Goal: Transaction & Acquisition: Purchase product/service

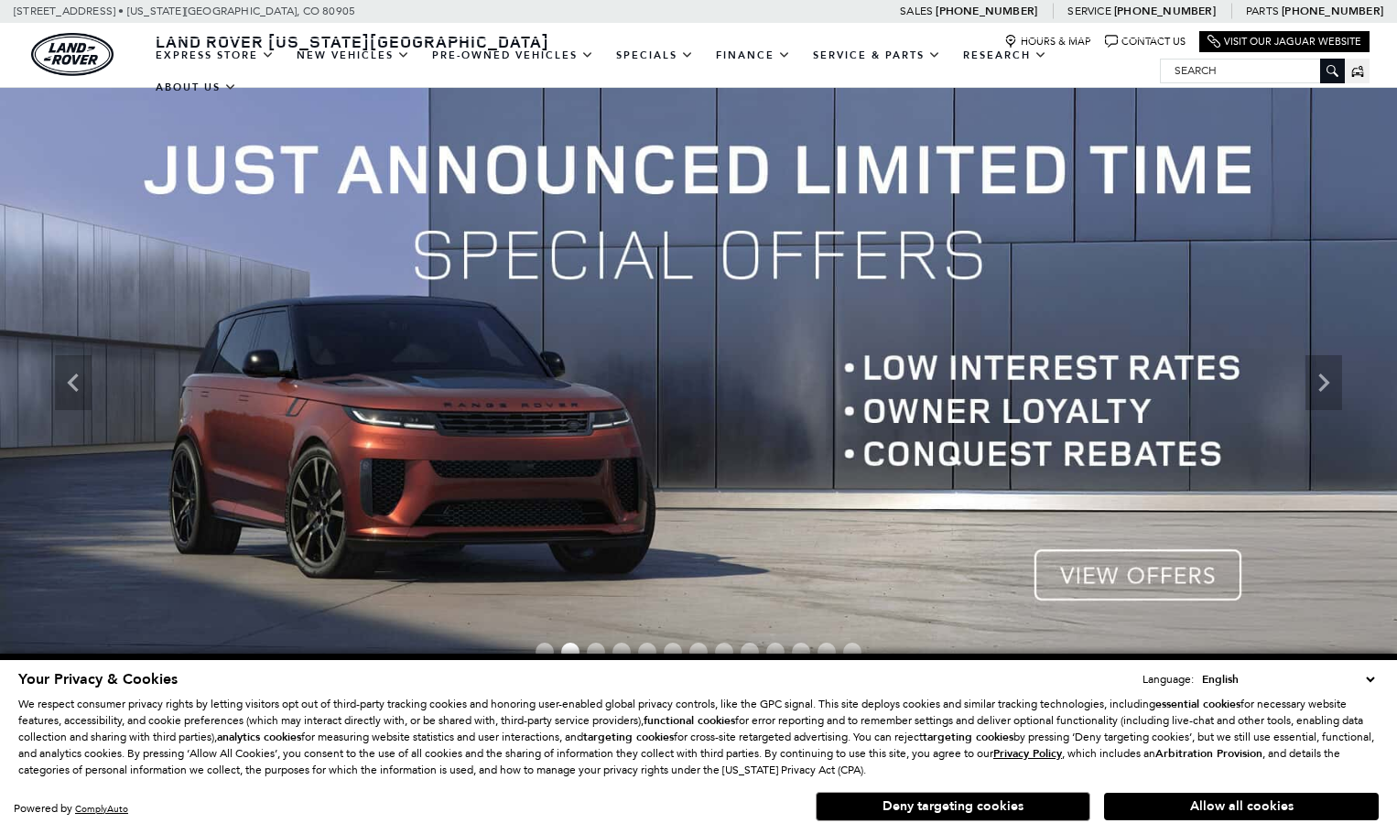
click at [1205, 812] on button "Allow all cookies" at bounding box center [1241, 806] width 275 height 27
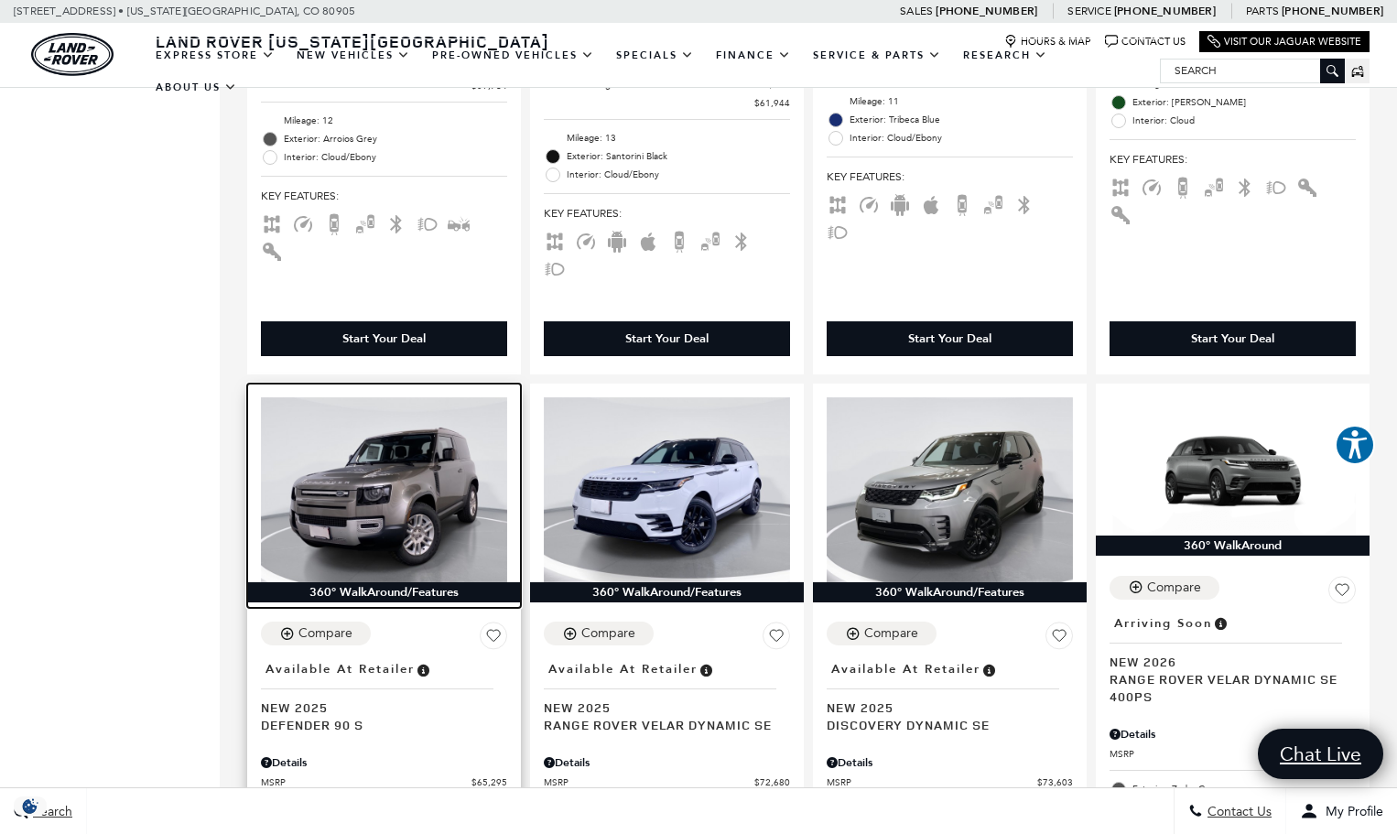
click at [359, 414] on img at bounding box center [384, 489] width 246 height 185
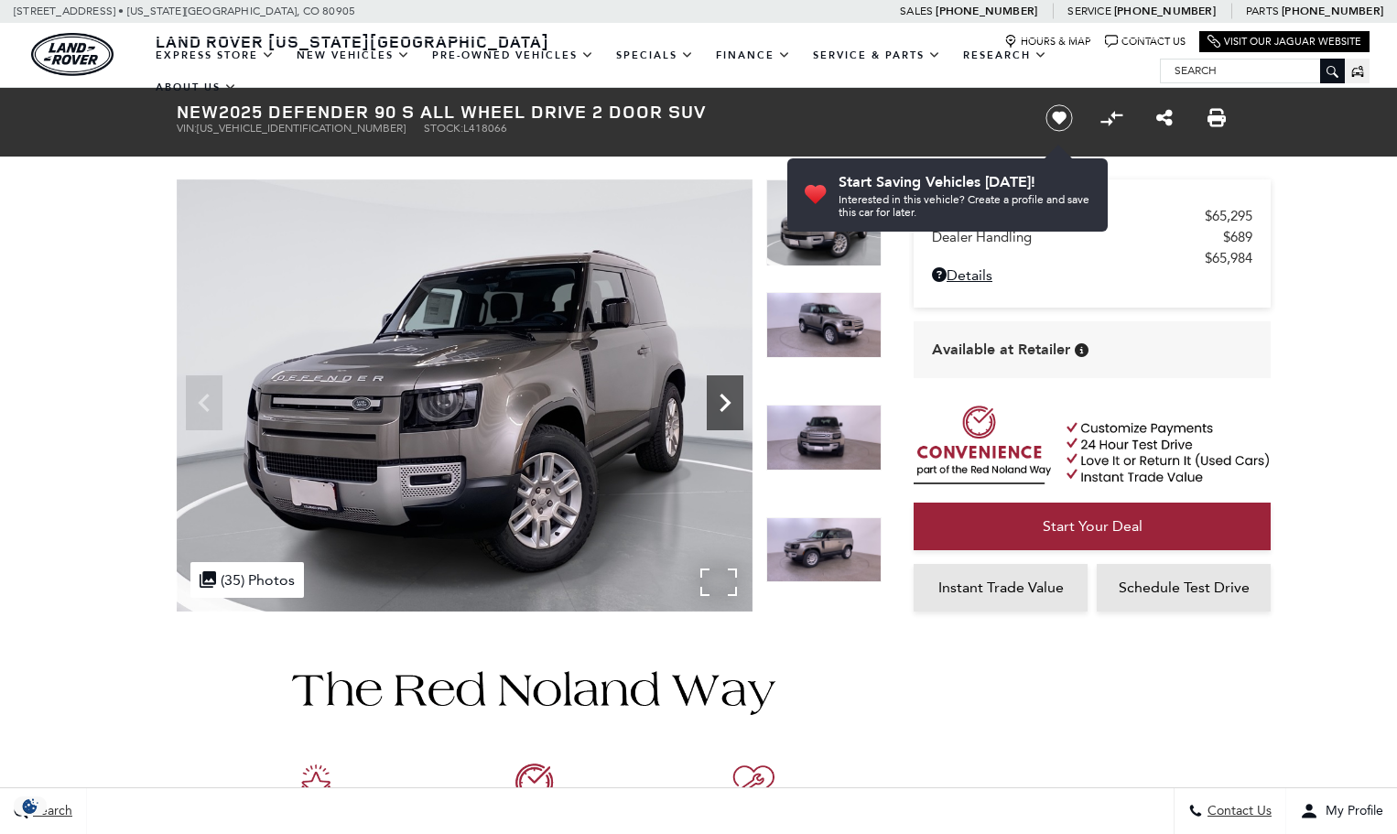
click at [726, 399] on icon "Next" at bounding box center [725, 403] width 11 height 18
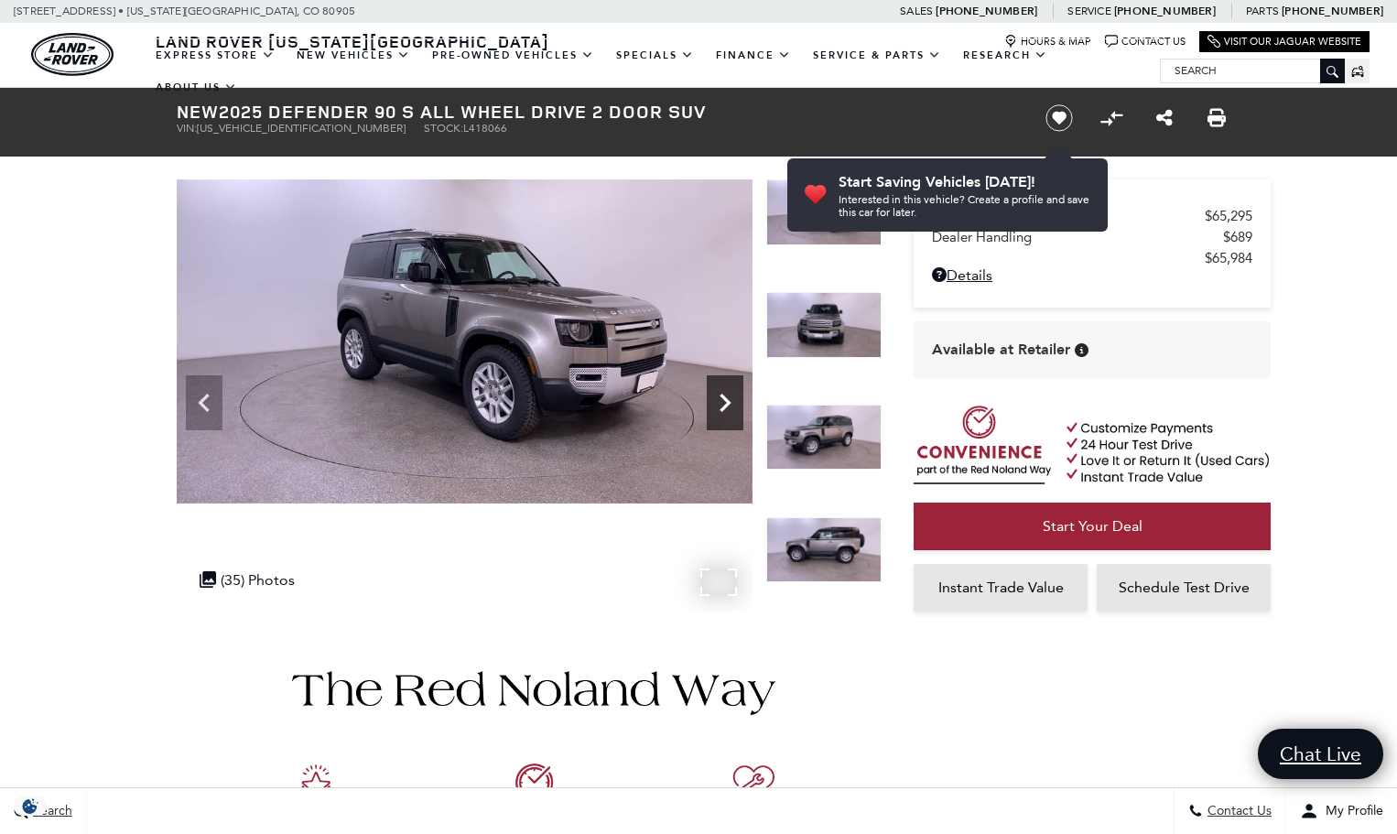
click at [726, 399] on icon "Next" at bounding box center [725, 403] width 11 height 18
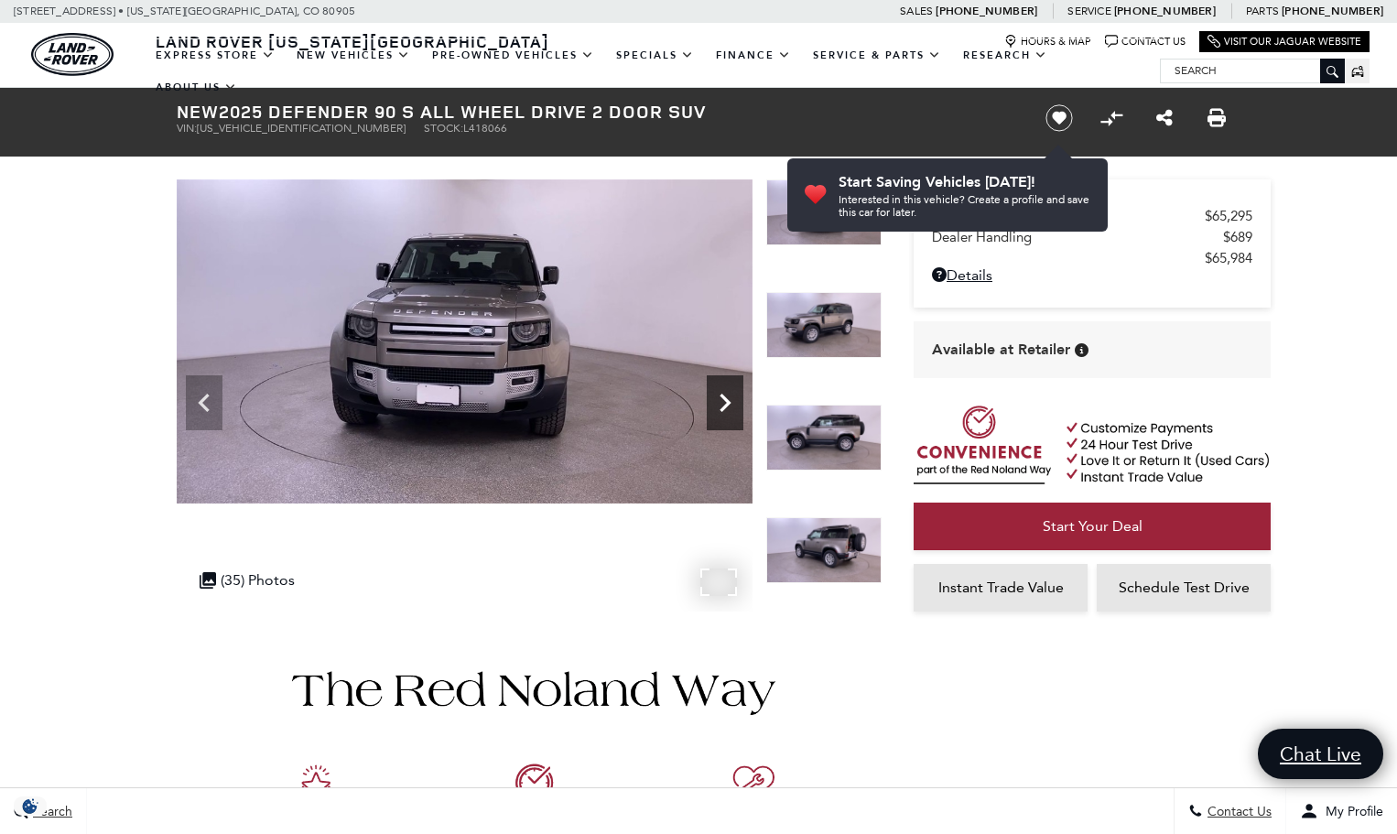
click at [726, 399] on icon "Next" at bounding box center [725, 403] width 11 height 18
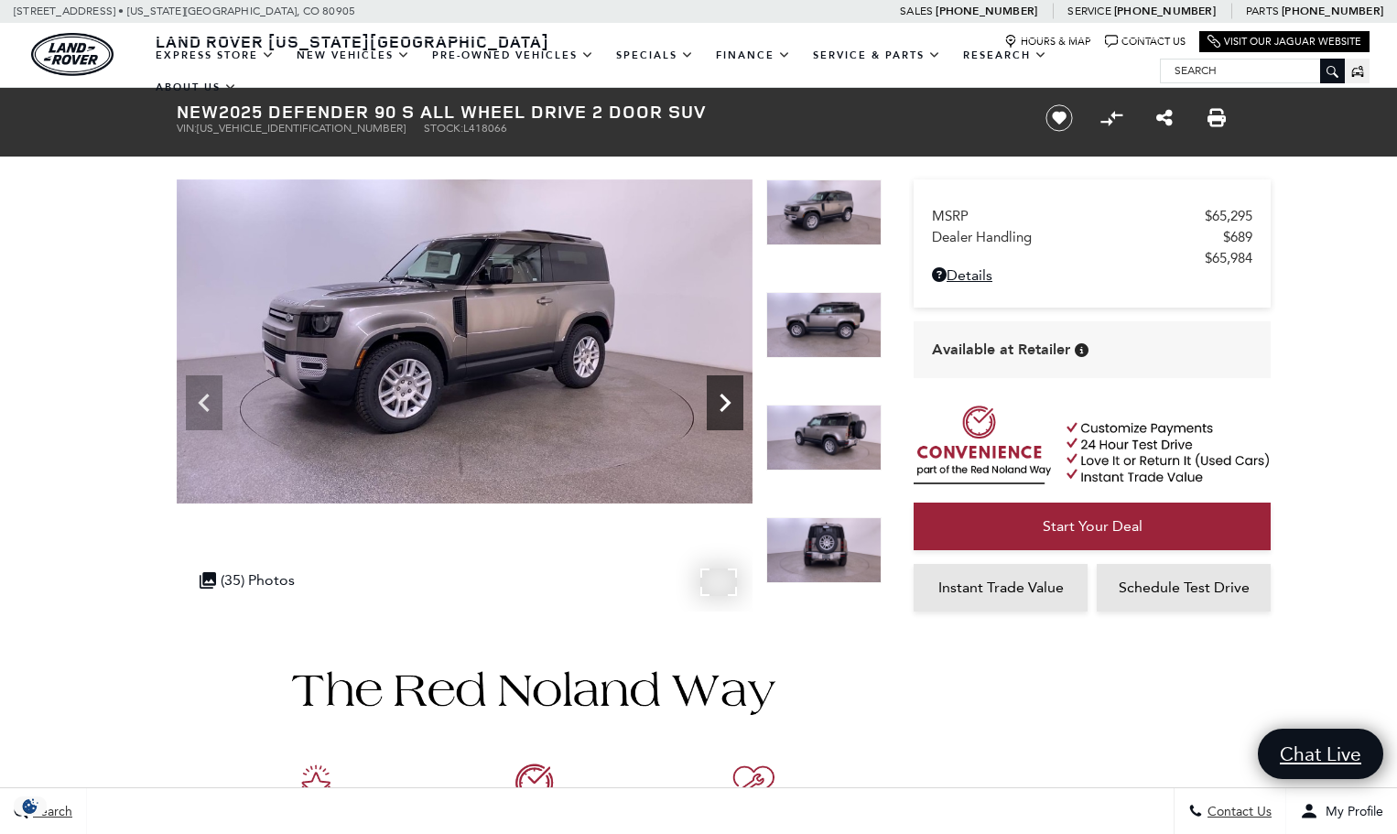
click at [726, 399] on icon "Next" at bounding box center [725, 403] width 11 height 18
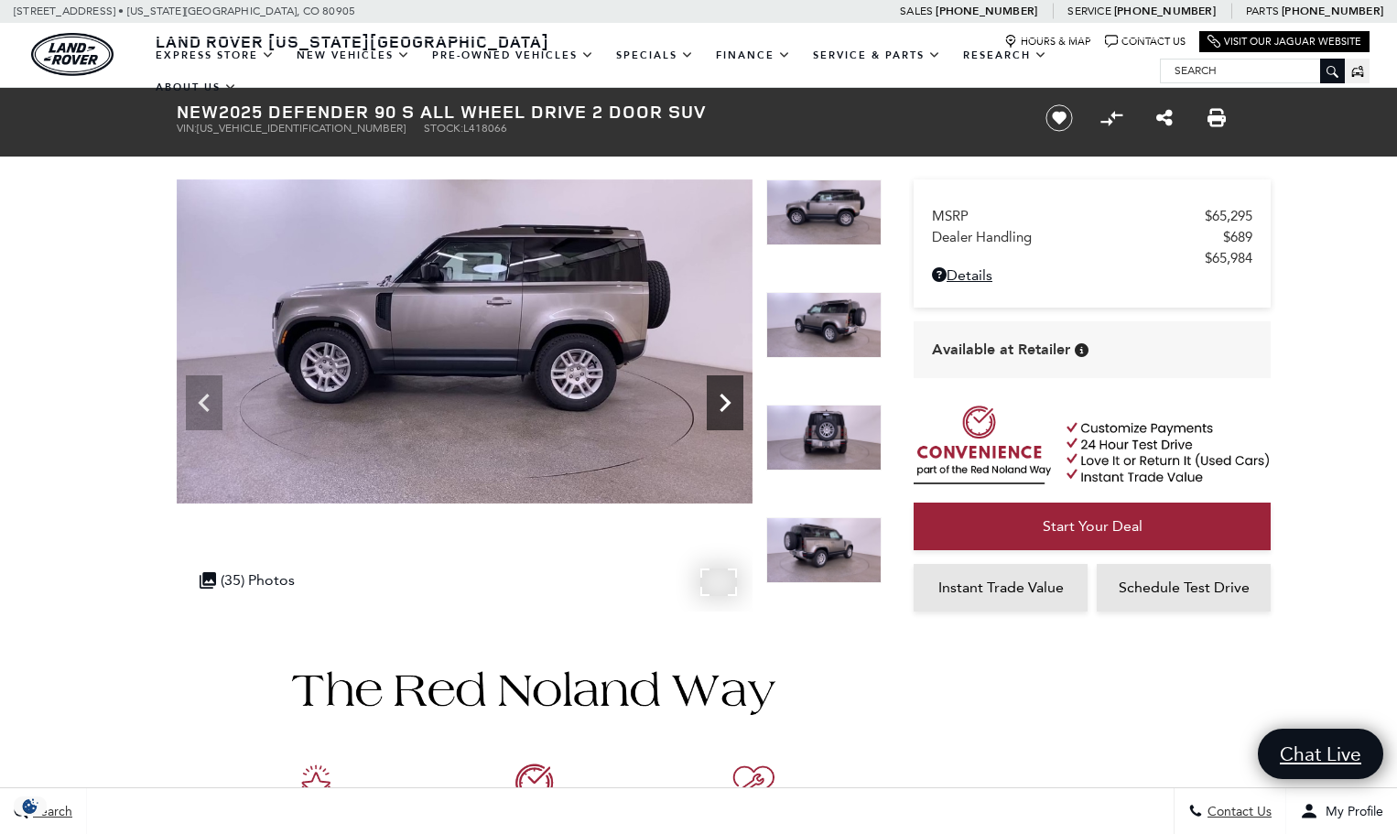
click at [726, 399] on icon "Next" at bounding box center [725, 403] width 11 height 18
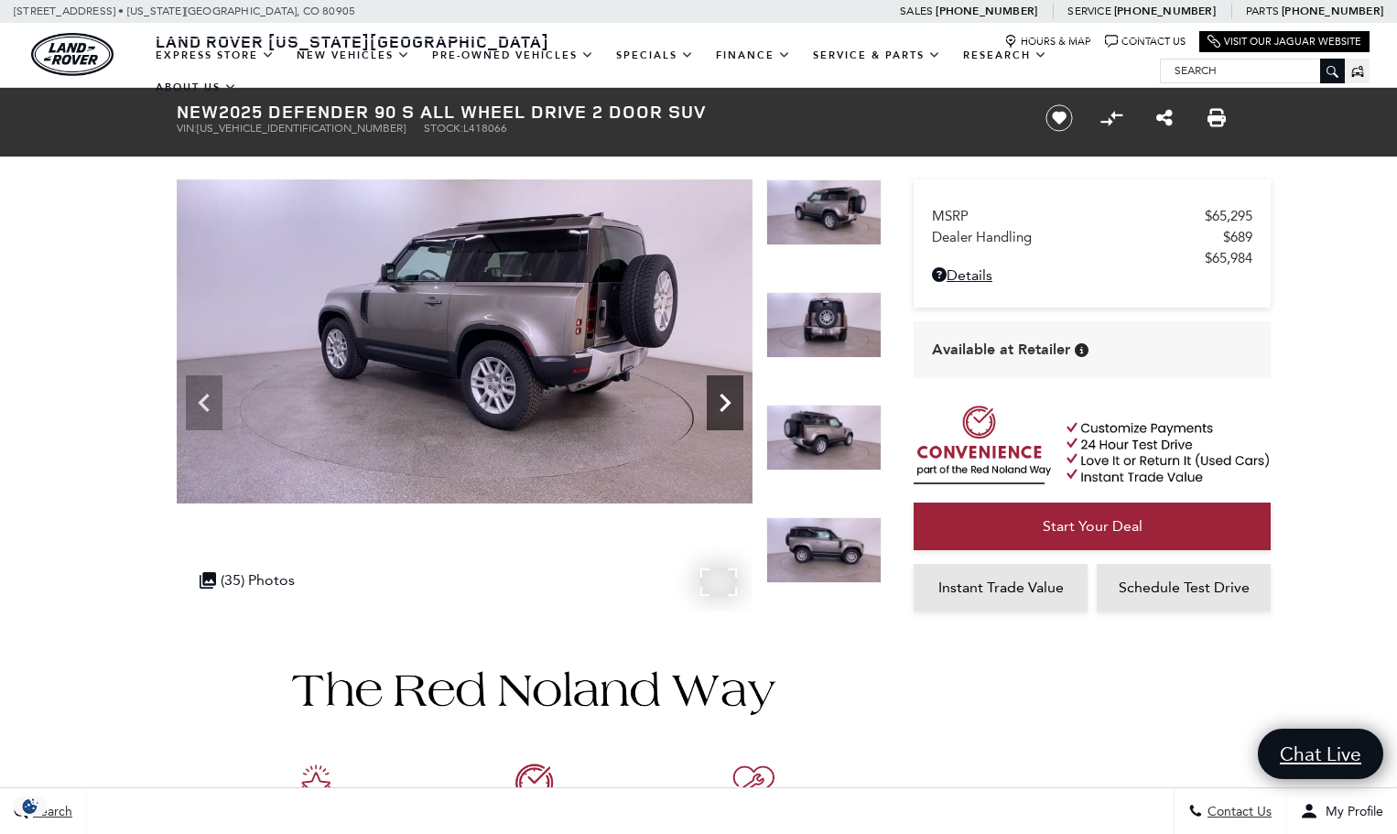
click at [726, 399] on icon "Next" at bounding box center [725, 403] width 11 height 18
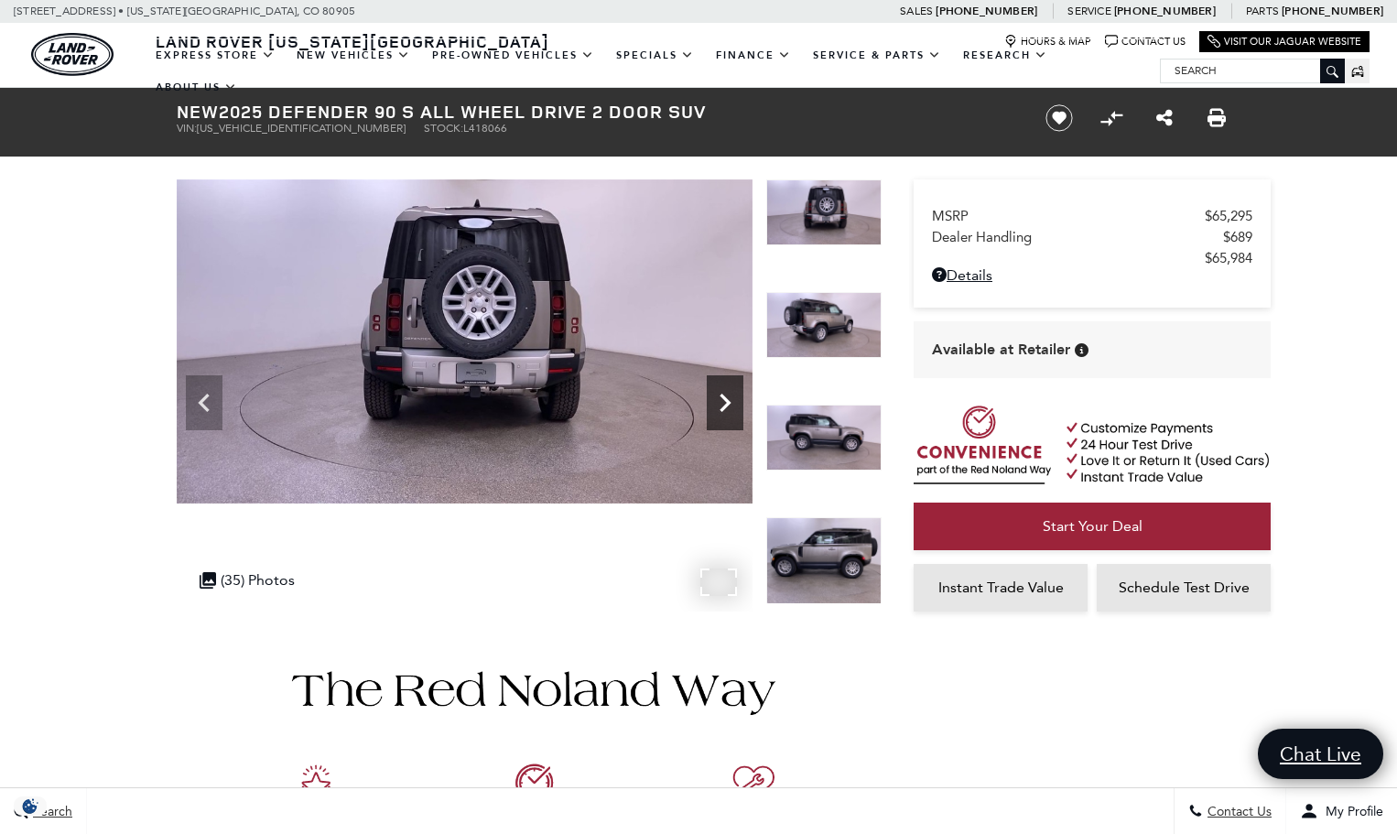
click at [726, 399] on icon "Next" at bounding box center [725, 403] width 11 height 18
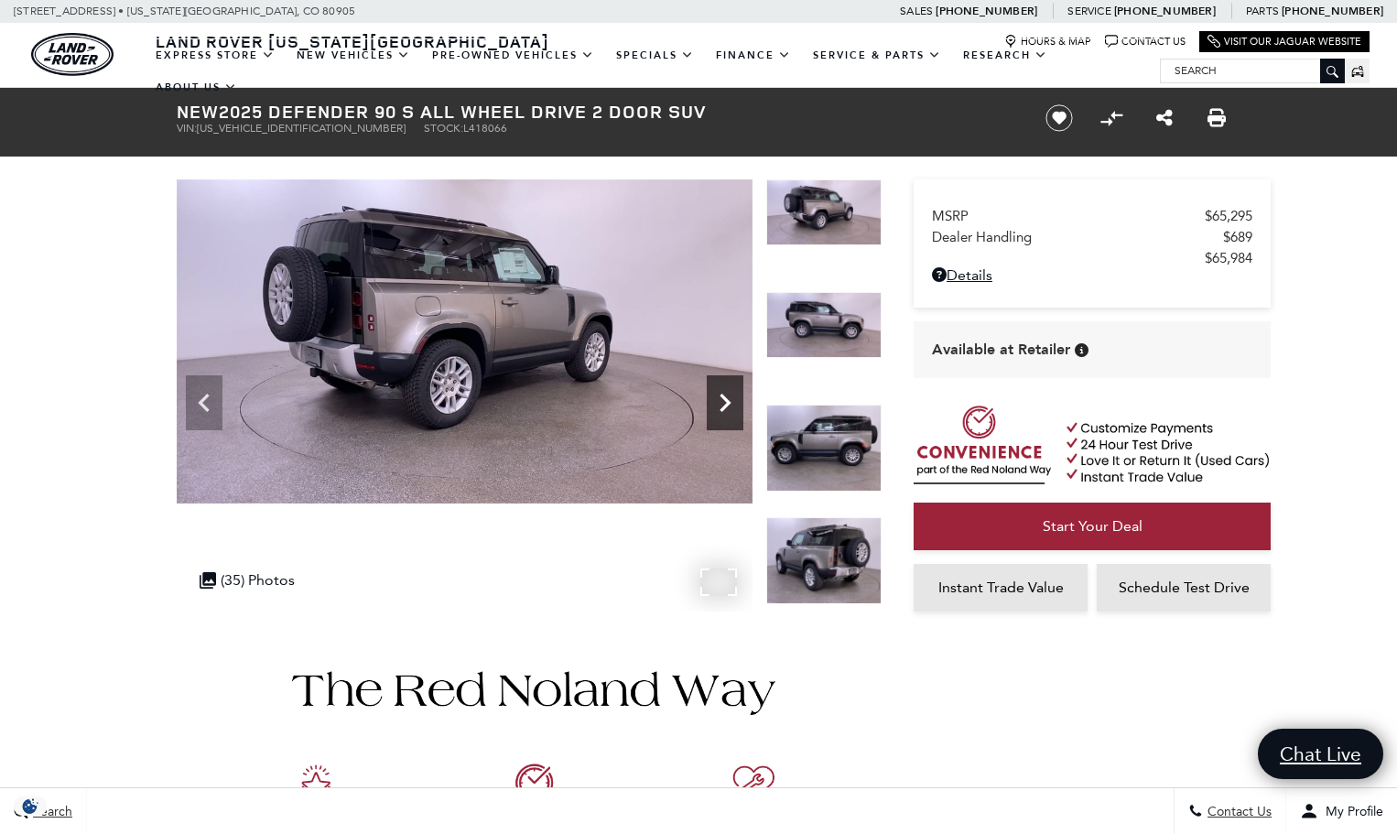
click at [726, 399] on icon "Next" at bounding box center [725, 403] width 11 height 18
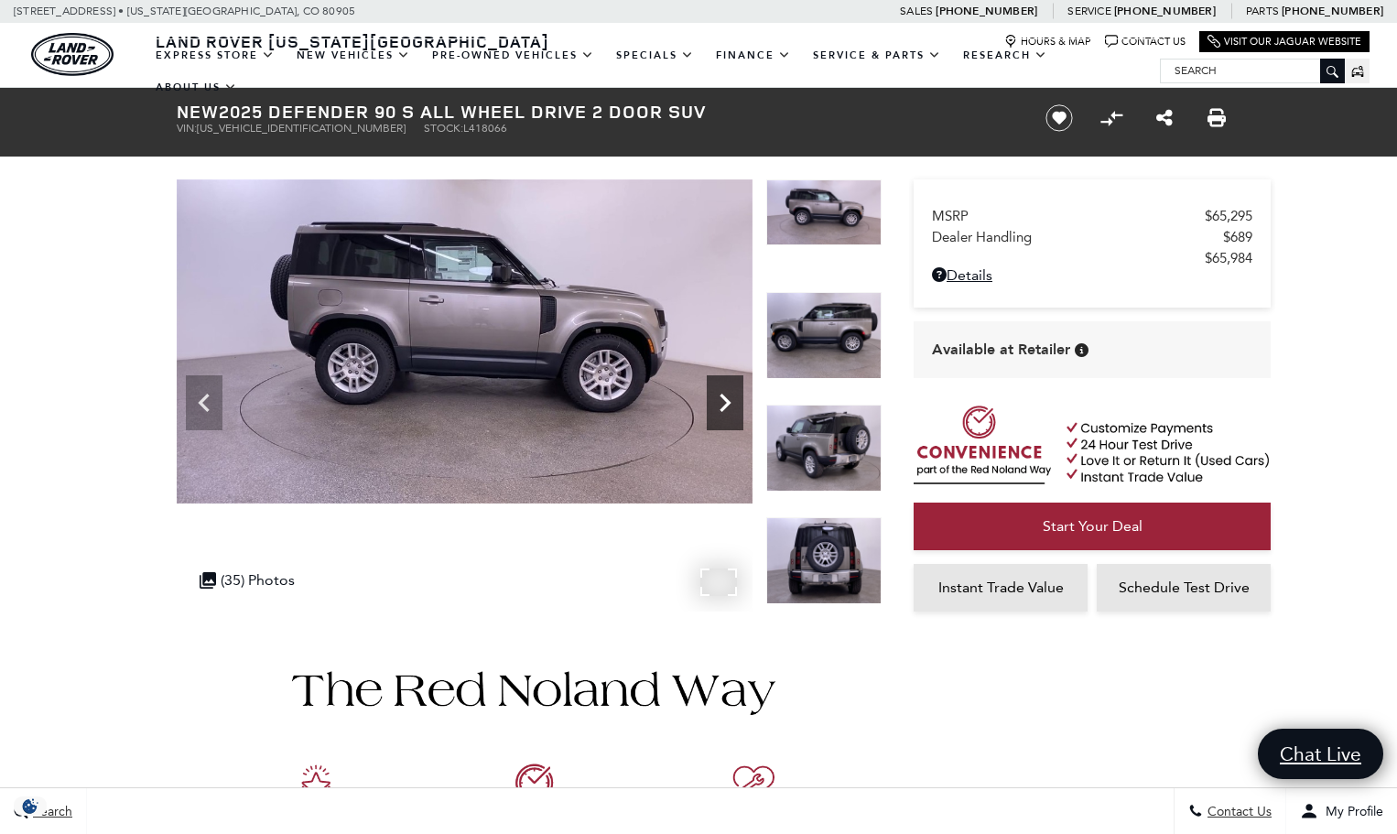
click at [726, 399] on icon "Next" at bounding box center [725, 403] width 11 height 18
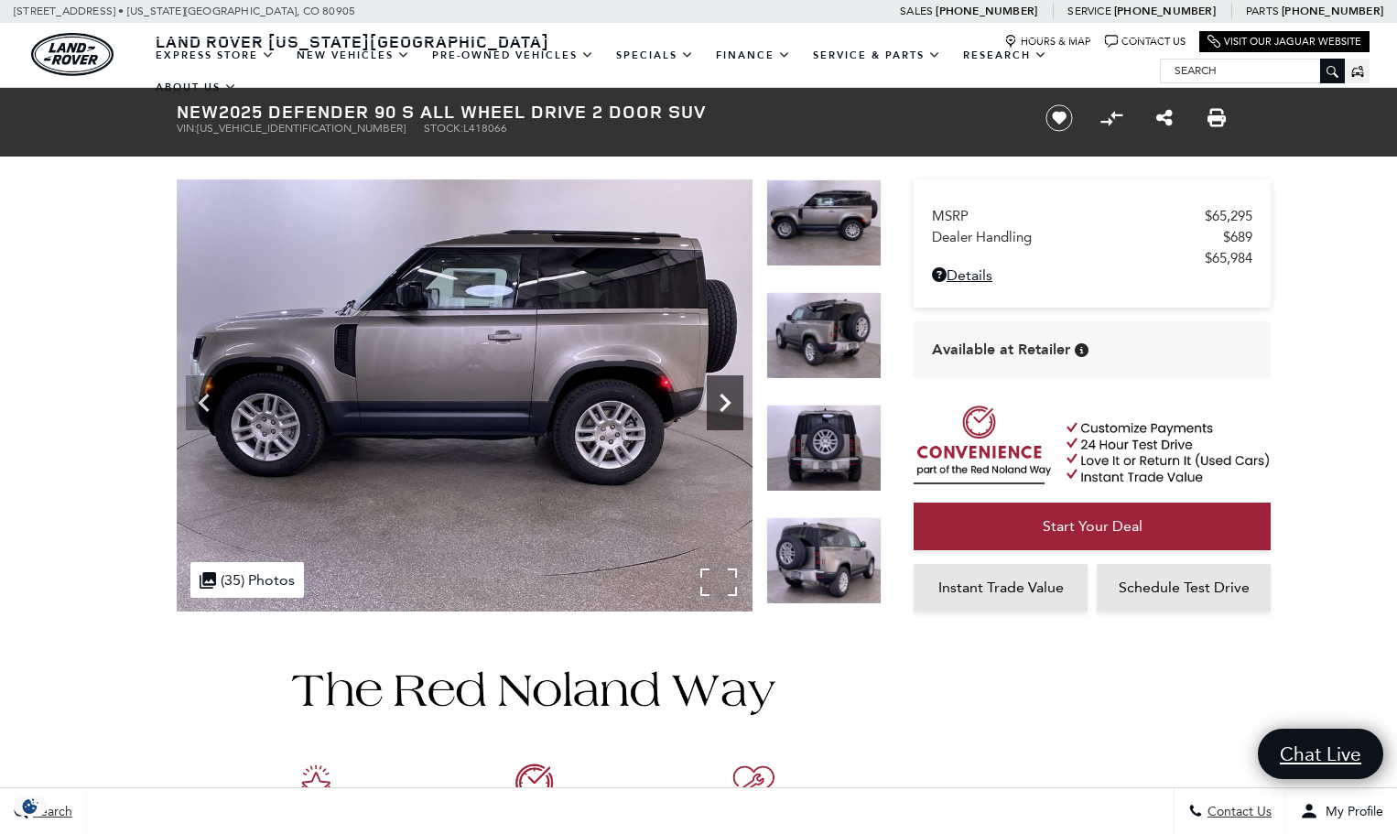
click at [726, 399] on icon "Next" at bounding box center [725, 403] width 11 height 18
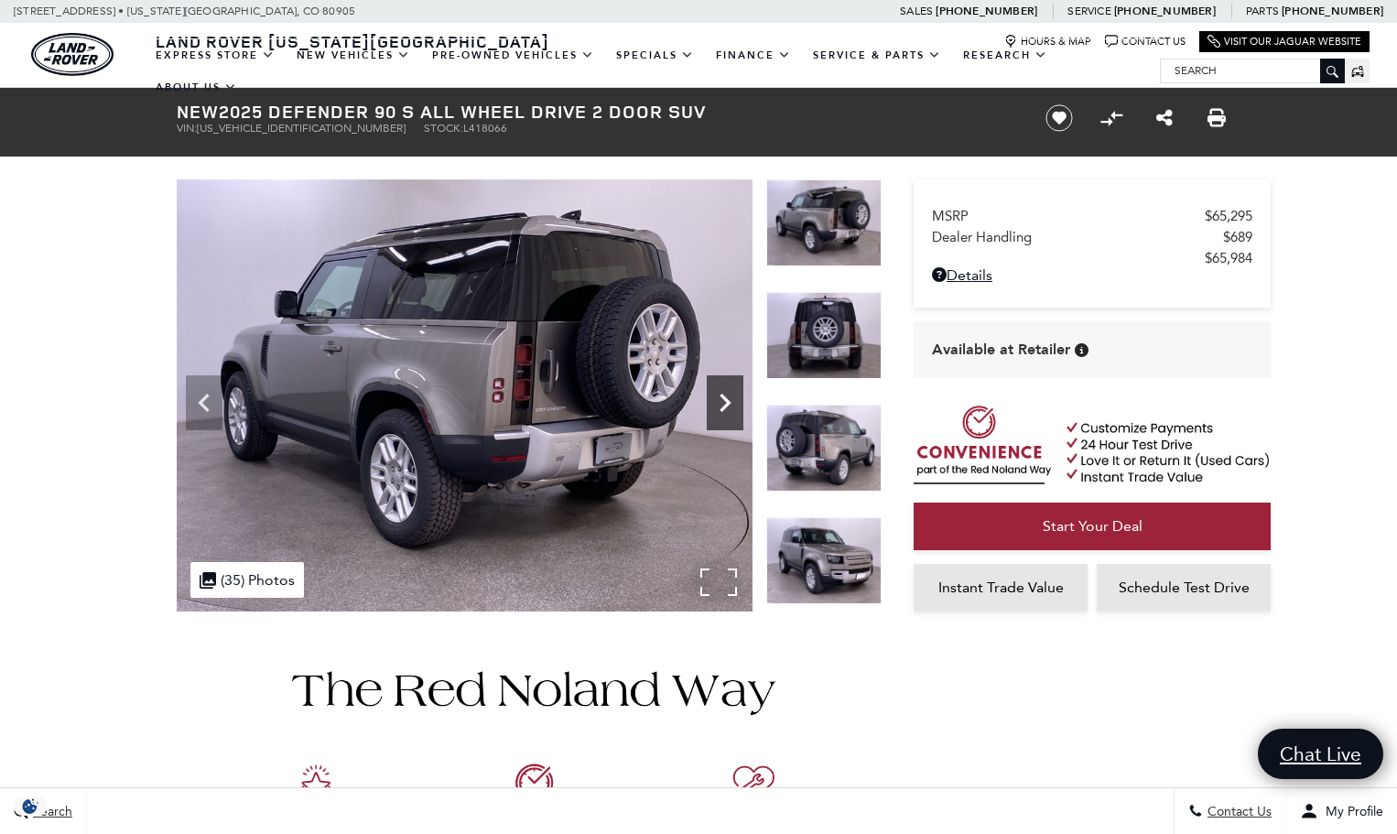
click at [726, 399] on icon "Next" at bounding box center [725, 403] width 11 height 18
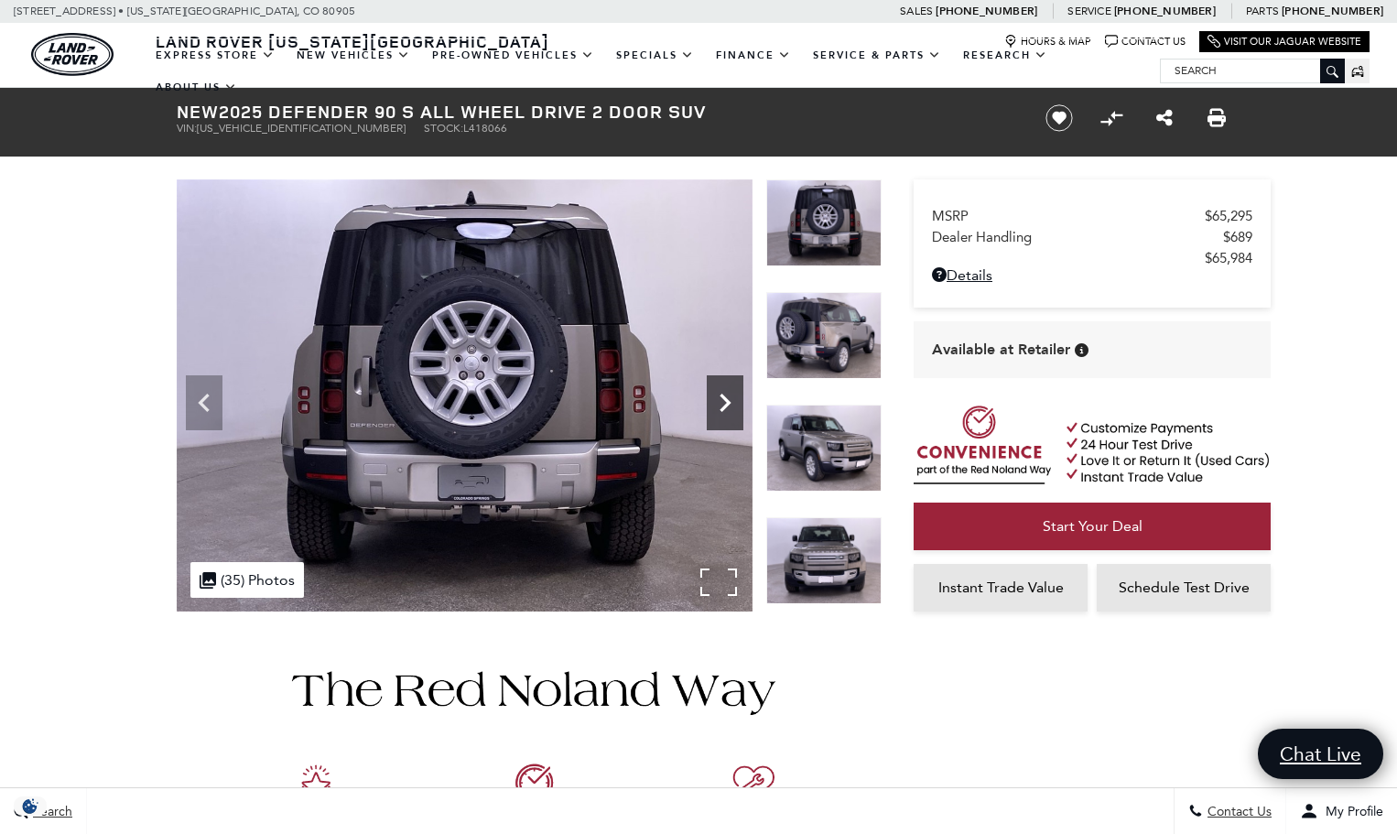
click at [726, 399] on icon "Next" at bounding box center [725, 403] width 11 height 18
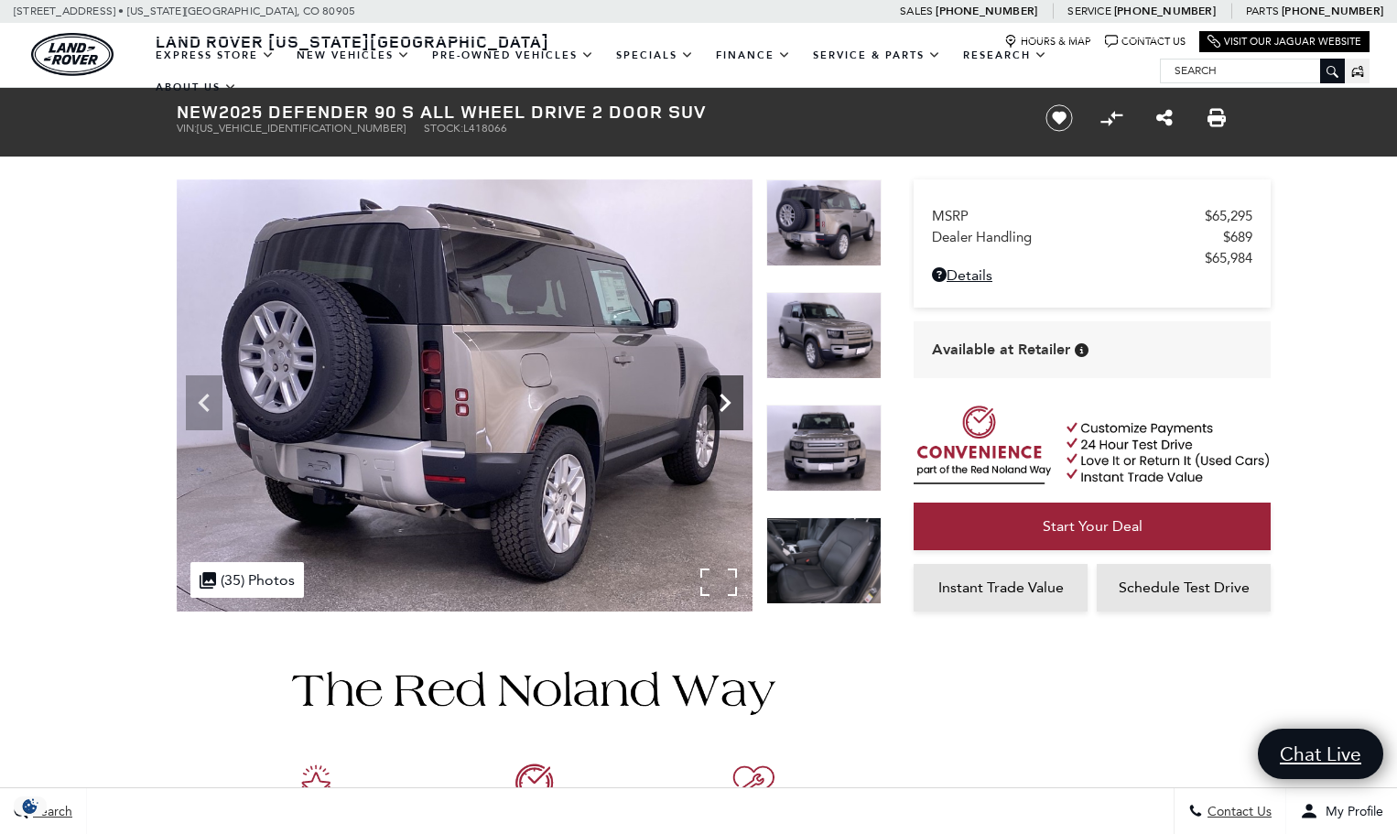
click at [726, 399] on icon "Next" at bounding box center [725, 403] width 11 height 18
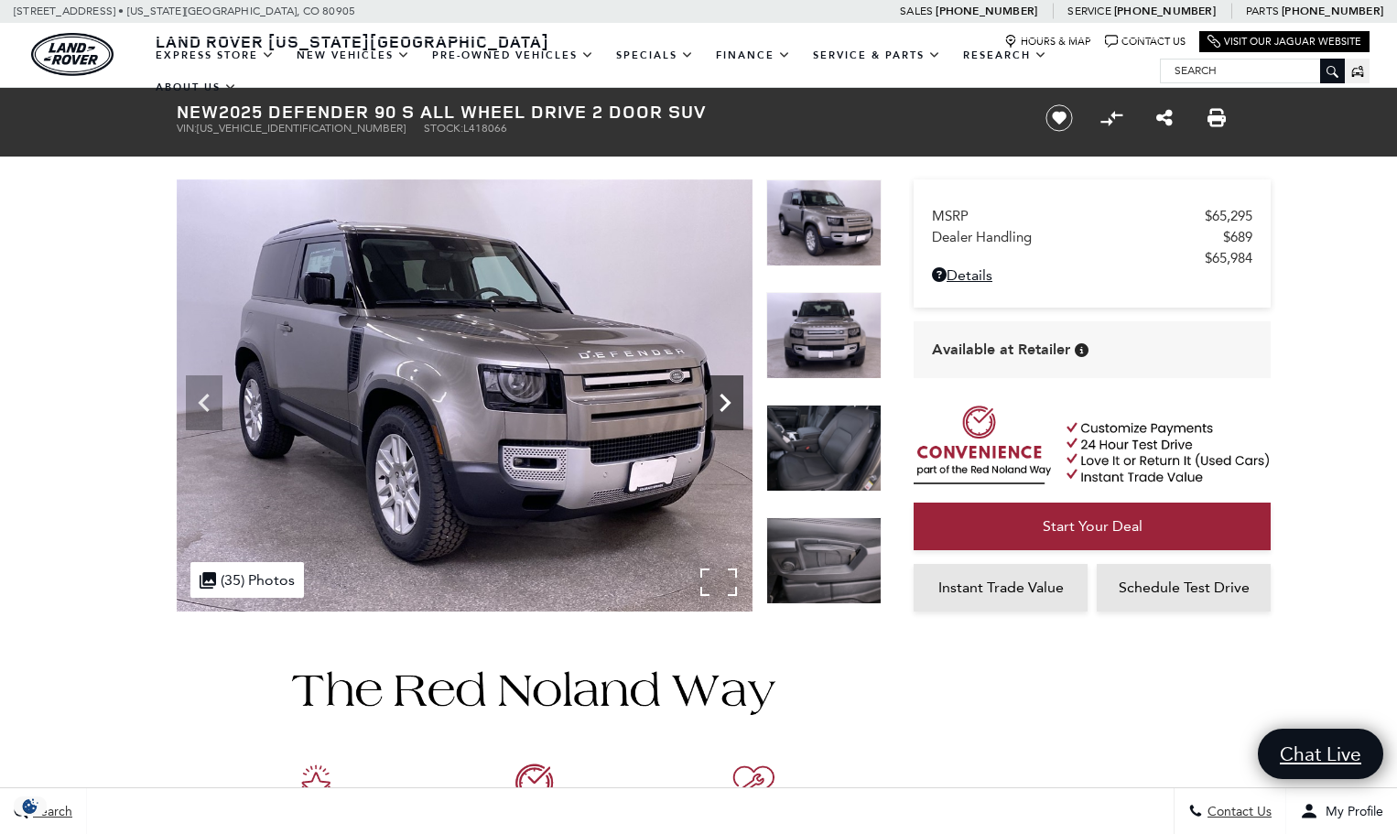
click at [726, 399] on icon "Next" at bounding box center [725, 403] width 11 height 18
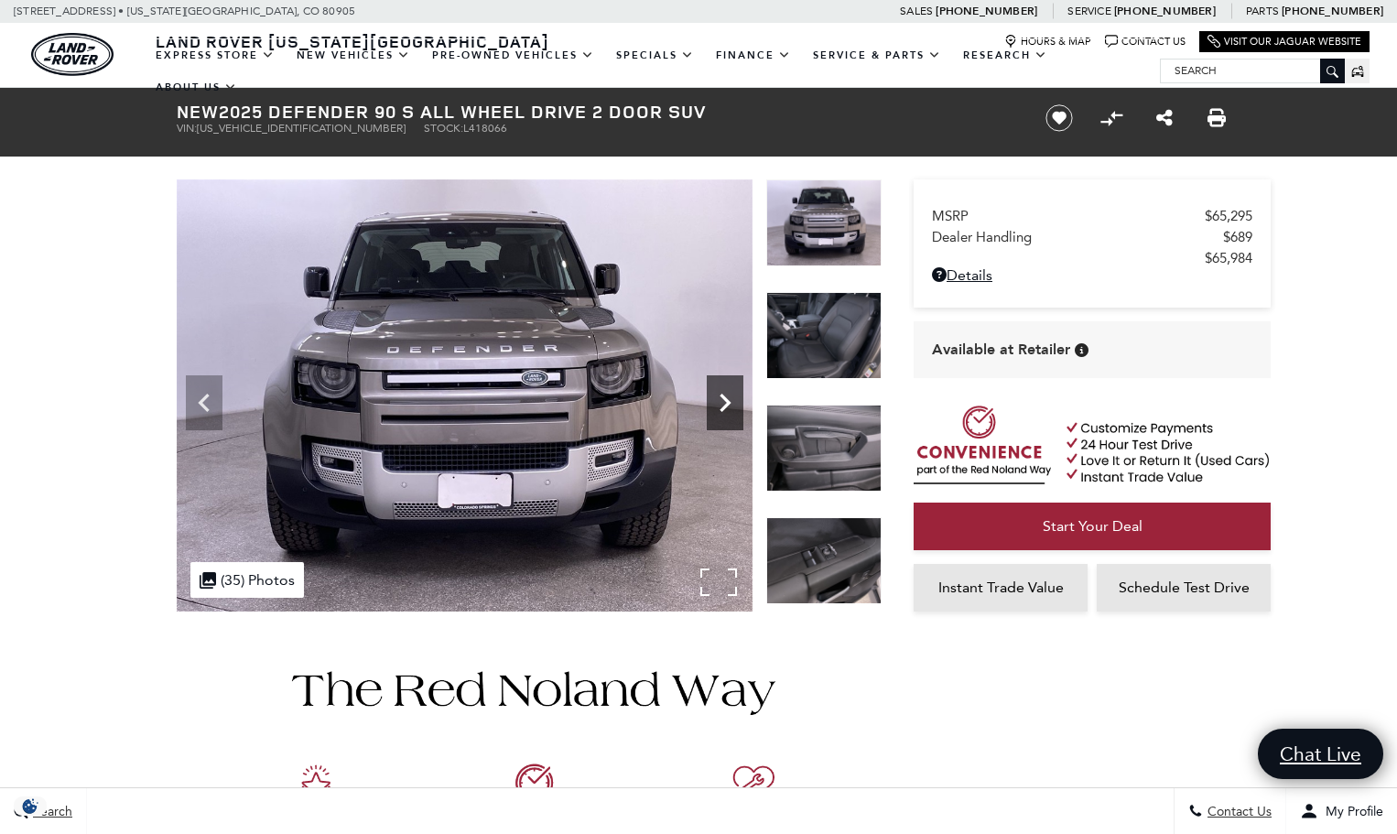
click at [726, 399] on icon "Next" at bounding box center [725, 403] width 11 height 18
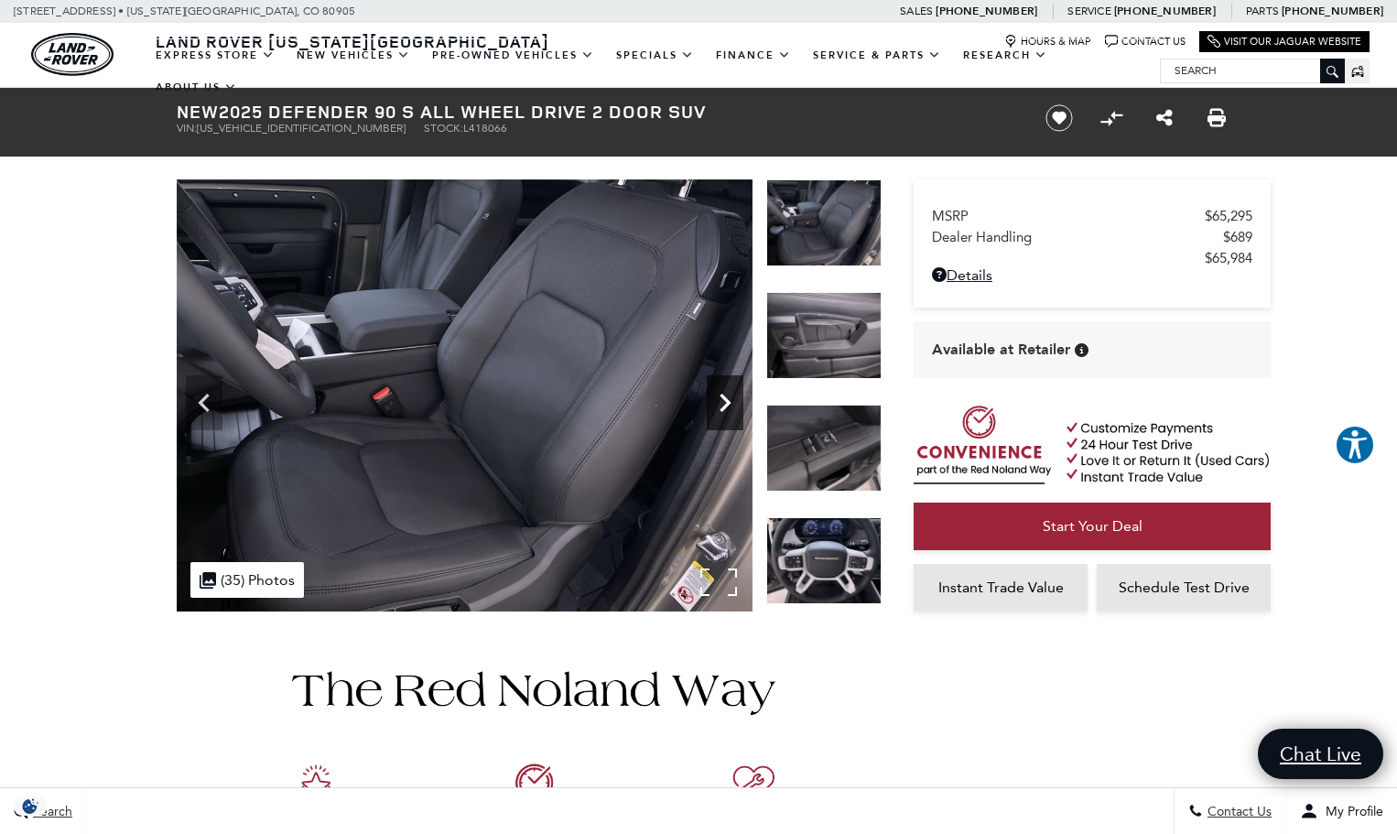
click at [726, 399] on icon "Next" at bounding box center [725, 403] width 11 height 18
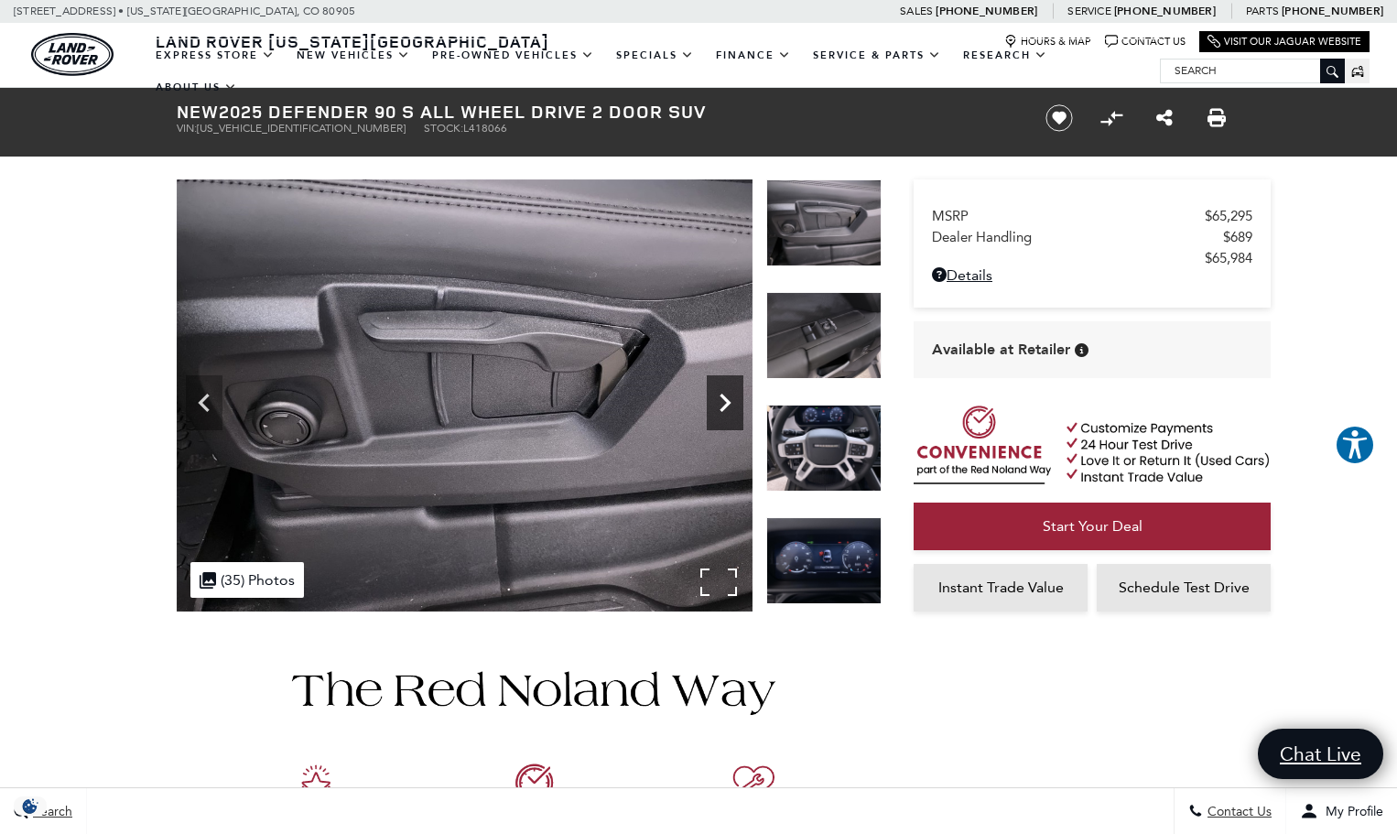
click at [726, 399] on icon "Next" at bounding box center [725, 403] width 11 height 18
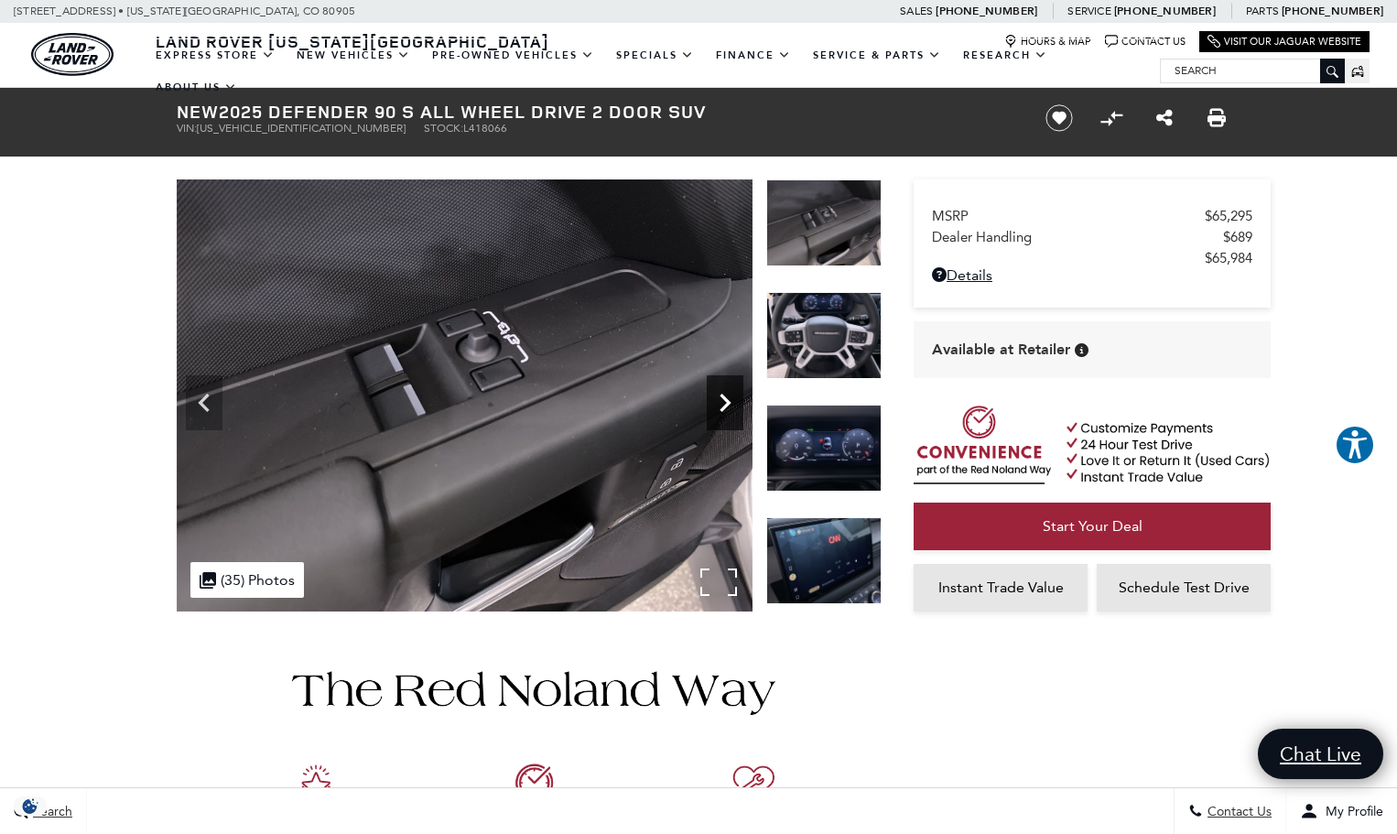
click at [726, 399] on icon "Next" at bounding box center [725, 403] width 11 height 18
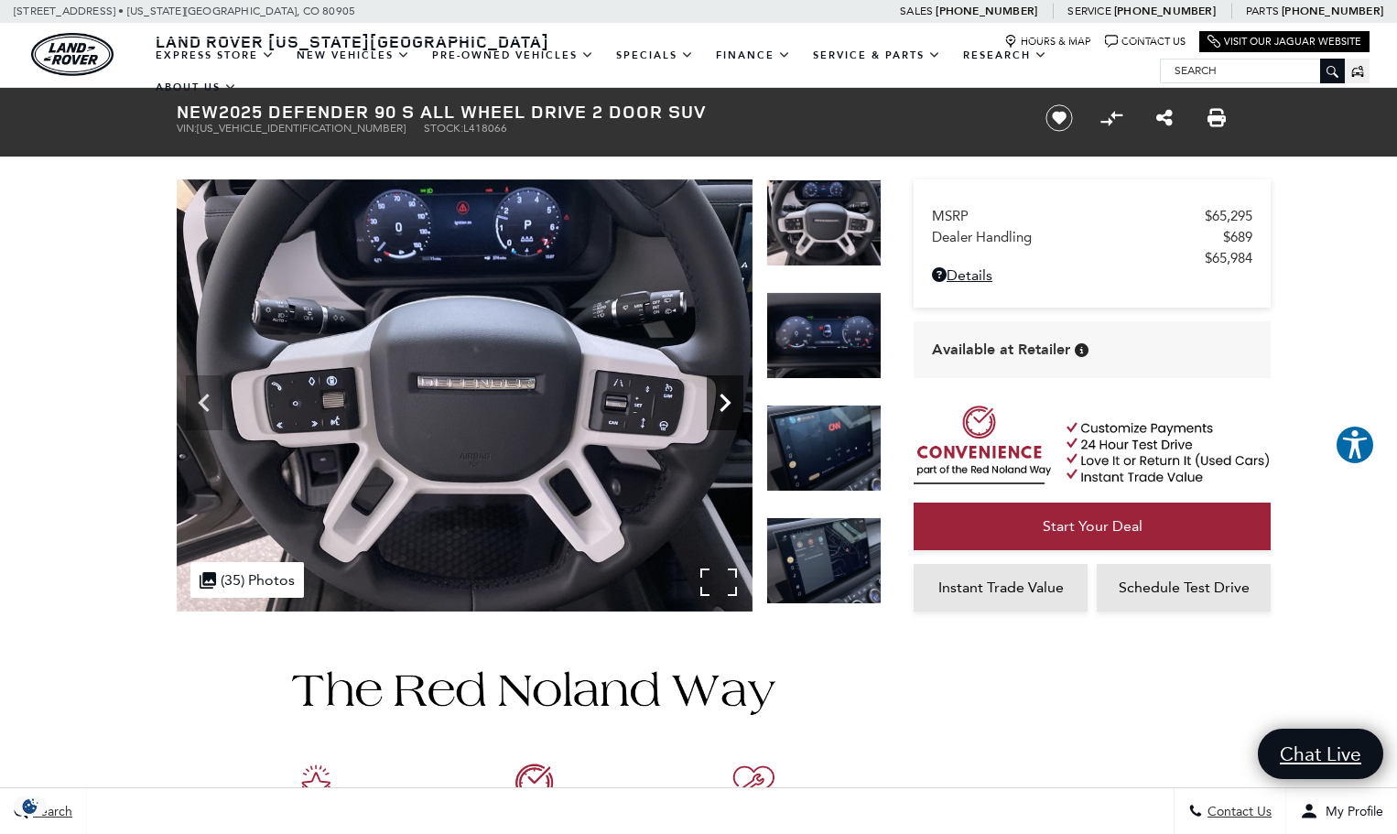
click at [726, 399] on icon "Next" at bounding box center [725, 403] width 11 height 18
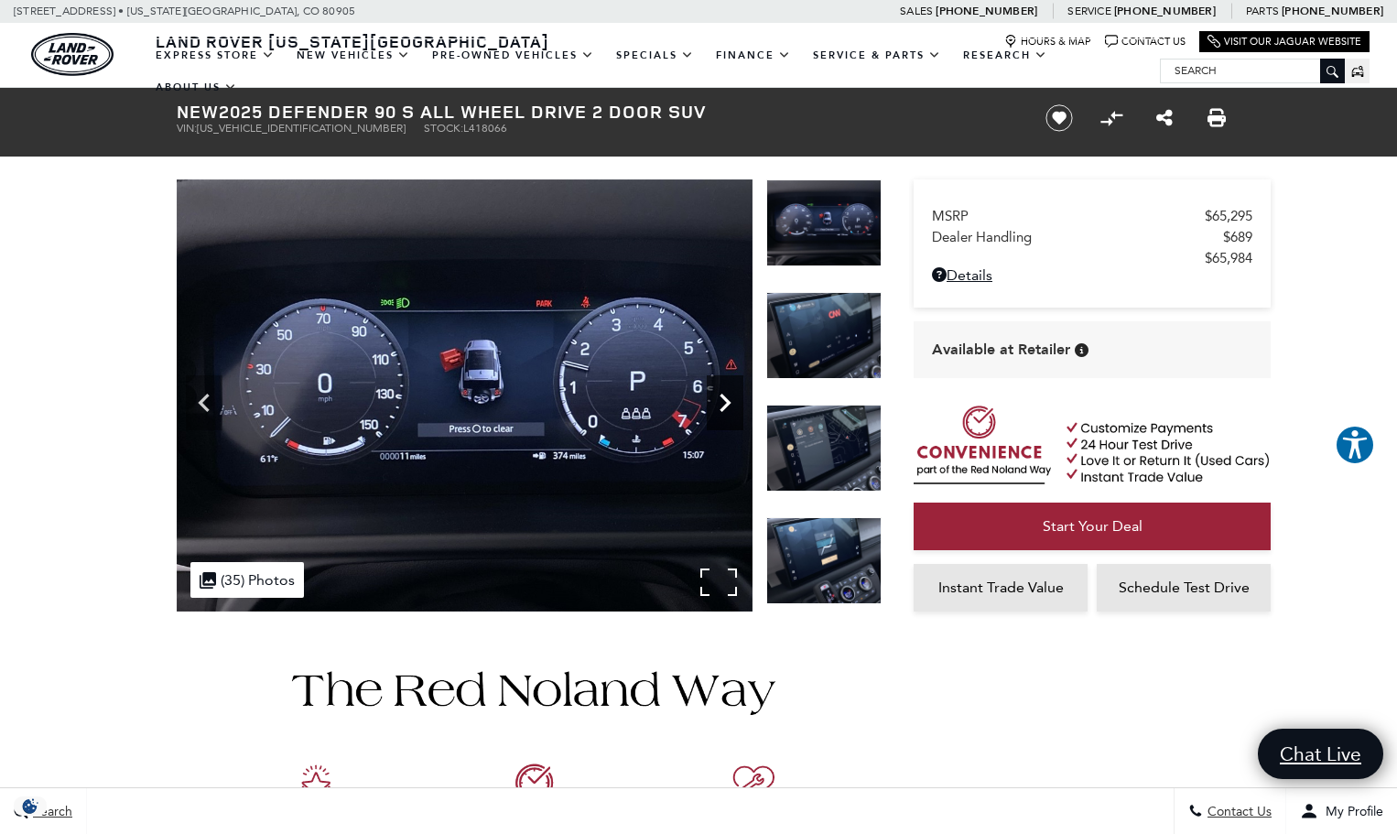
click at [726, 399] on icon "Next" at bounding box center [725, 403] width 11 height 18
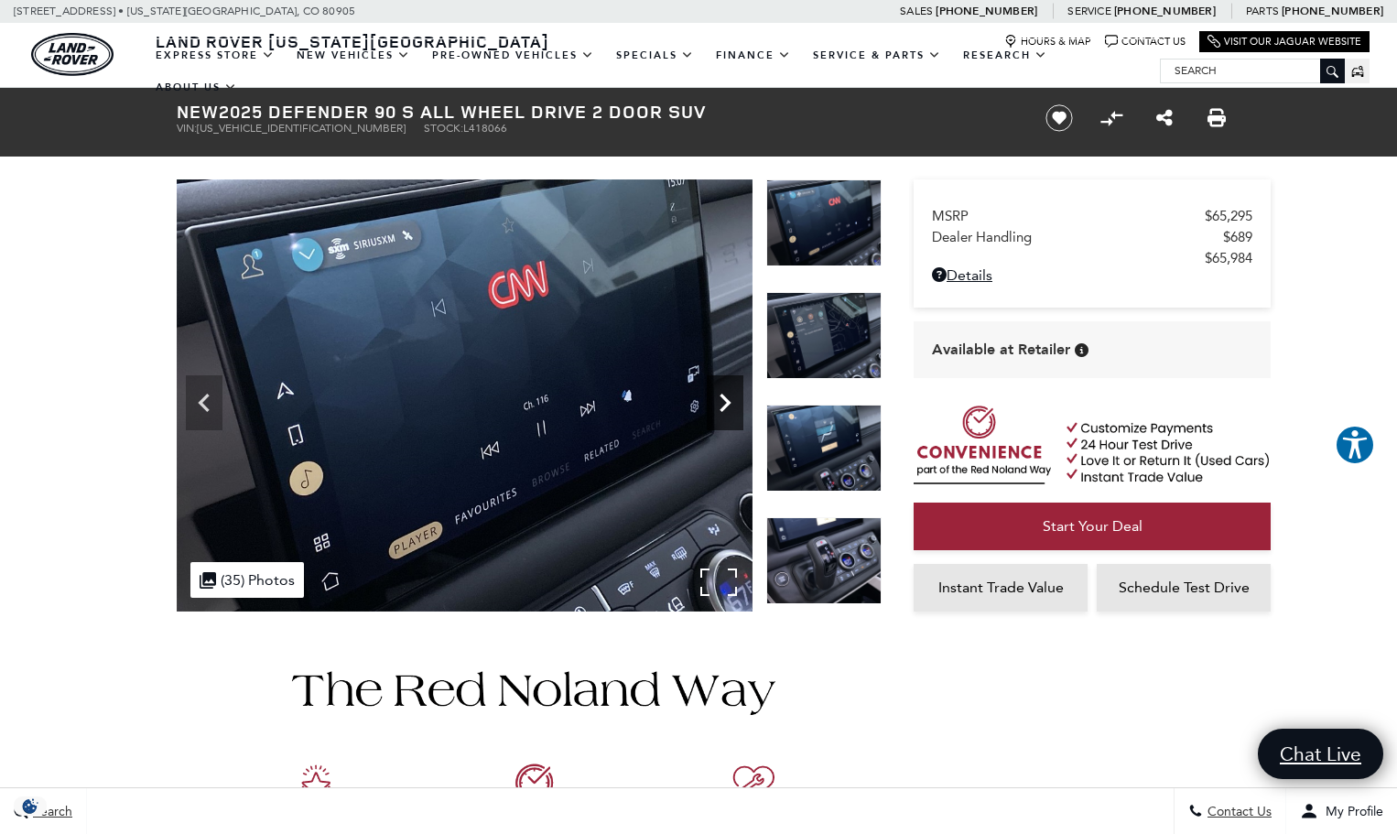
click at [726, 399] on icon "Next" at bounding box center [725, 403] width 11 height 18
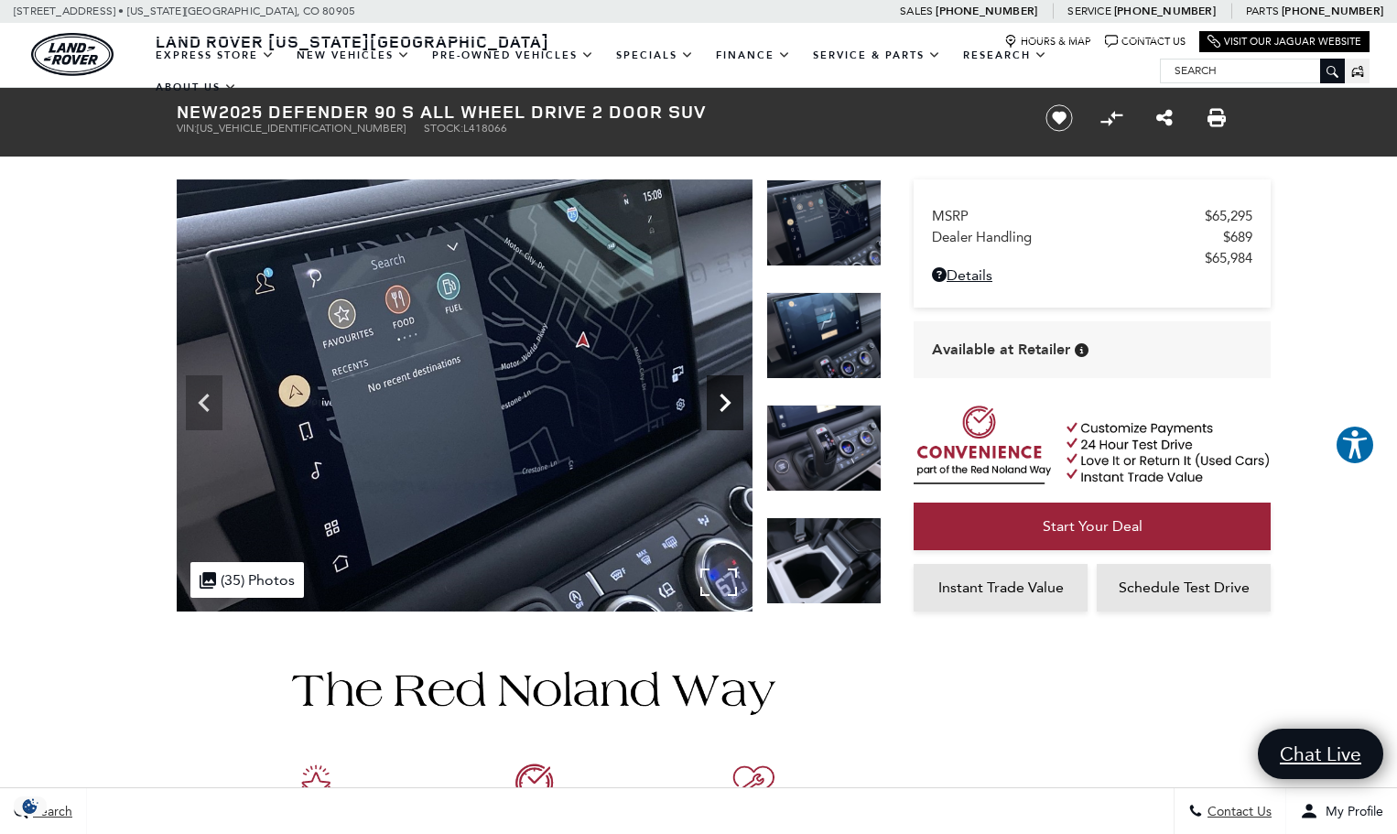
click at [726, 399] on icon "Next" at bounding box center [725, 403] width 11 height 18
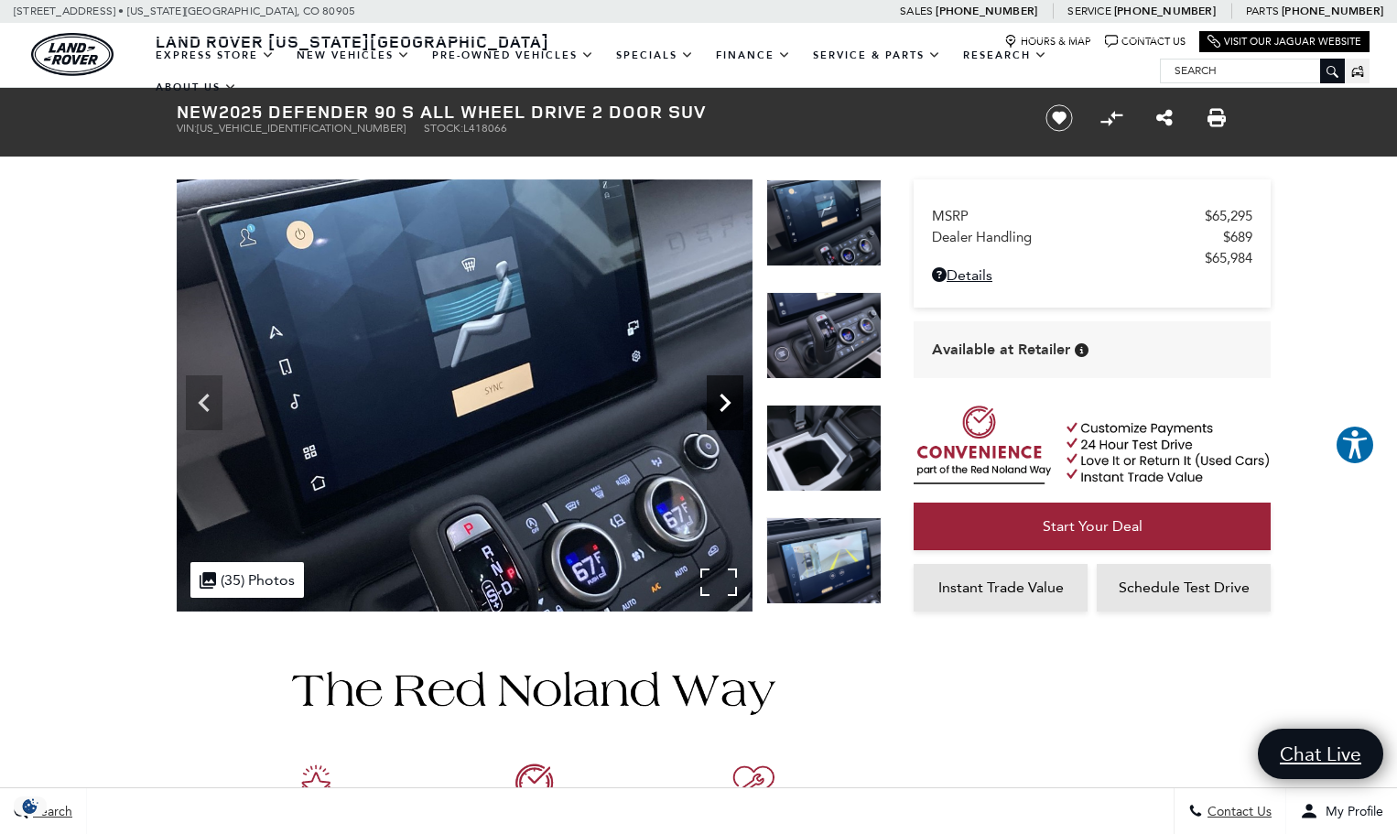
click at [726, 399] on icon "Next" at bounding box center [725, 403] width 11 height 18
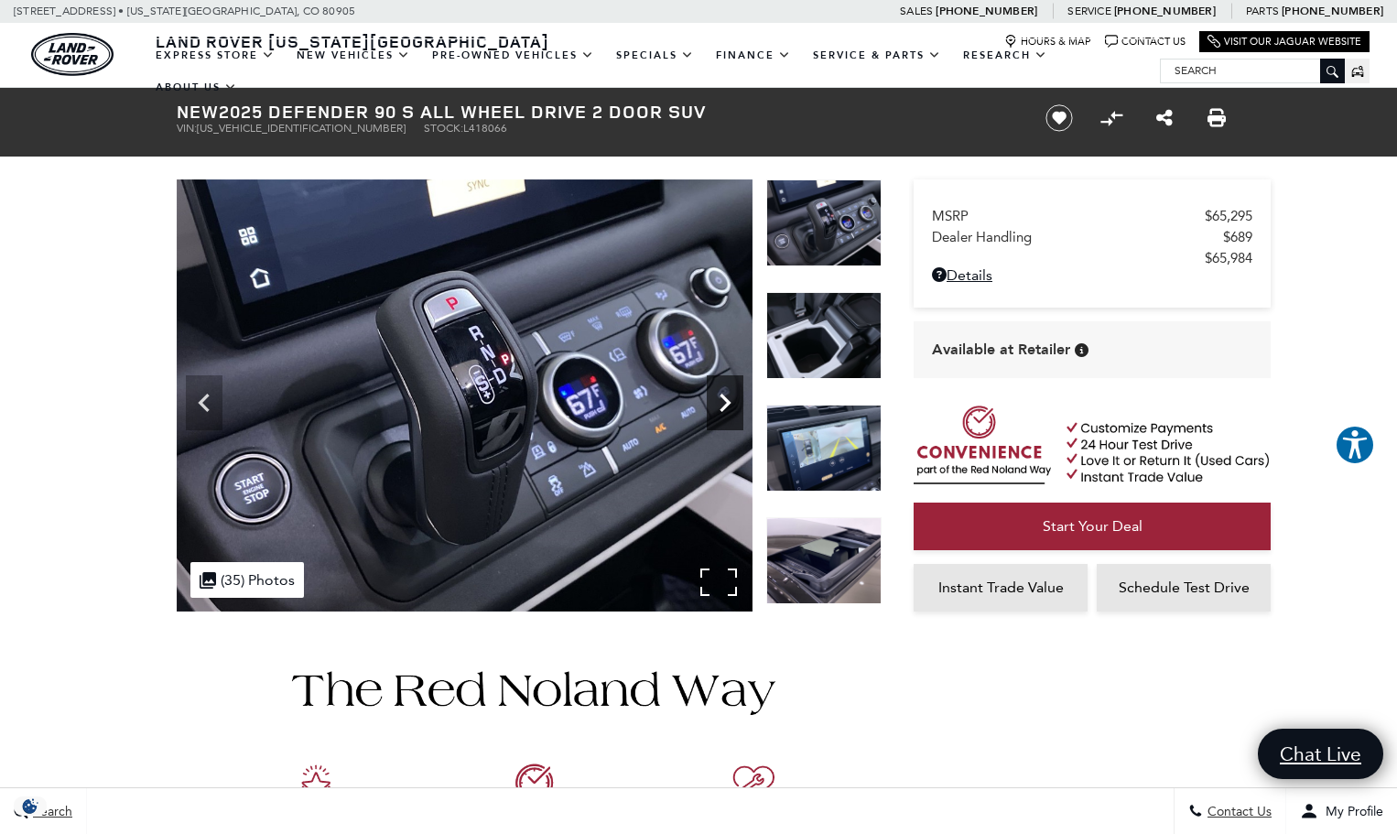
click at [726, 399] on icon "Next" at bounding box center [725, 403] width 11 height 18
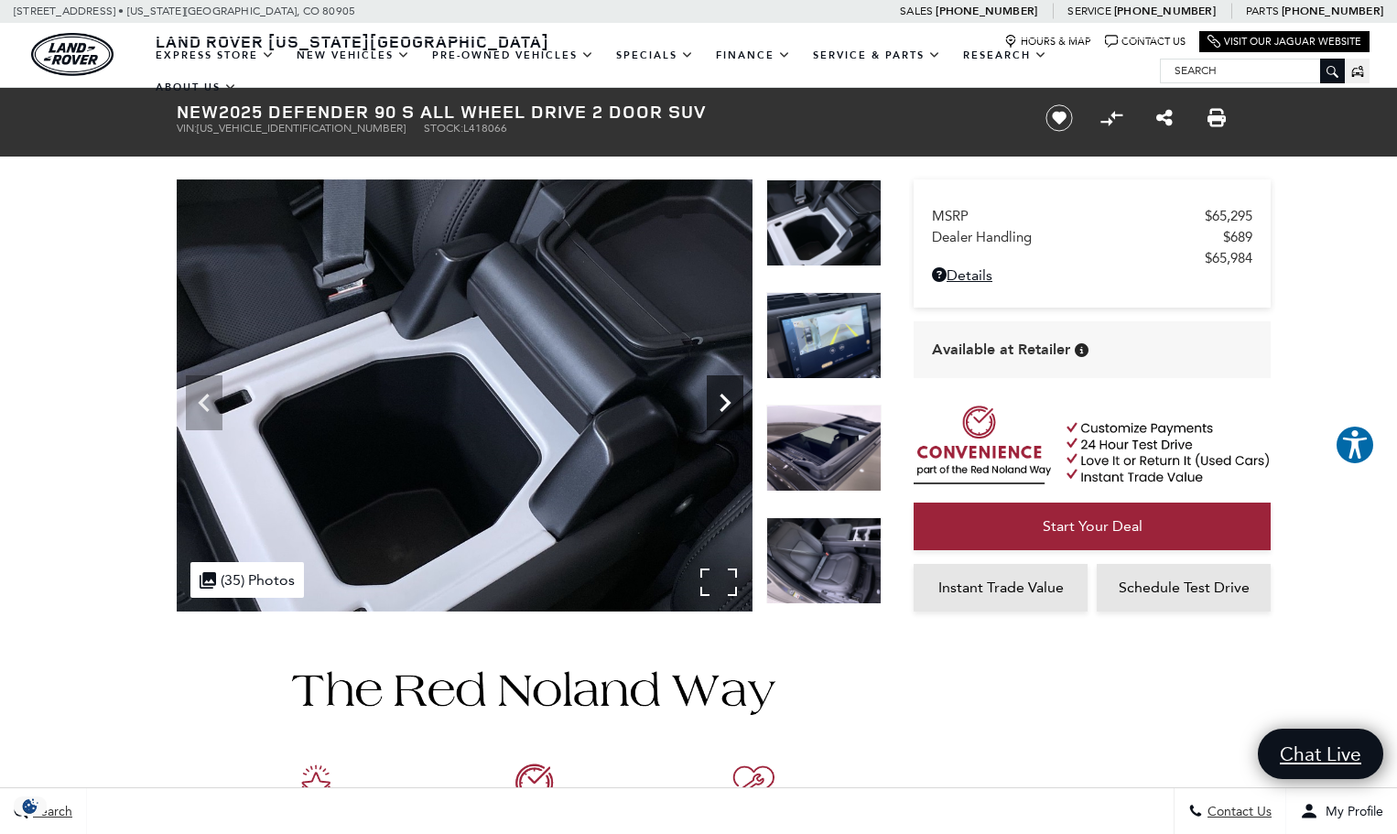
click at [726, 399] on icon "Next" at bounding box center [725, 403] width 11 height 18
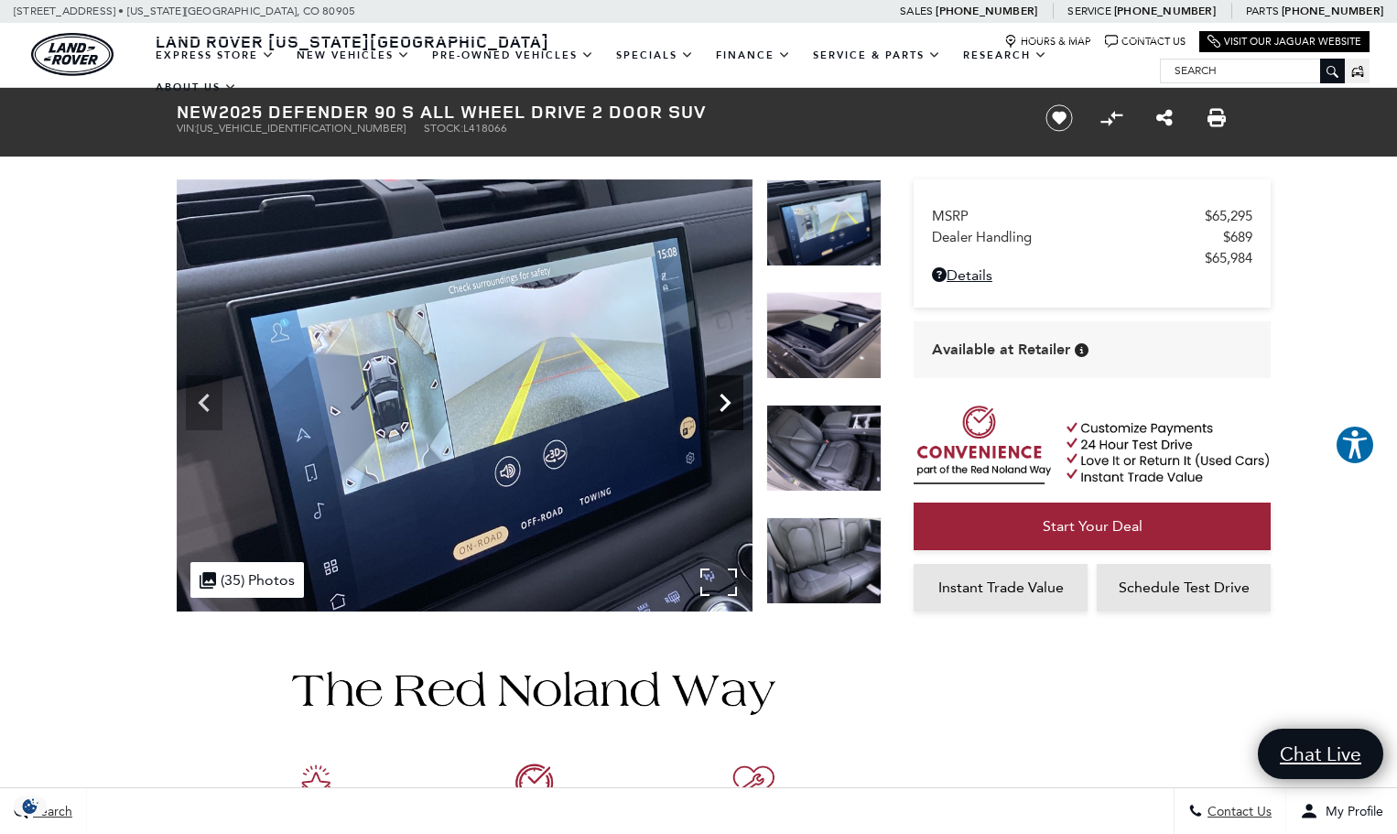
click at [726, 399] on icon "Next" at bounding box center [725, 403] width 11 height 18
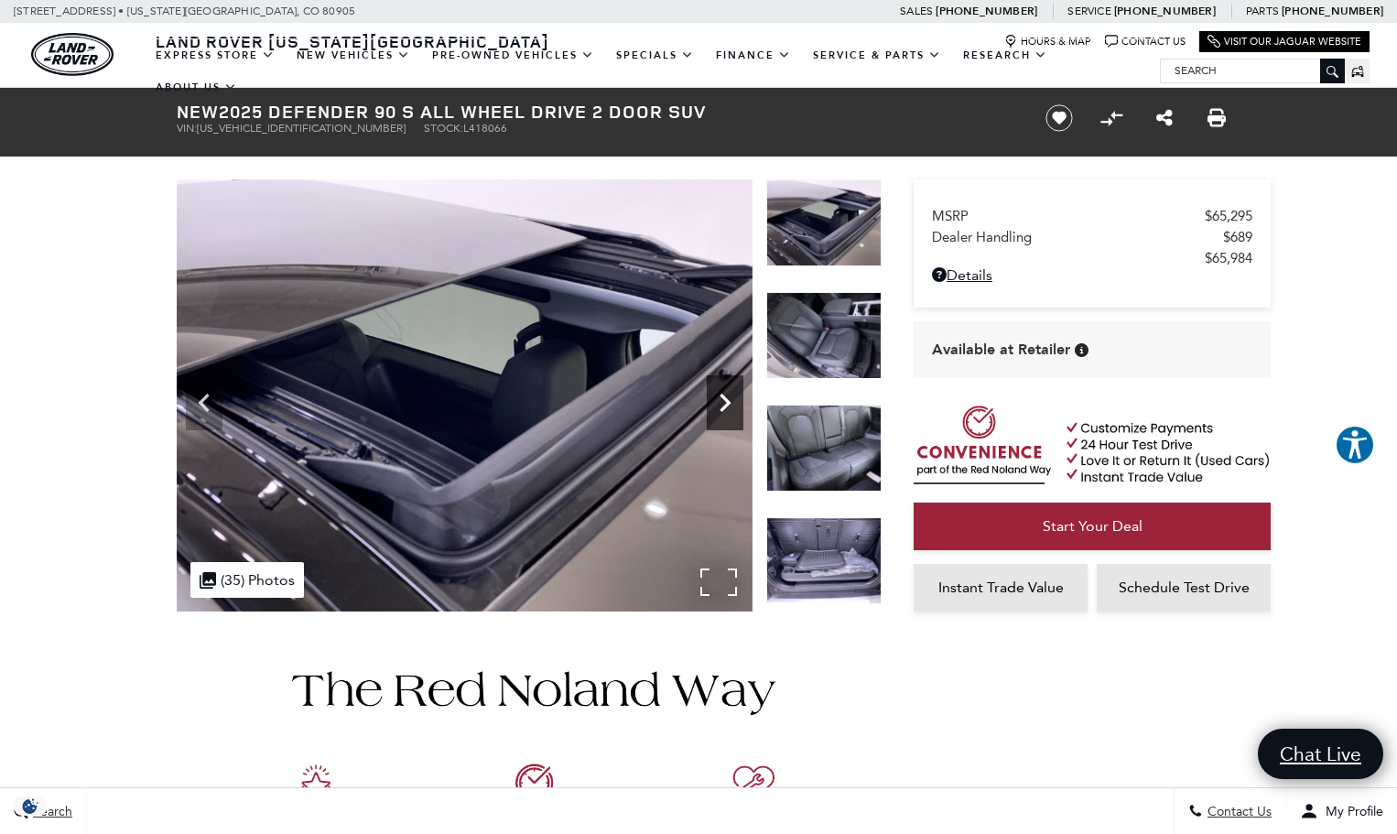
click at [726, 399] on icon "Next" at bounding box center [725, 403] width 11 height 18
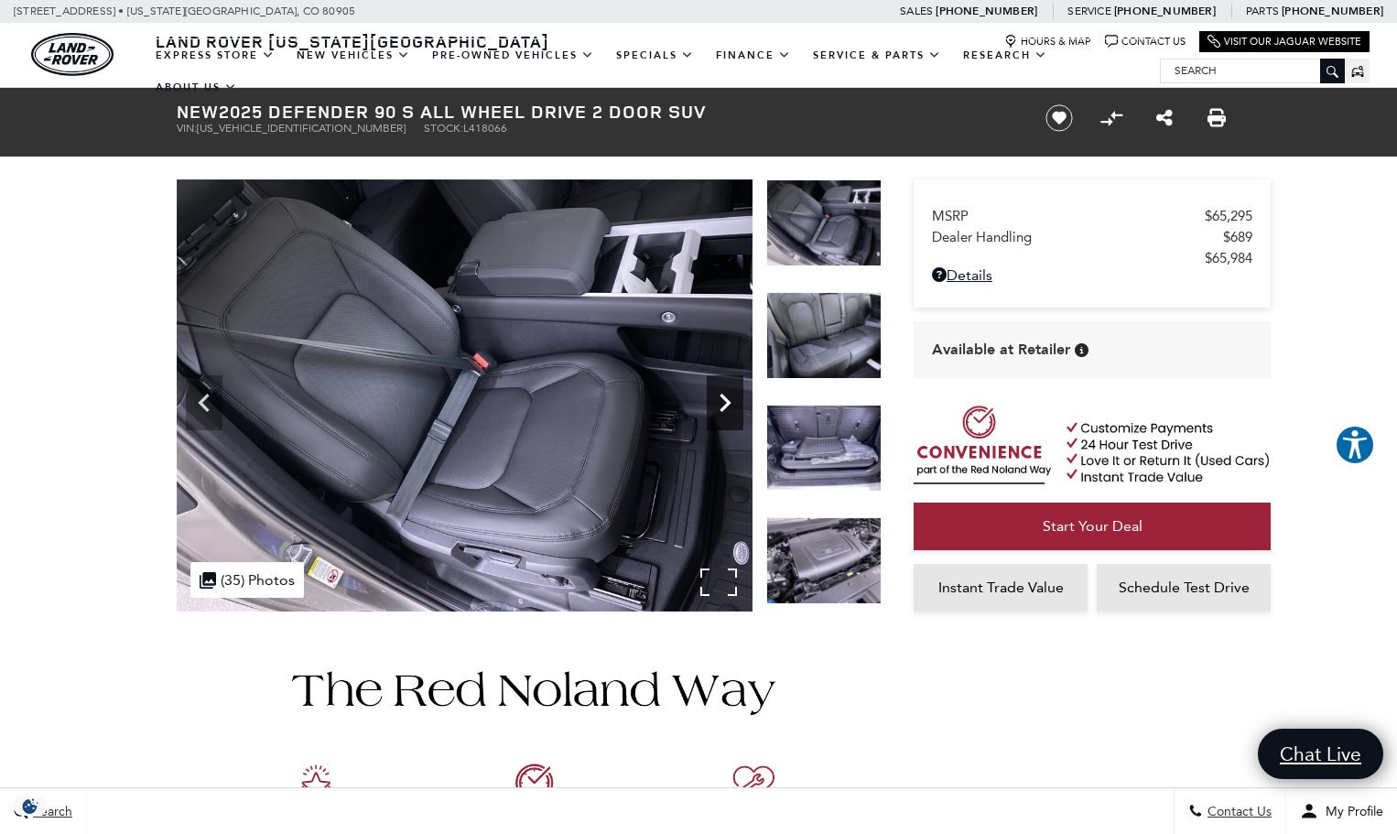
click at [726, 399] on icon "Next" at bounding box center [725, 403] width 11 height 18
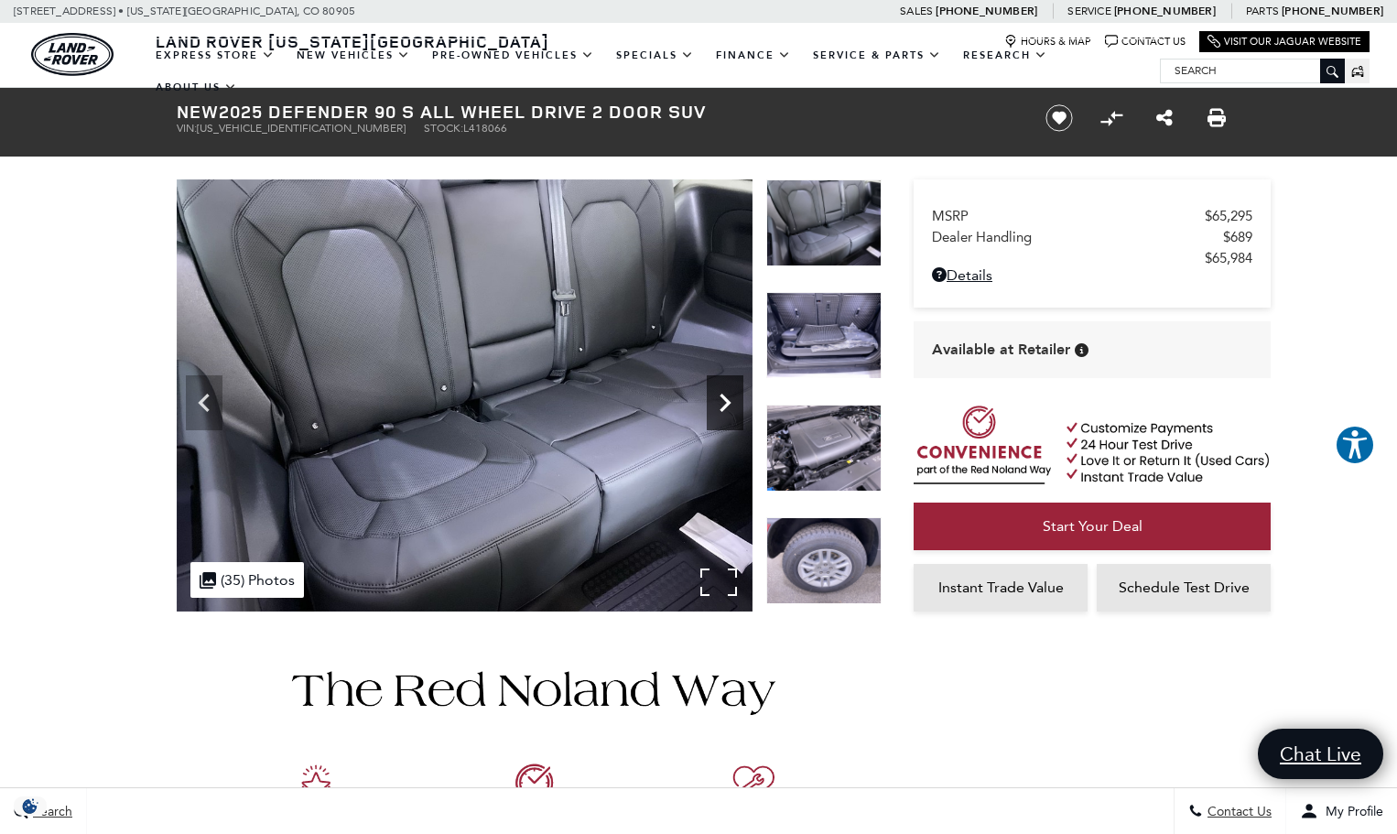
click at [726, 399] on icon "Next" at bounding box center [725, 403] width 11 height 18
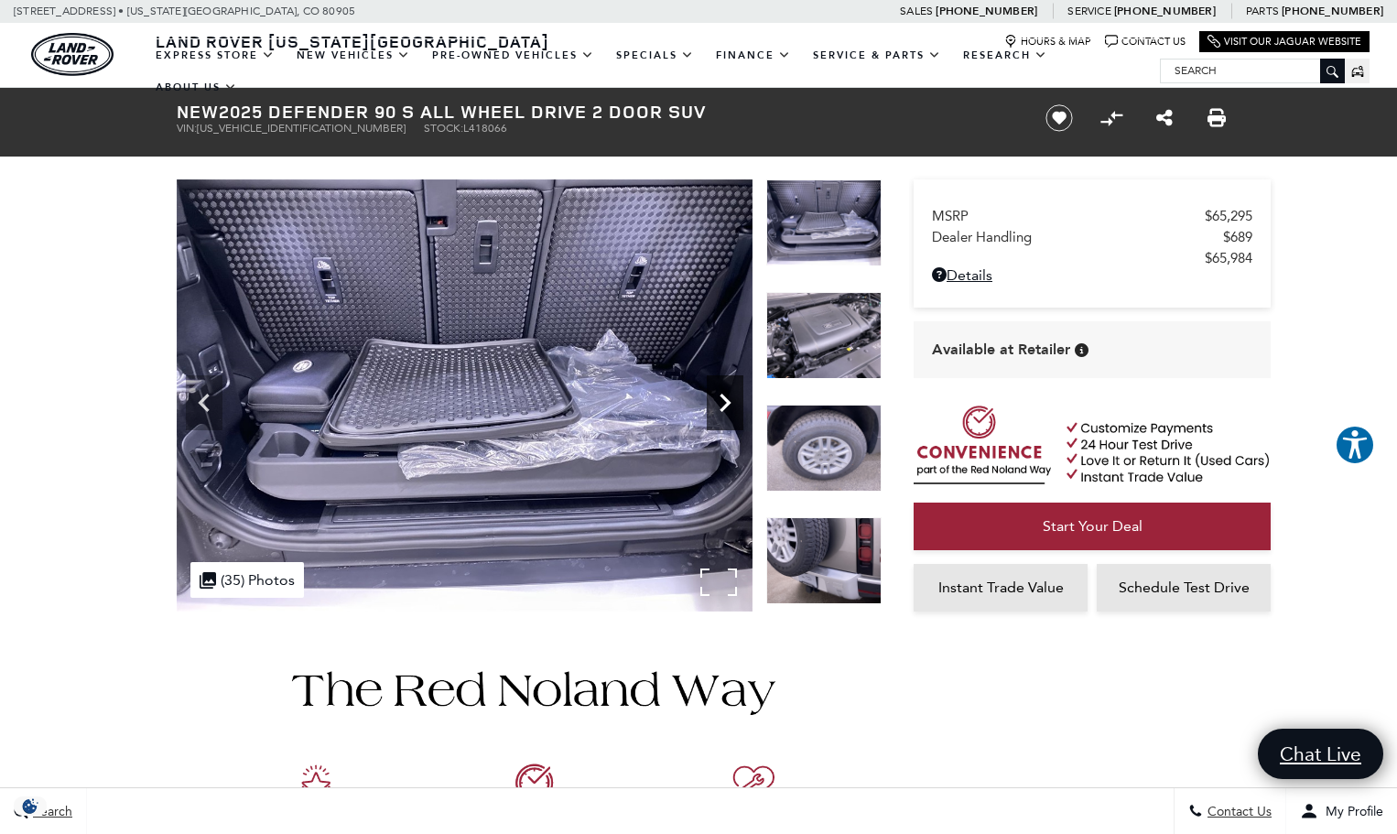
click at [726, 399] on icon "Next" at bounding box center [725, 403] width 11 height 18
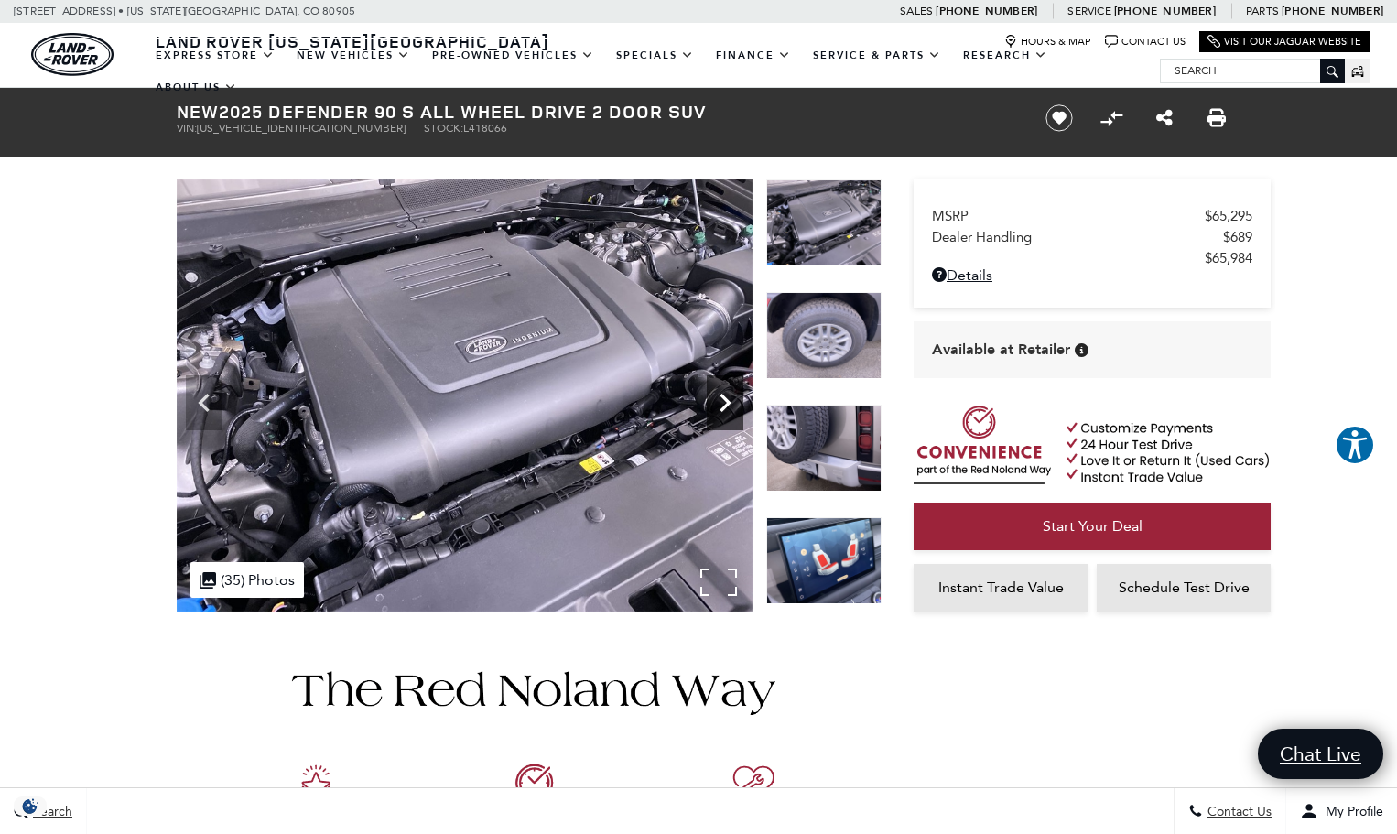
click at [726, 399] on icon "Next" at bounding box center [725, 403] width 11 height 18
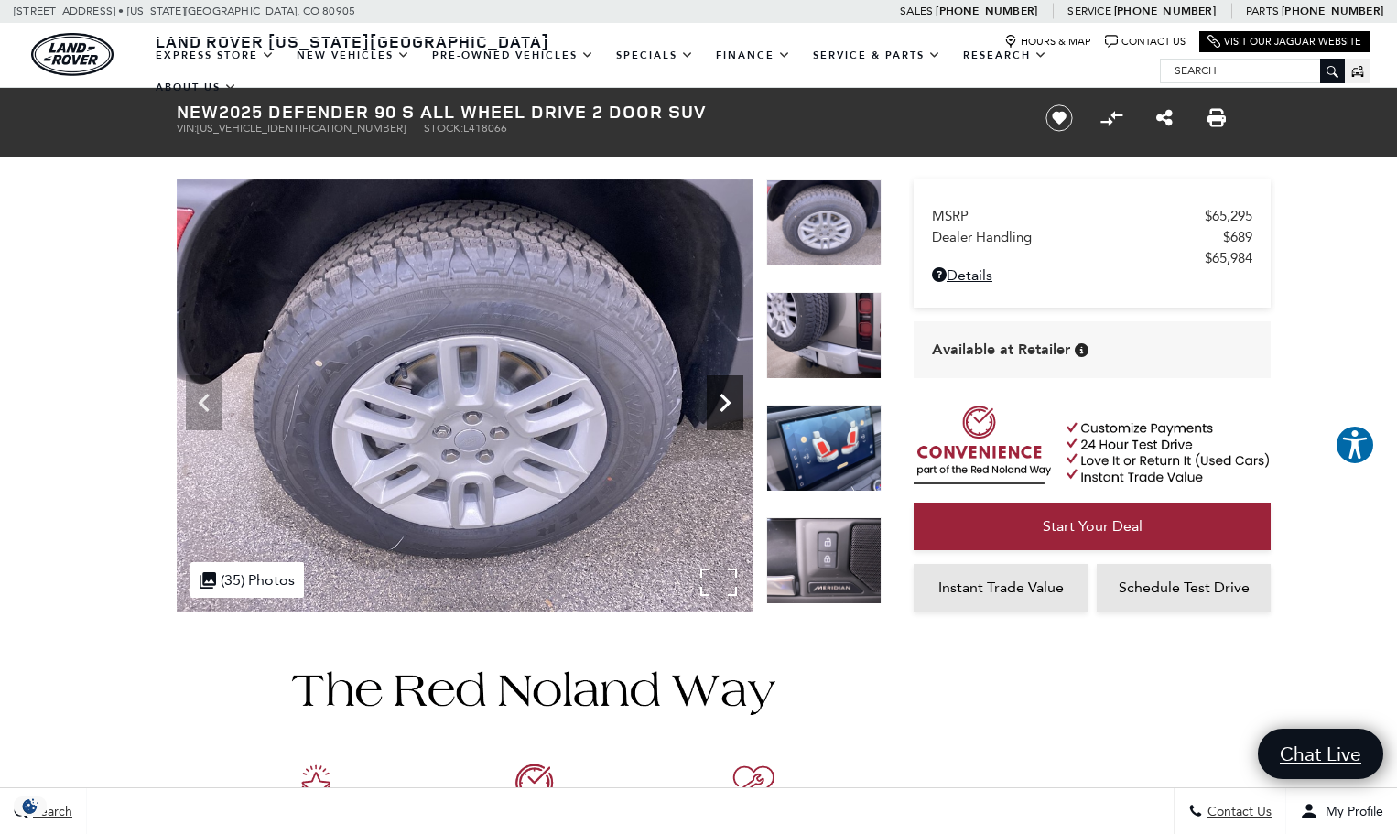
click at [726, 399] on icon "Next" at bounding box center [725, 403] width 11 height 18
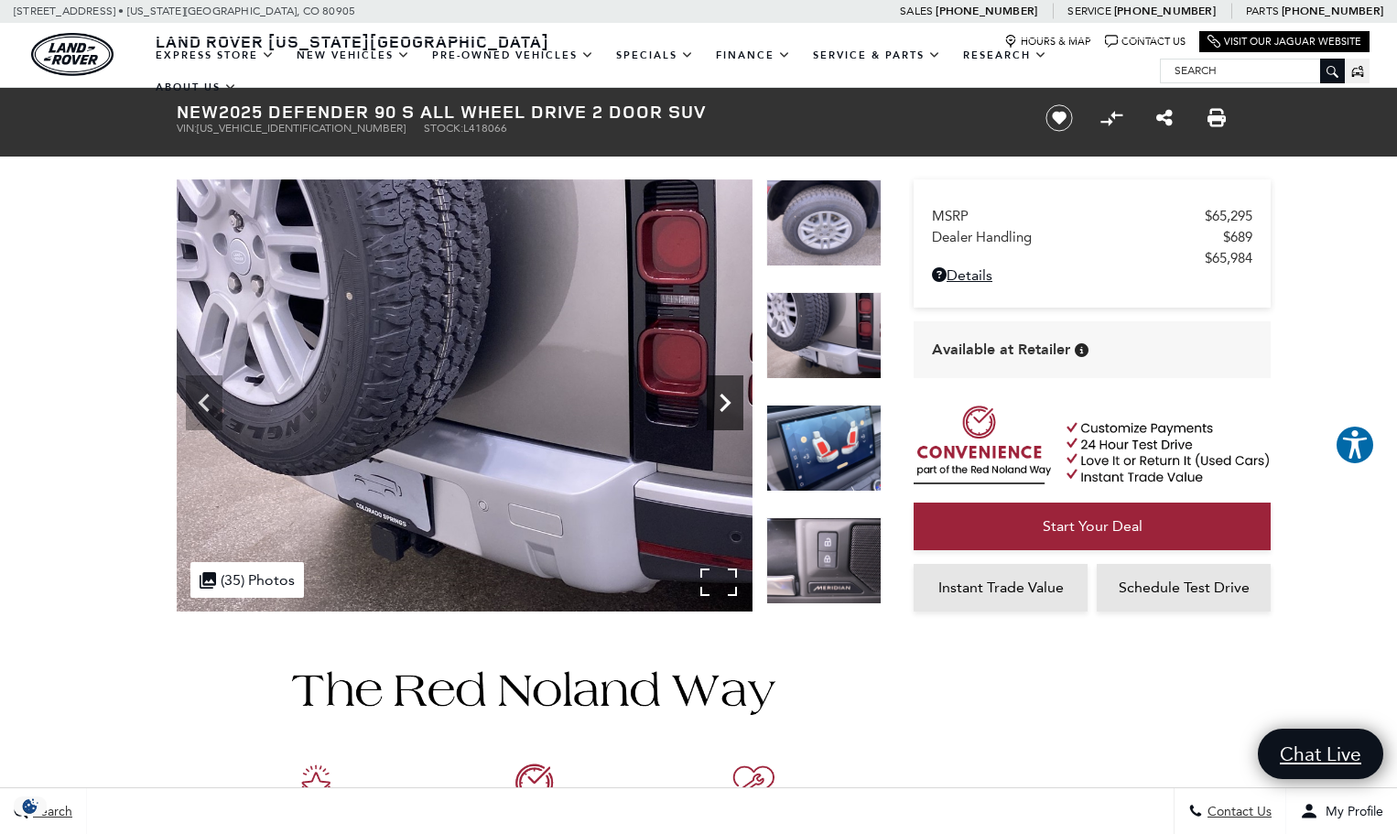
click at [726, 399] on icon "Next" at bounding box center [725, 403] width 11 height 18
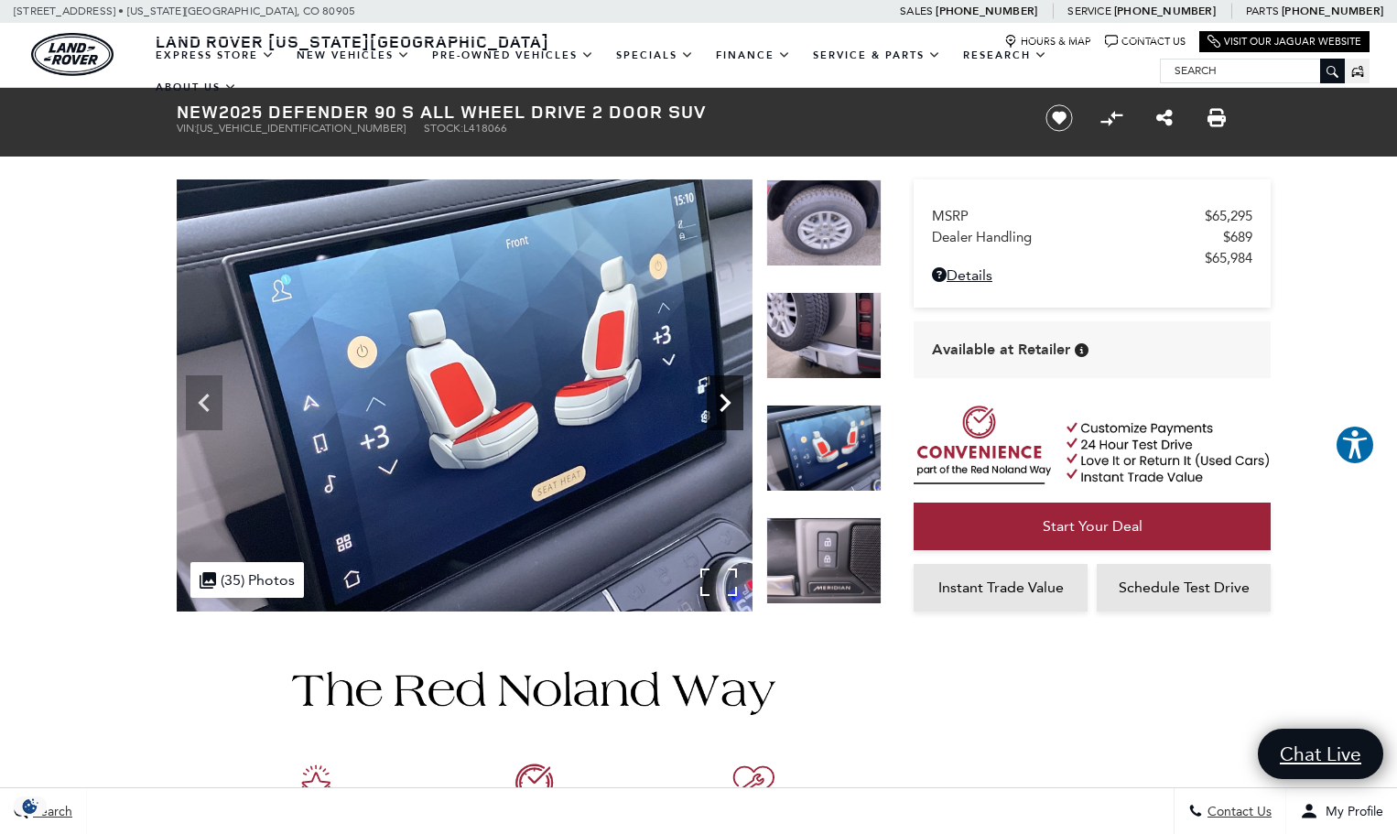
click at [726, 399] on icon "Next" at bounding box center [725, 403] width 11 height 18
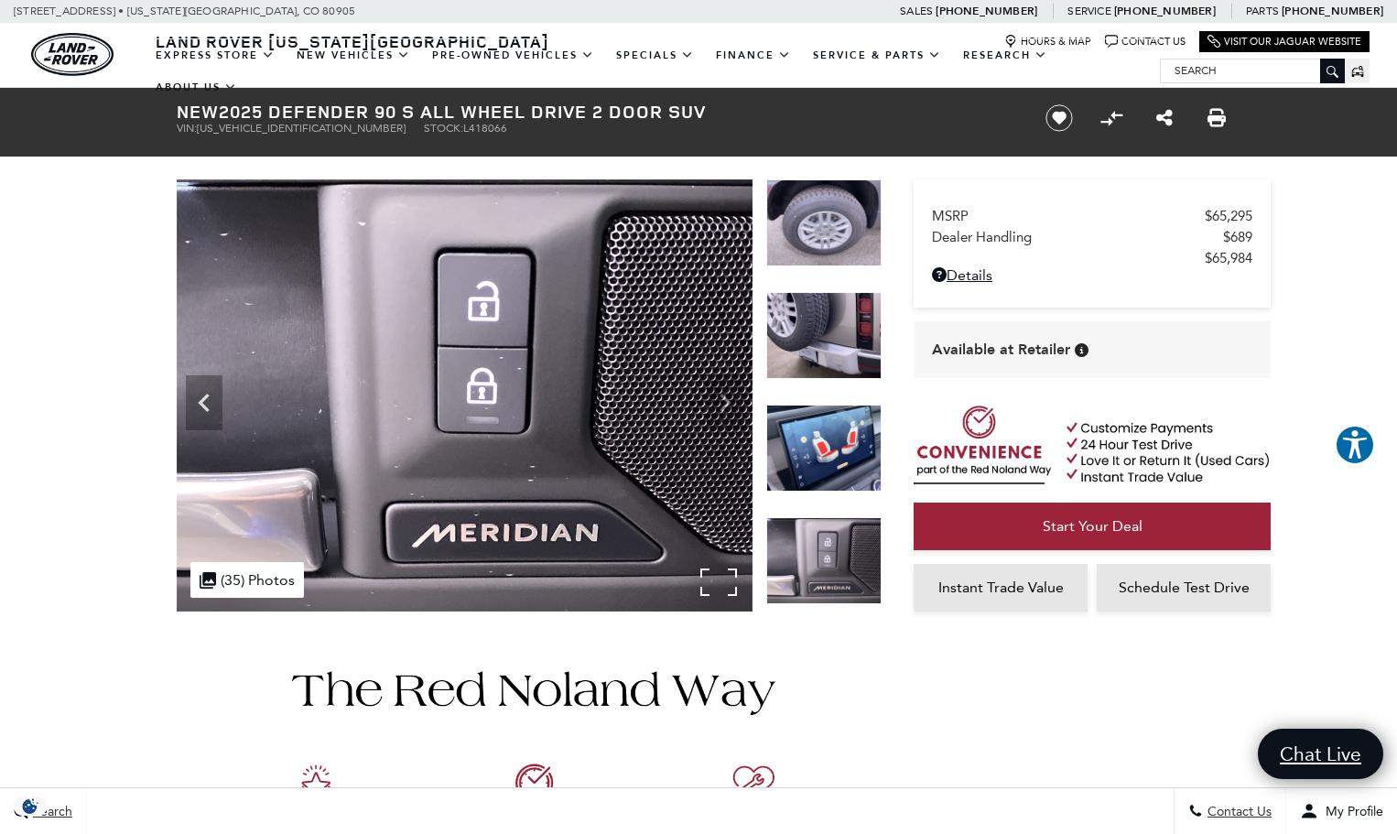
click at [726, 399] on img at bounding box center [465, 395] width 576 height 432
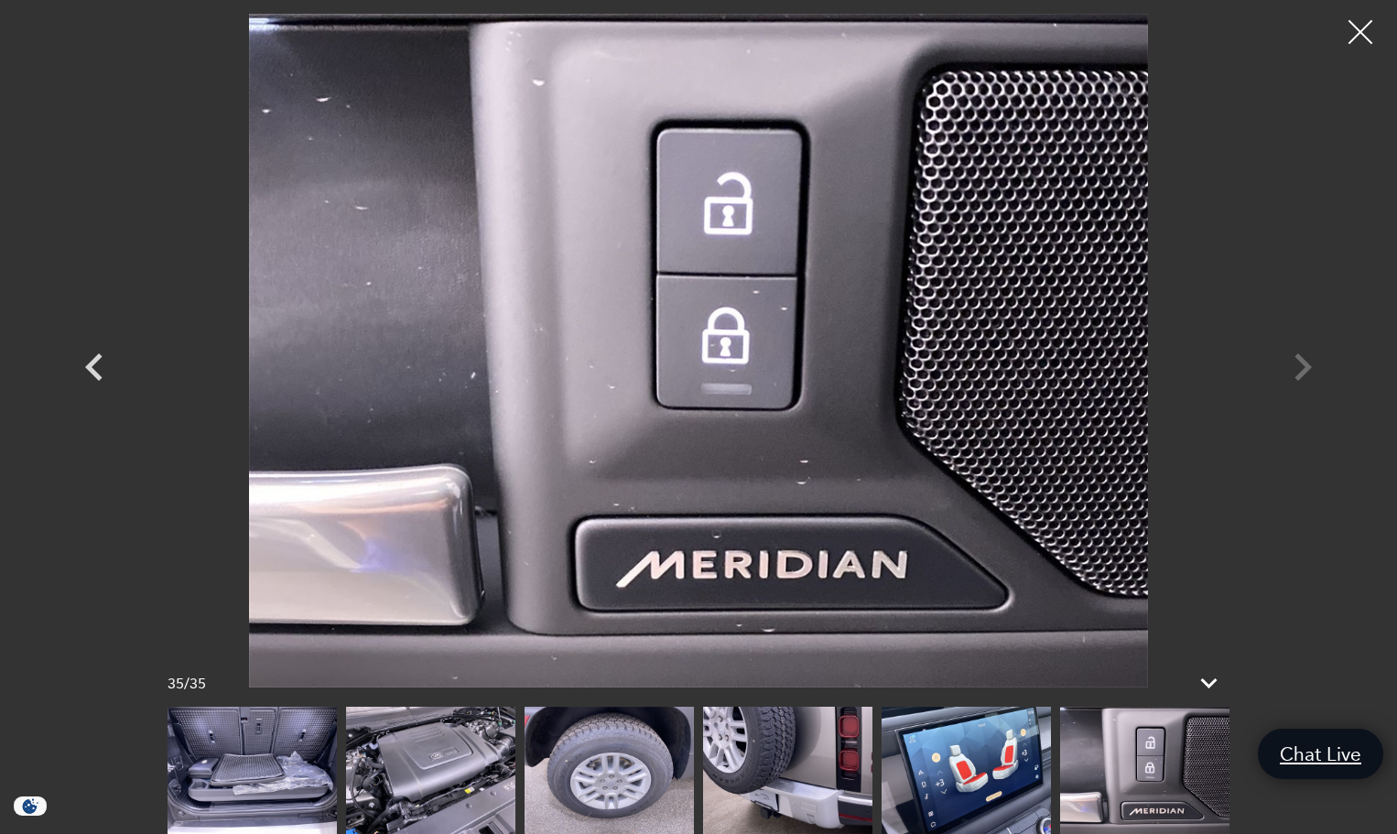
click at [1360, 27] on div at bounding box center [1361, 32] width 49 height 49
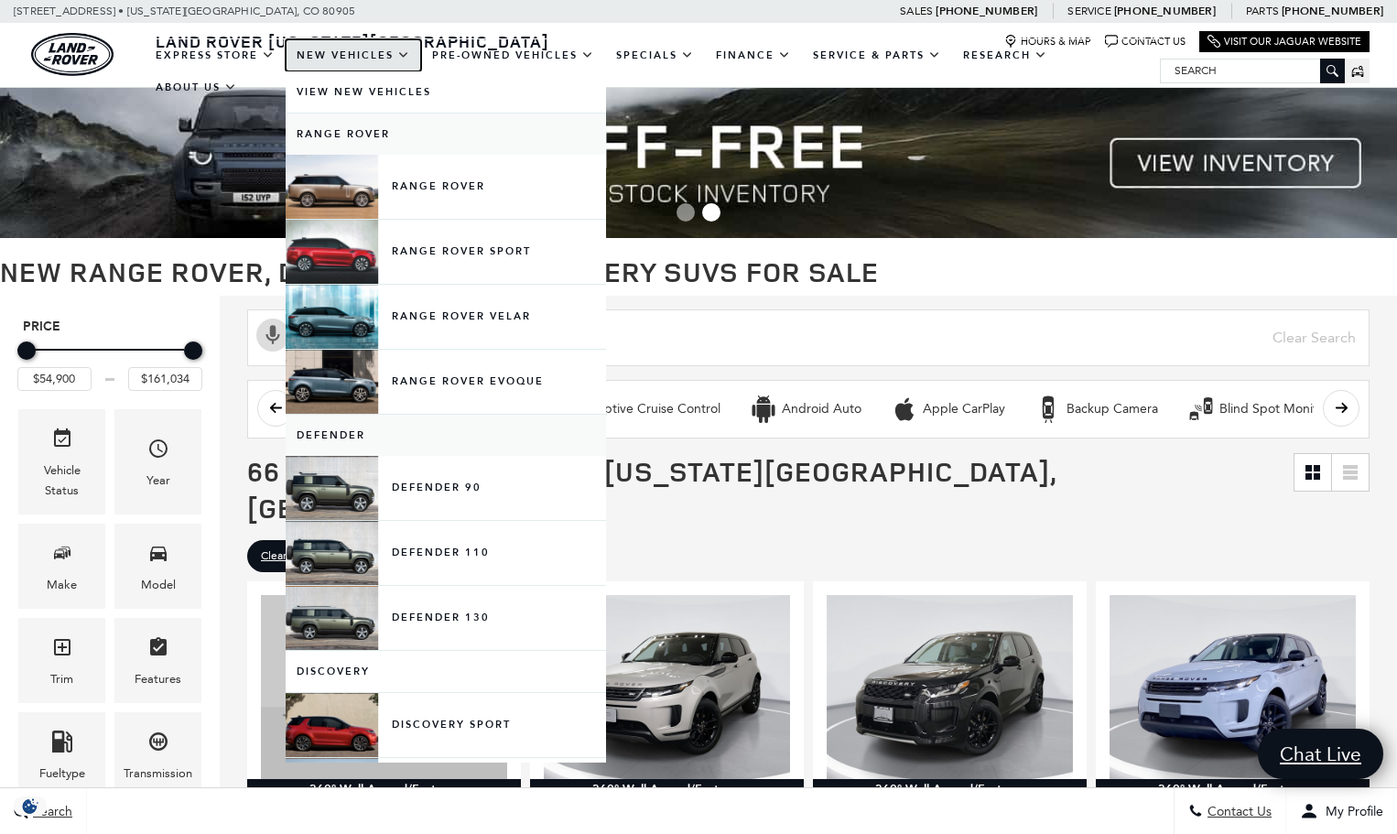
click at [374, 71] on link "New Vehicles" at bounding box center [354, 55] width 136 height 32
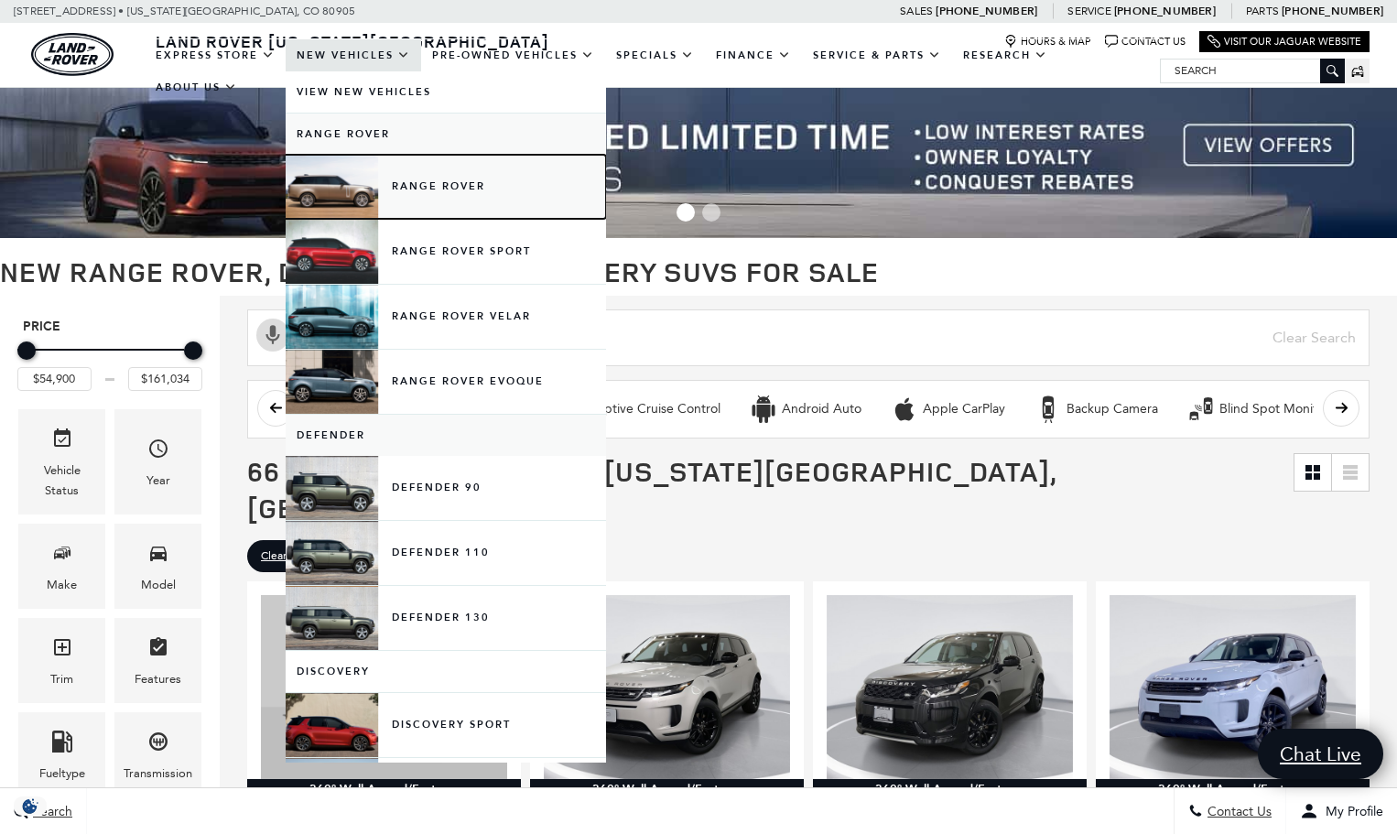
click at [448, 210] on link "Range Rover" at bounding box center [446, 187] width 320 height 64
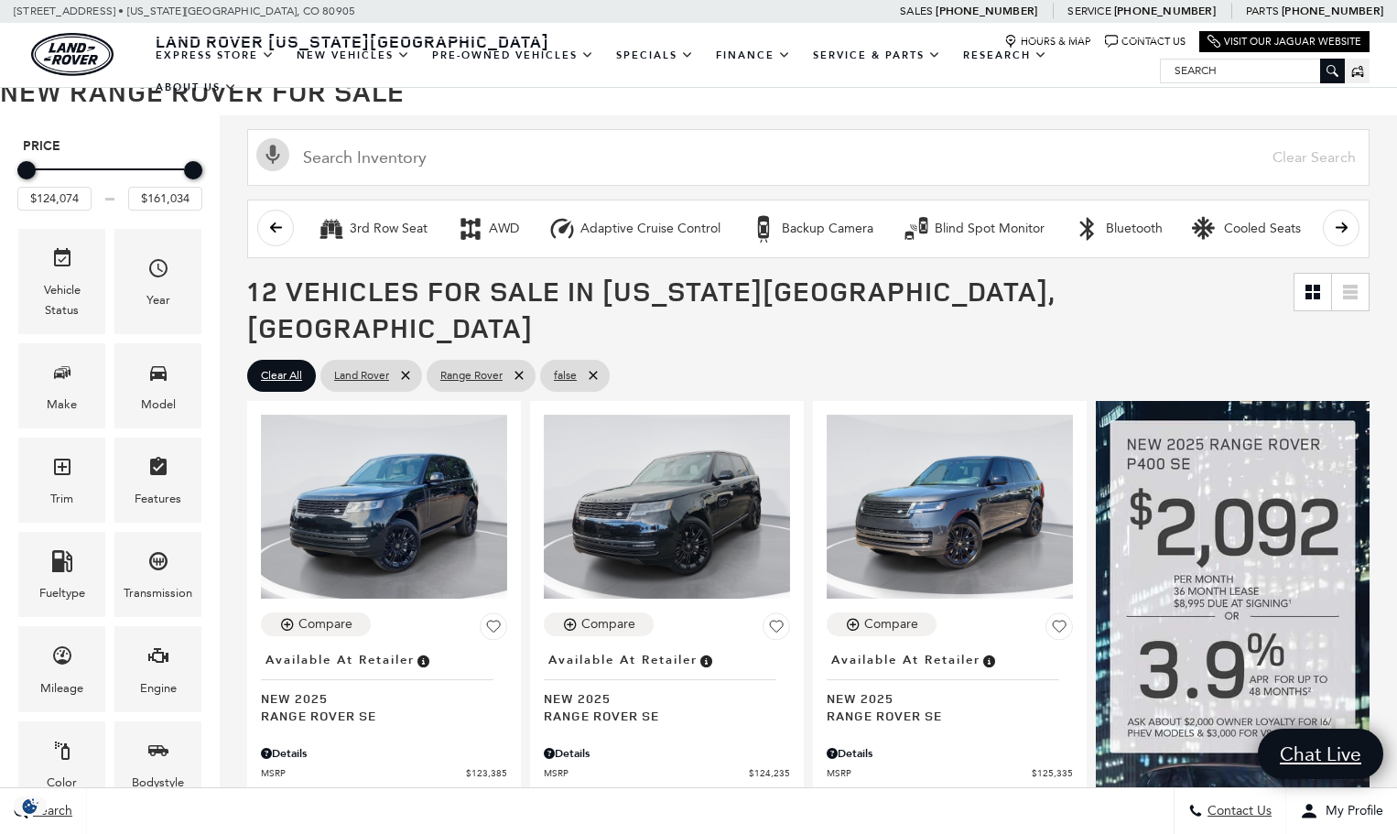
scroll to position [183, 0]
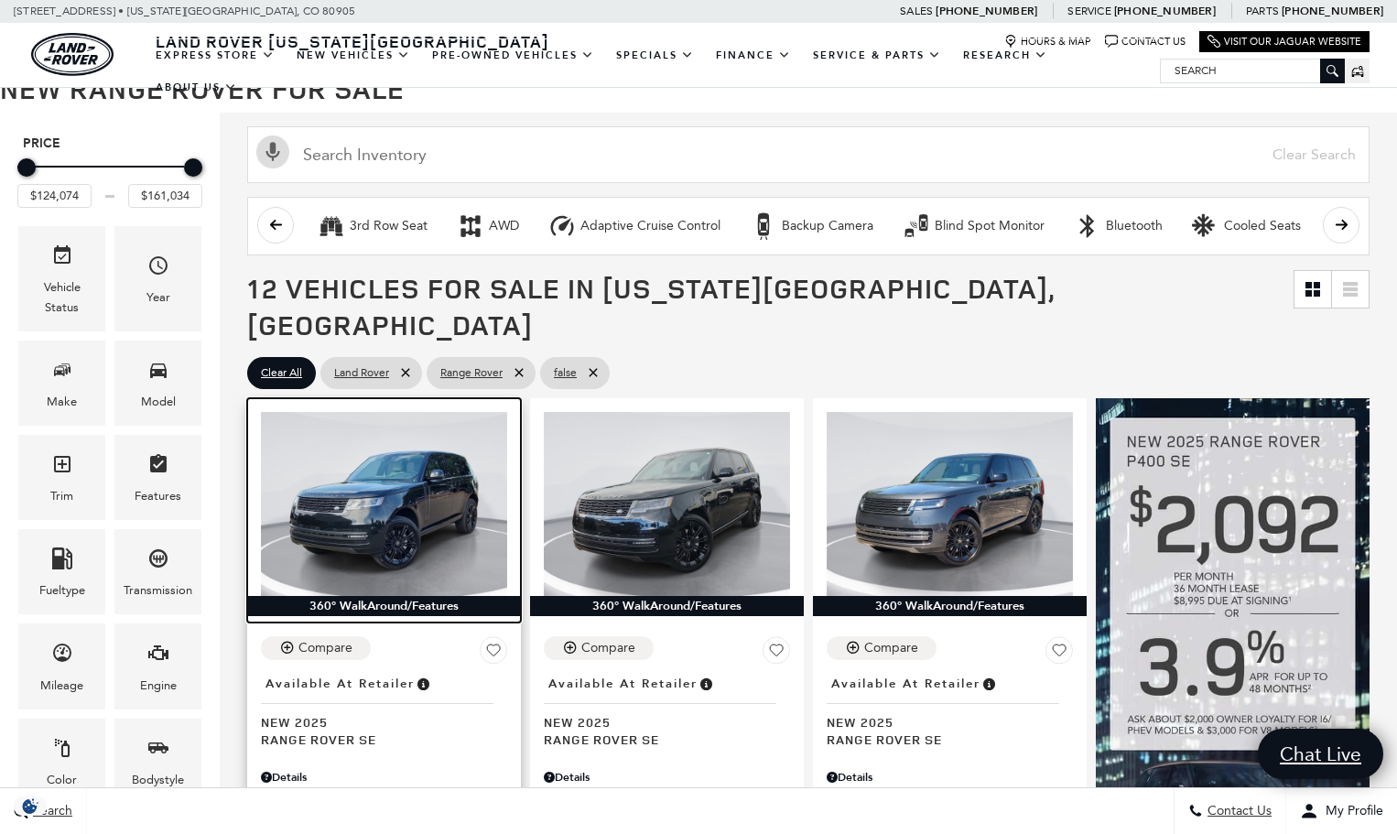
click at [365, 525] on img at bounding box center [384, 504] width 246 height 185
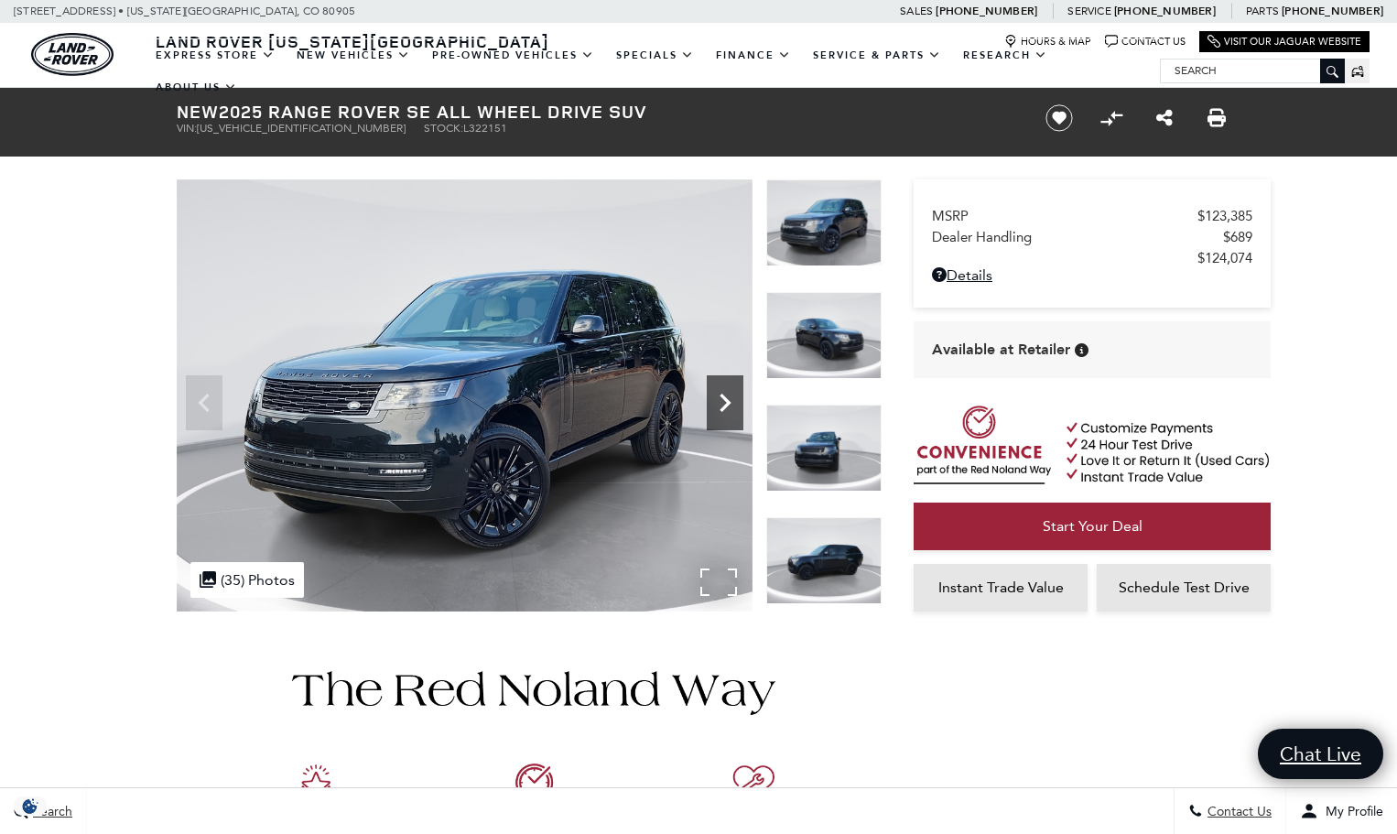
click at [721, 406] on icon "Next" at bounding box center [725, 403] width 37 height 37
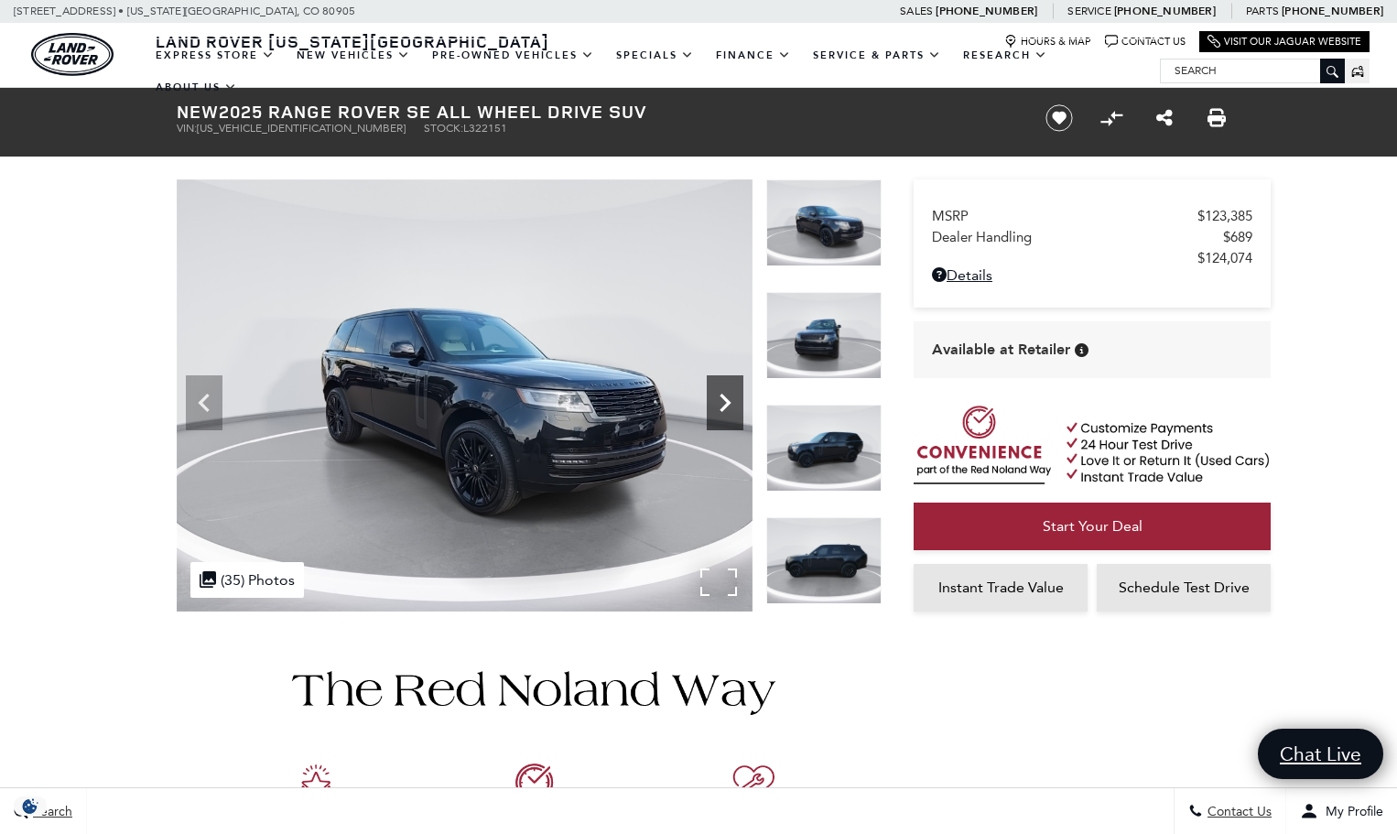
click at [721, 406] on icon "Next" at bounding box center [725, 403] width 37 height 37
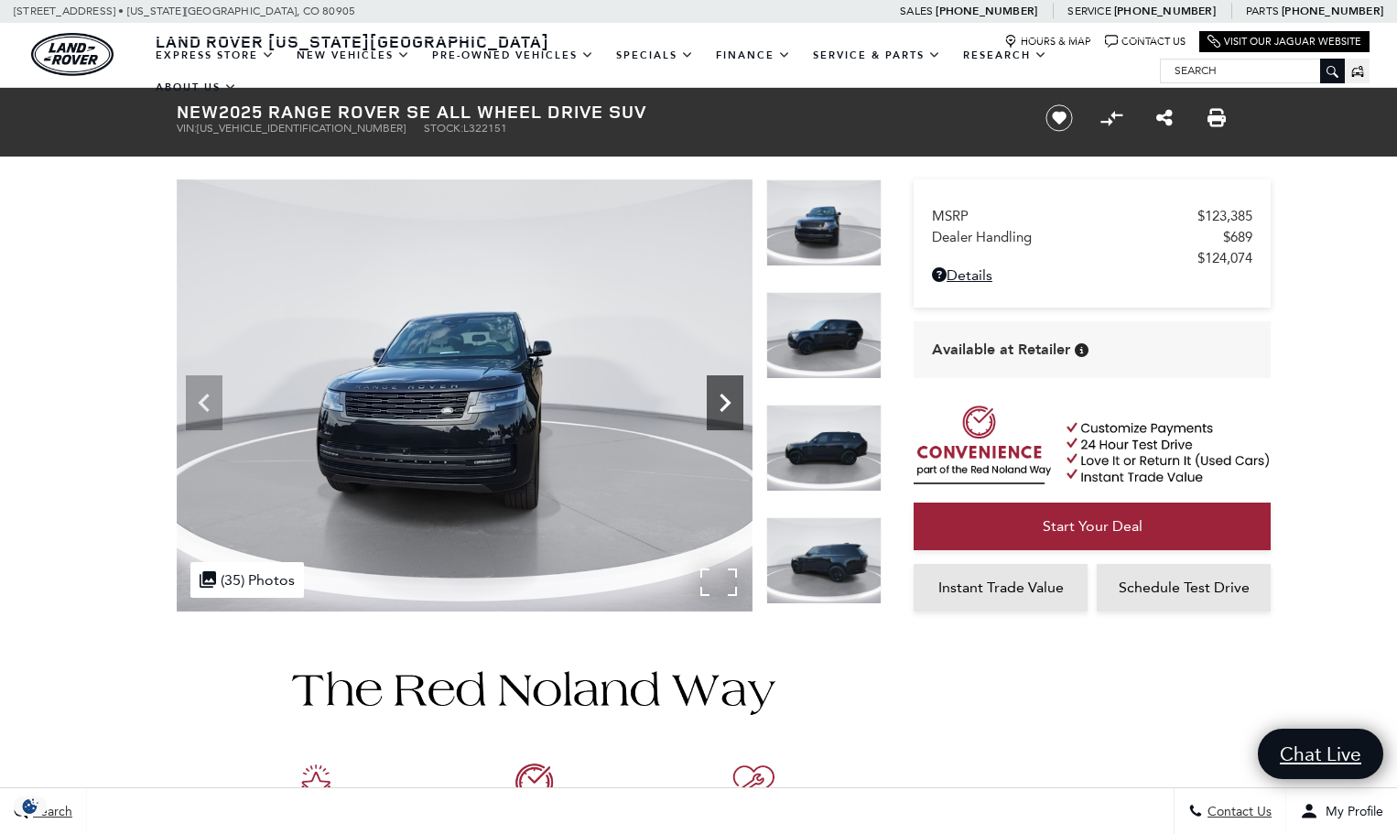
click at [721, 406] on icon "Next" at bounding box center [725, 403] width 37 height 37
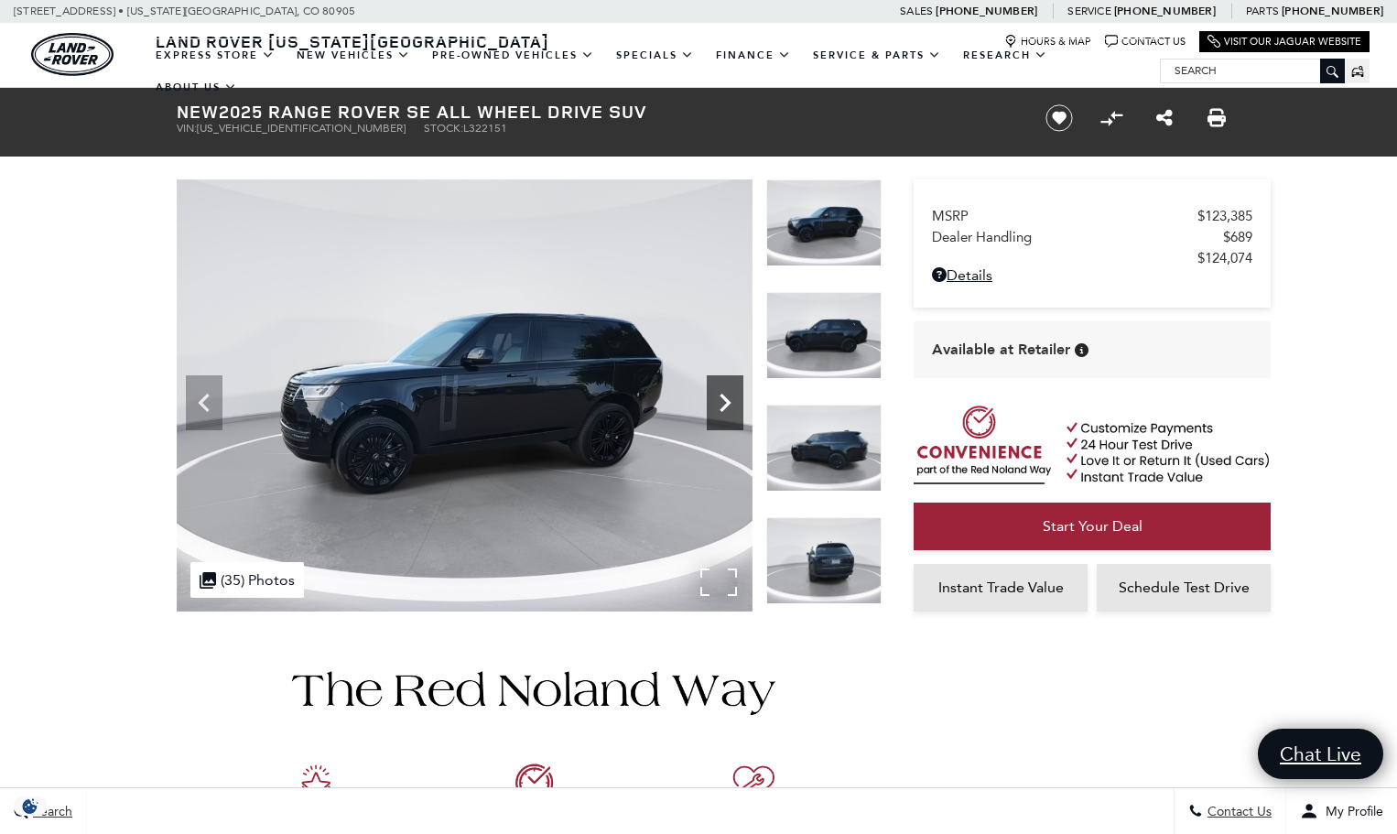
click at [721, 406] on icon "Next" at bounding box center [725, 403] width 37 height 37
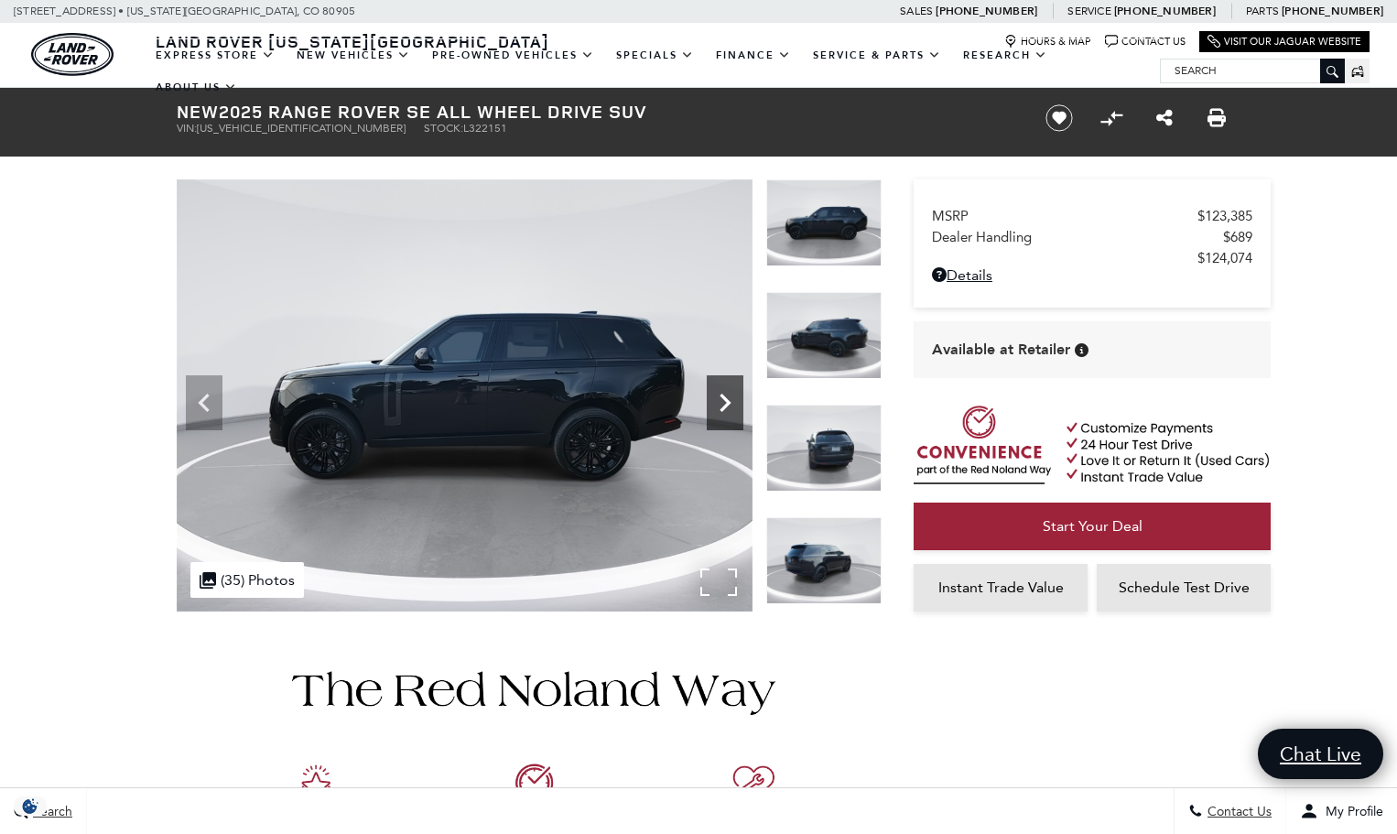
click at [721, 406] on icon "Next" at bounding box center [725, 403] width 37 height 37
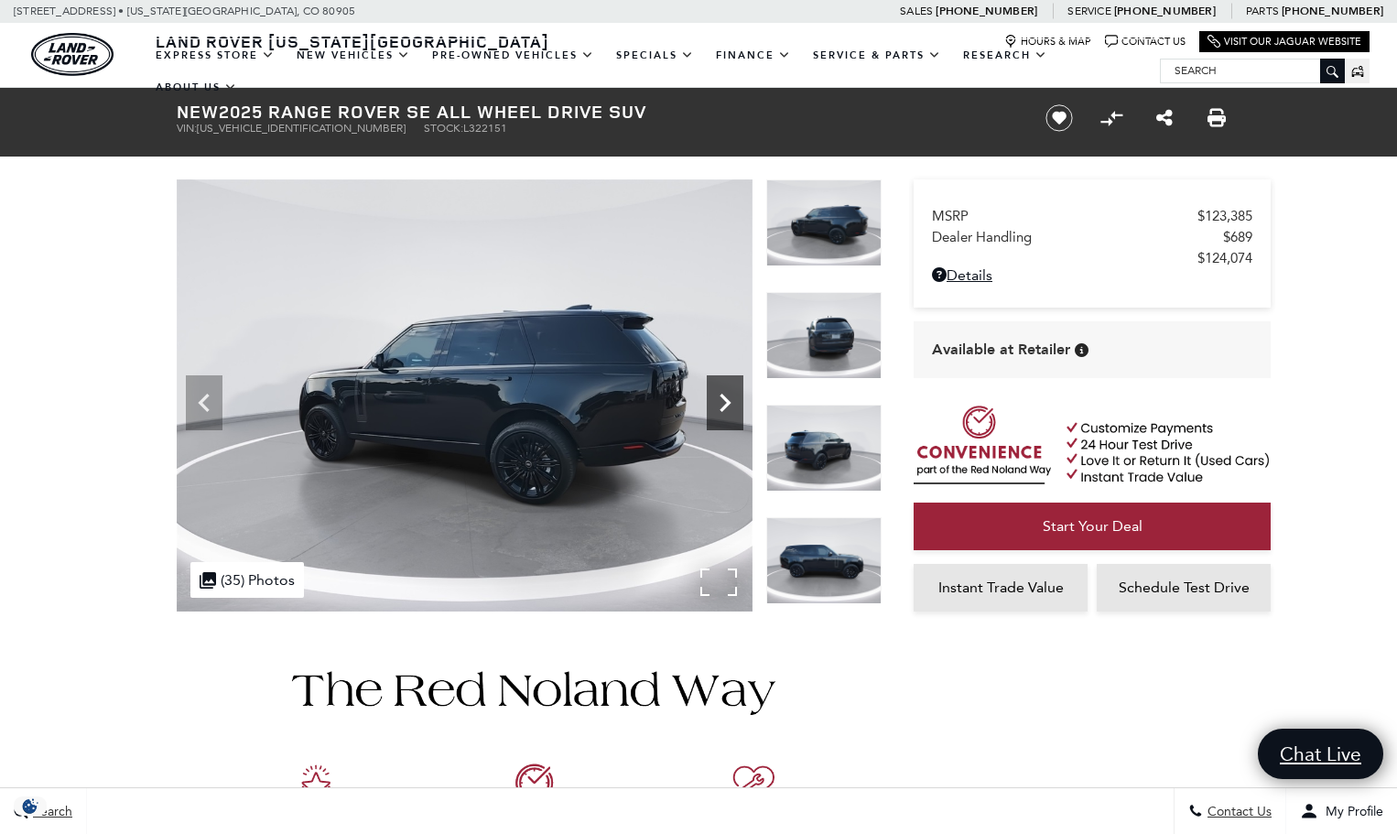
click at [721, 406] on icon "Next" at bounding box center [725, 403] width 37 height 37
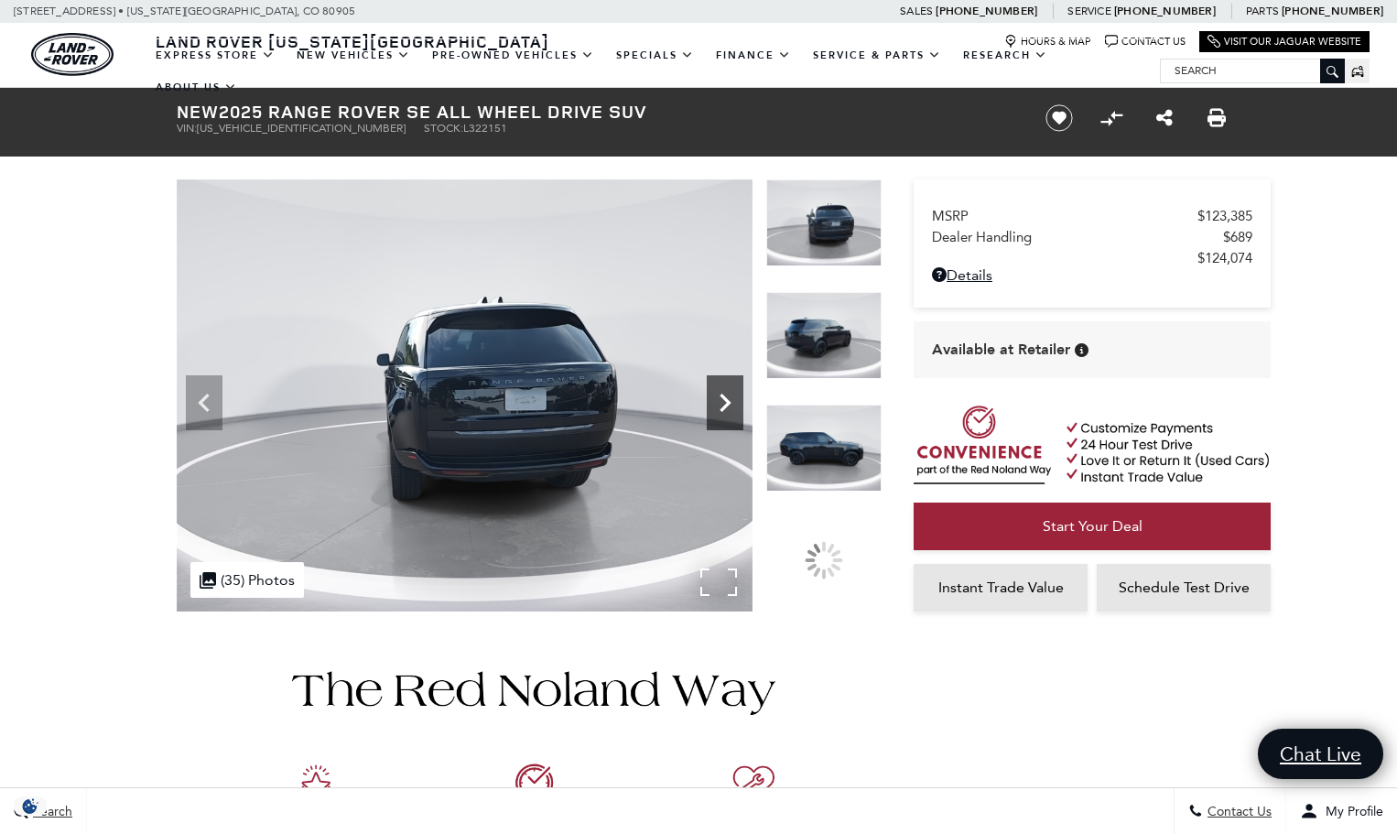
click at [721, 406] on icon "Next" at bounding box center [725, 403] width 37 height 37
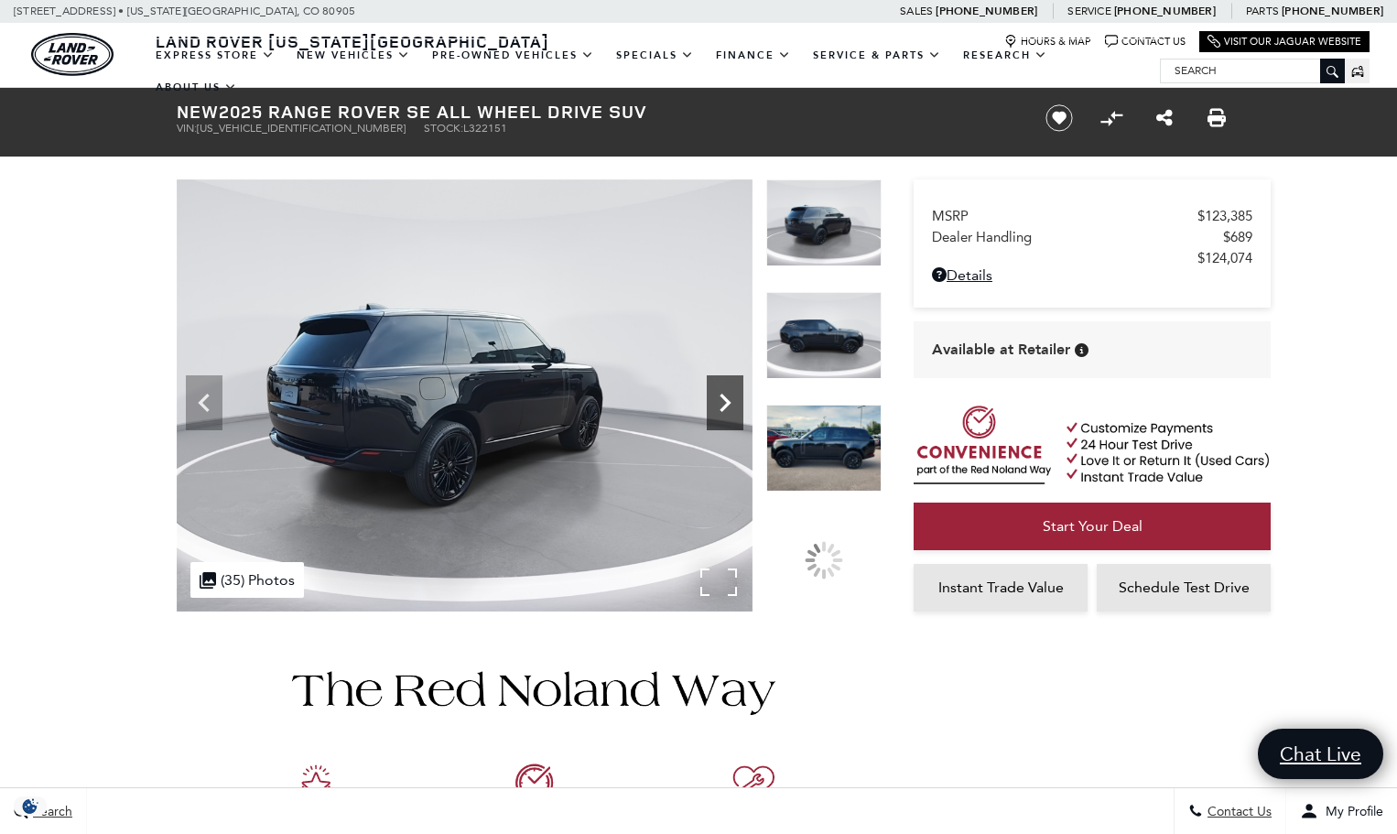
click at [721, 406] on icon "Next" at bounding box center [725, 403] width 37 height 37
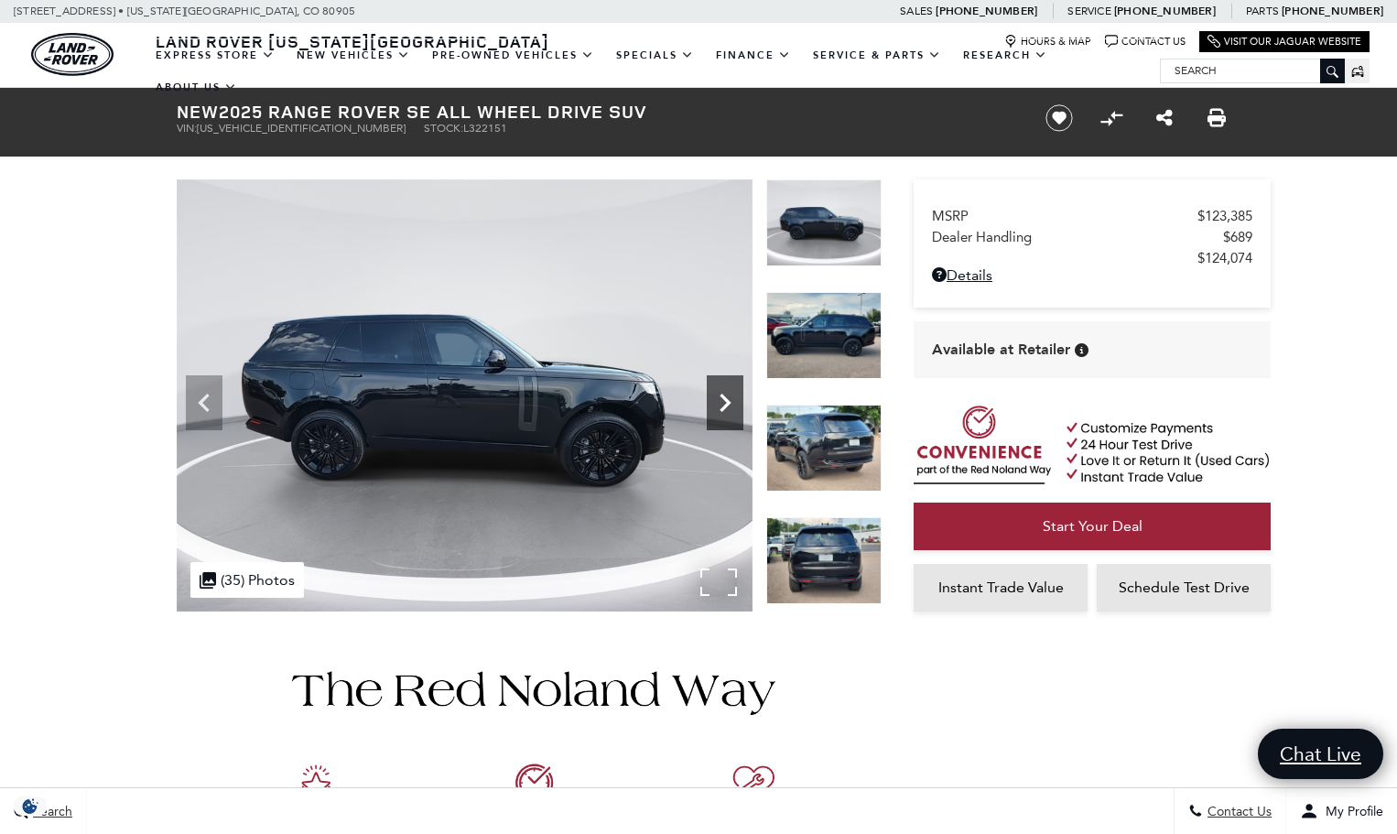
click at [721, 406] on icon "Next" at bounding box center [725, 403] width 37 height 37
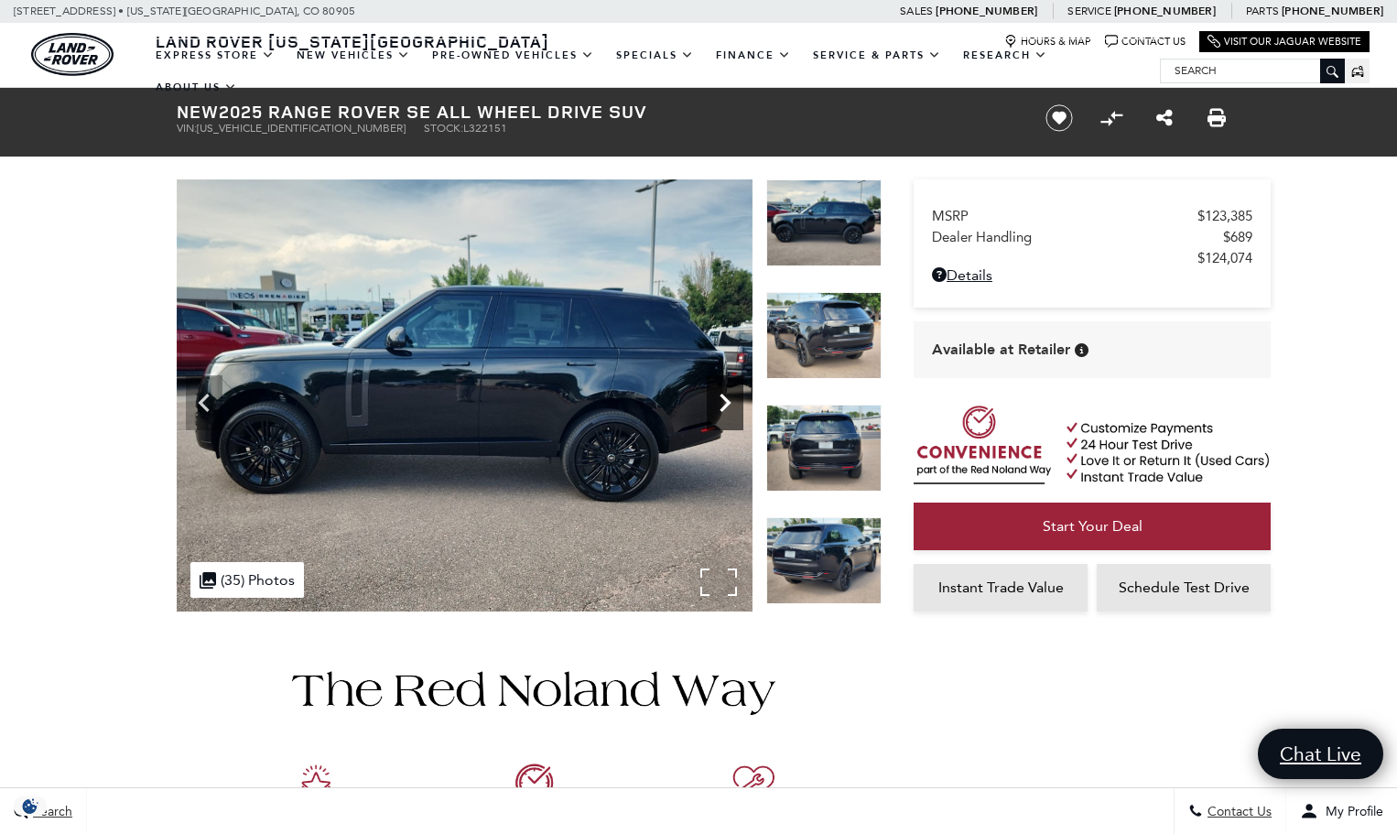
click at [721, 406] on icon "Next" at bounding box center [725, 403] width 37 height 37
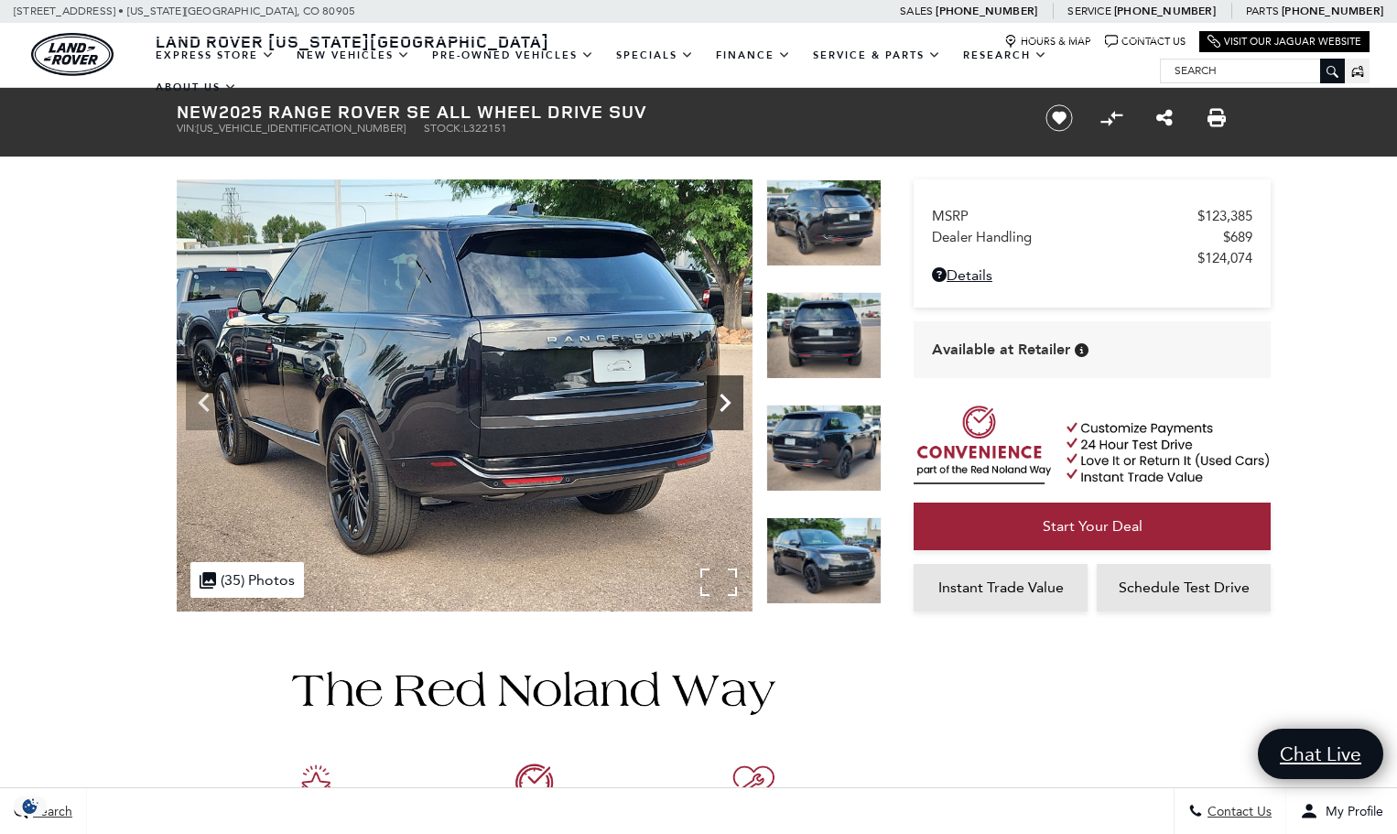
click at [721, 406] on icon "Next" at bounding box center [725, 403] width 37 height 37
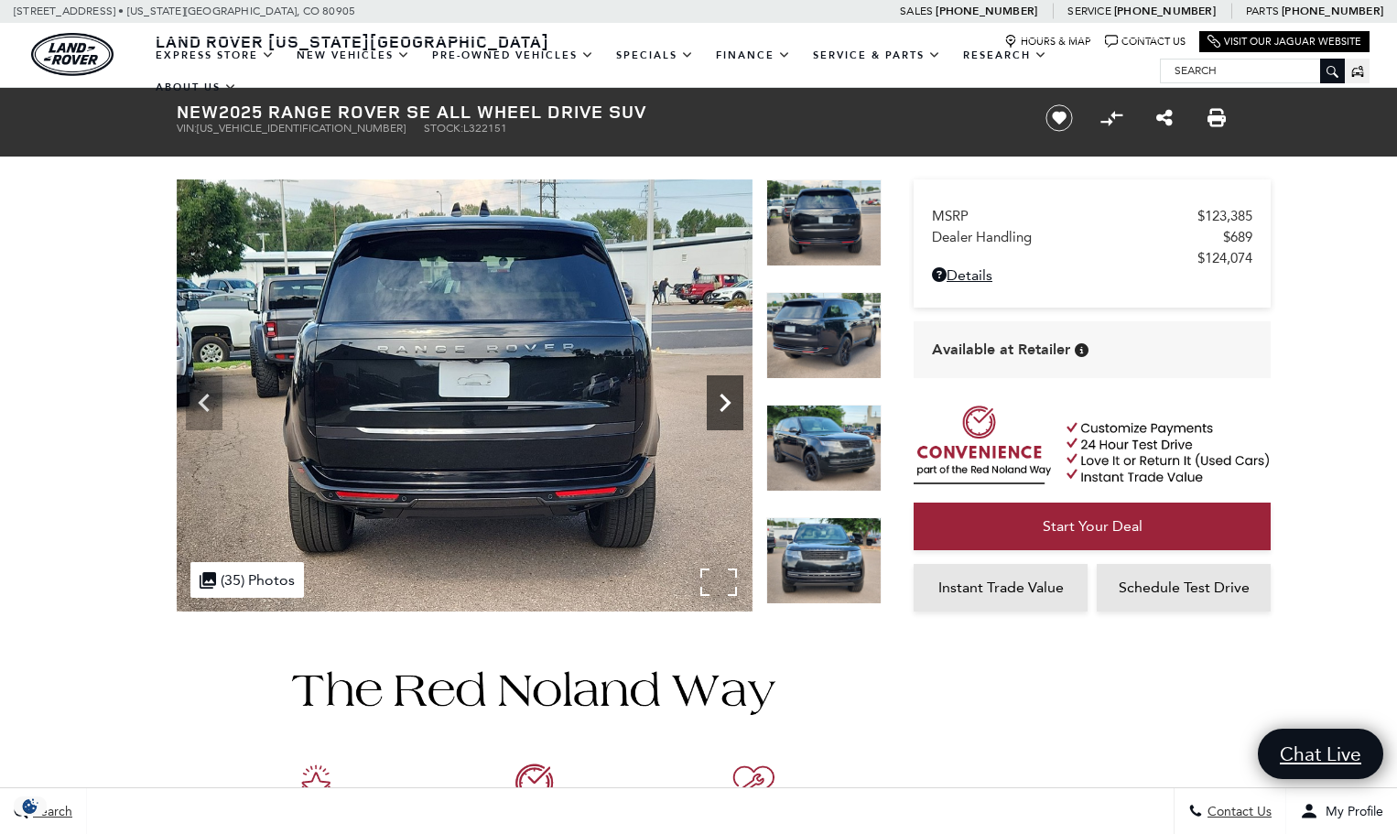
click at [721, 406] on icon "Next" at bounding box center [725, 403] width 37 height 37
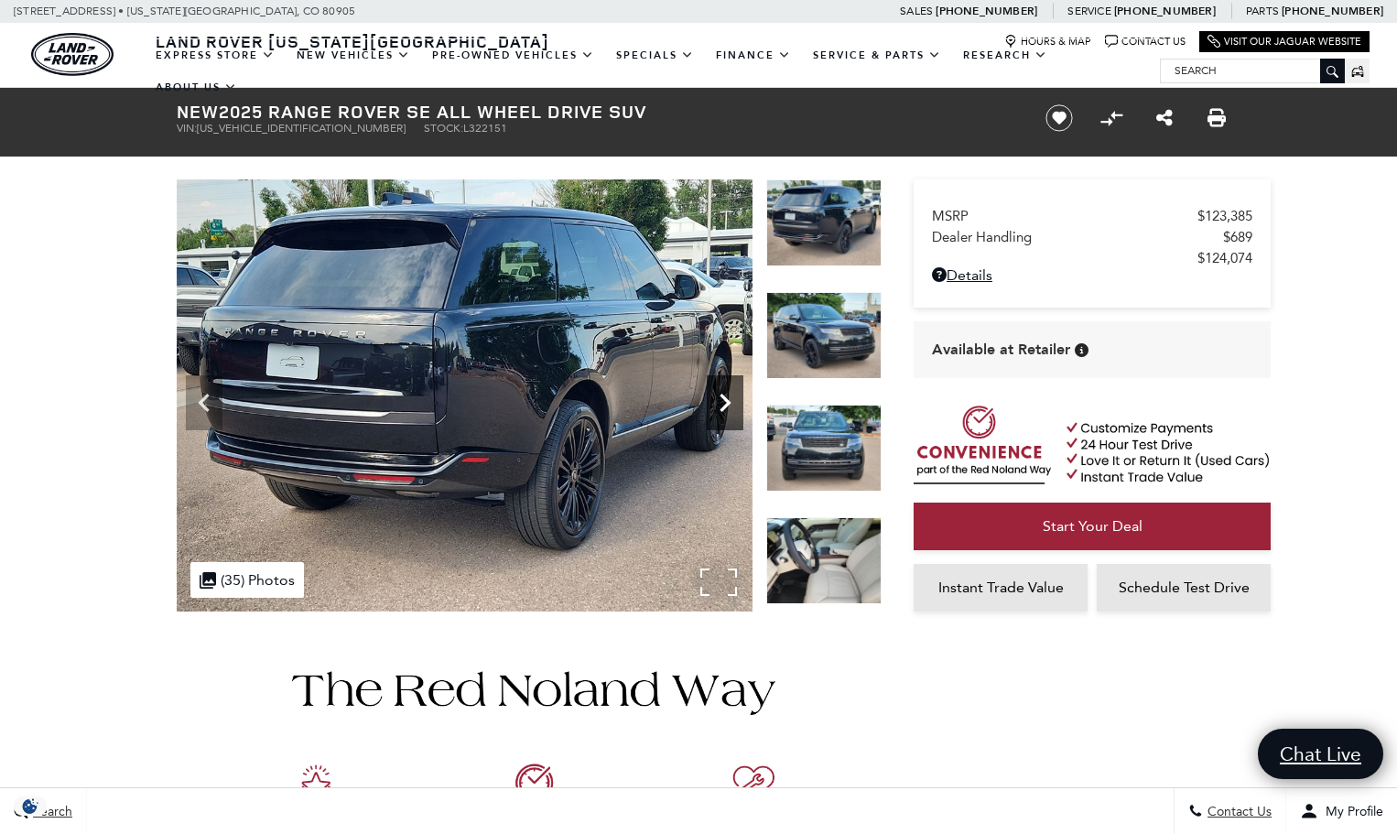
click at [721, 406] on icon "Next" at bounding box center [725, 403] width 37 height 37
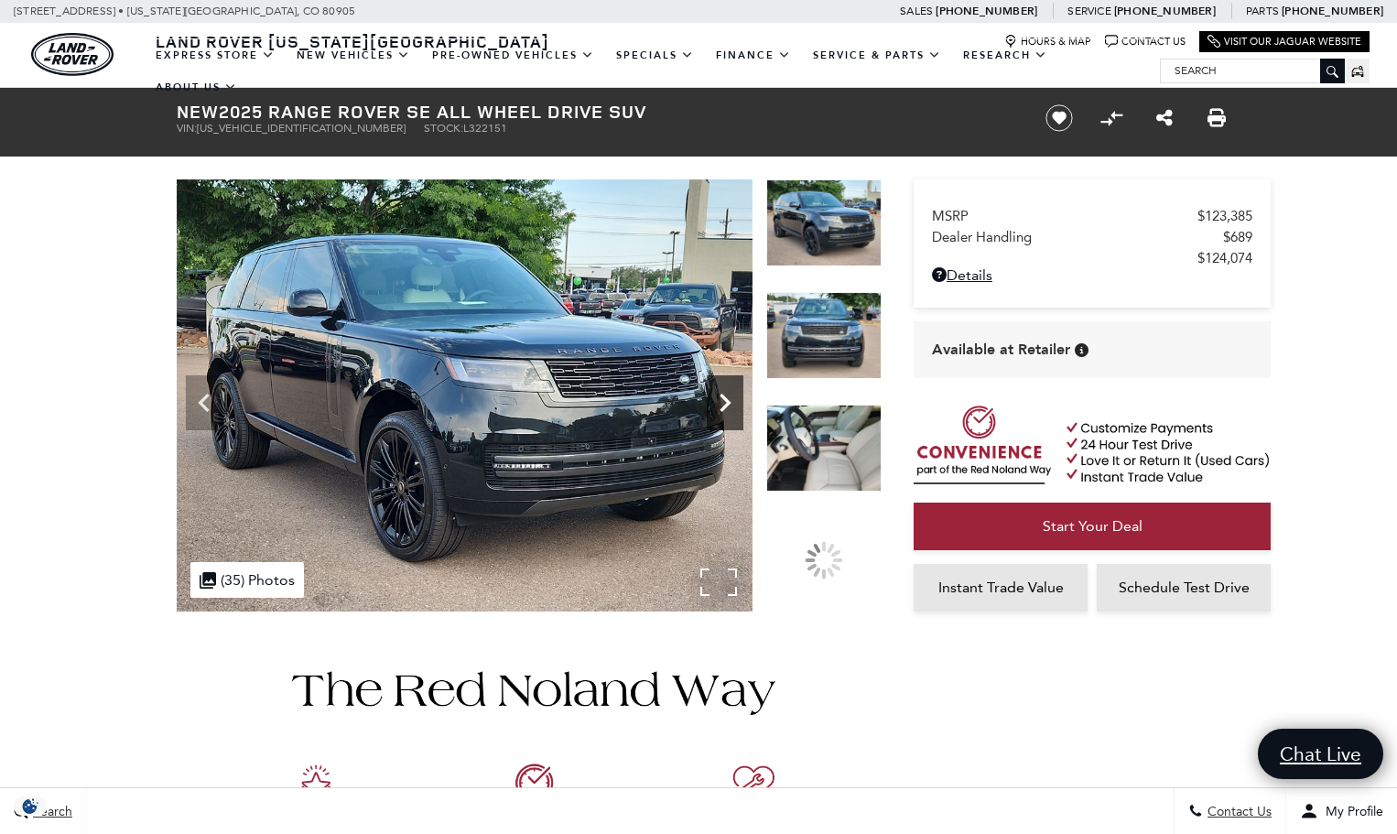
click at [721, 406] on icon "Next" at bounding box center [725, 403] width 37 height 37
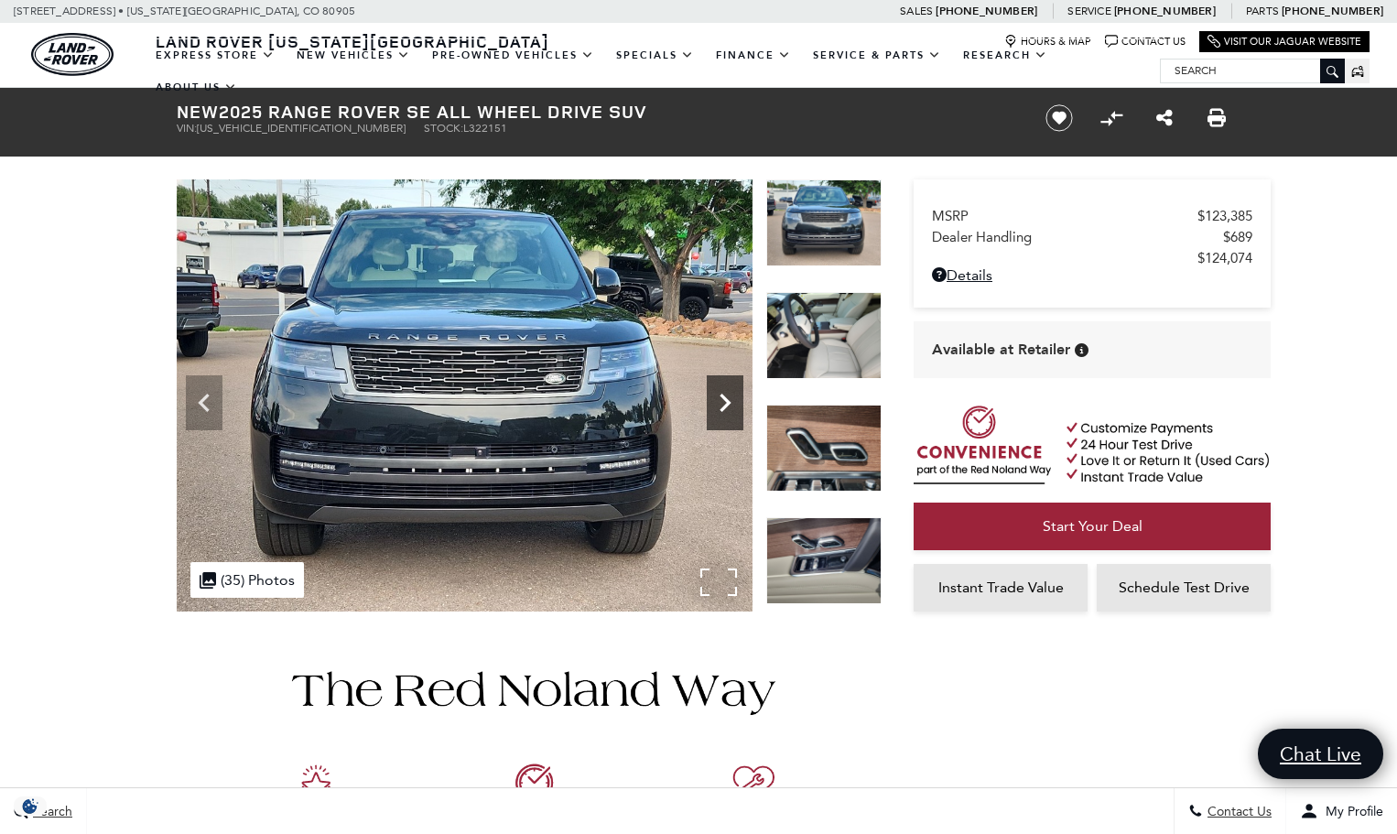
click at [721, 406] on icon "Next" at bounding box center [725, 403] width 37 height 37
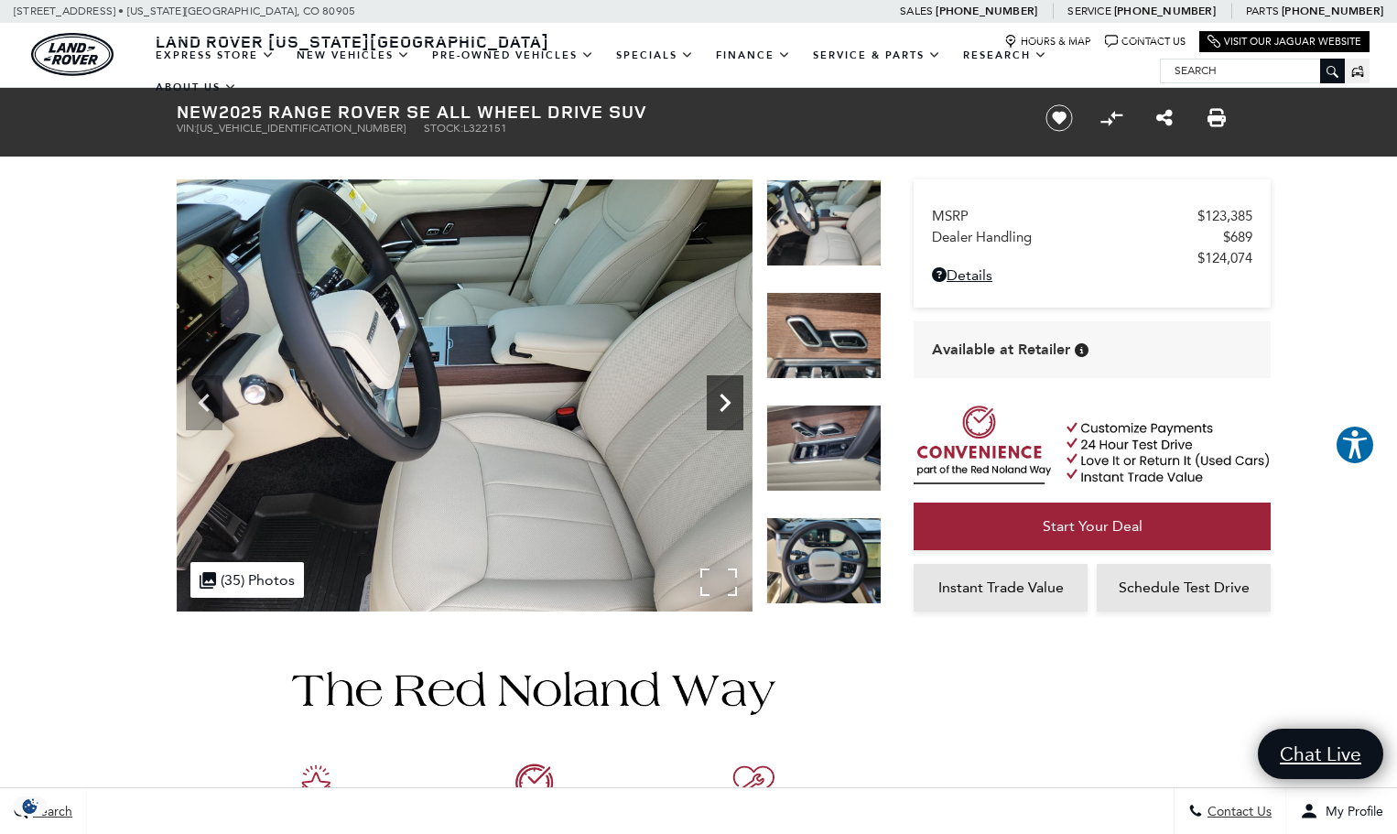
click at [721, 406] on icon "Next" at bounding box center [725, 403] width 37 height 37
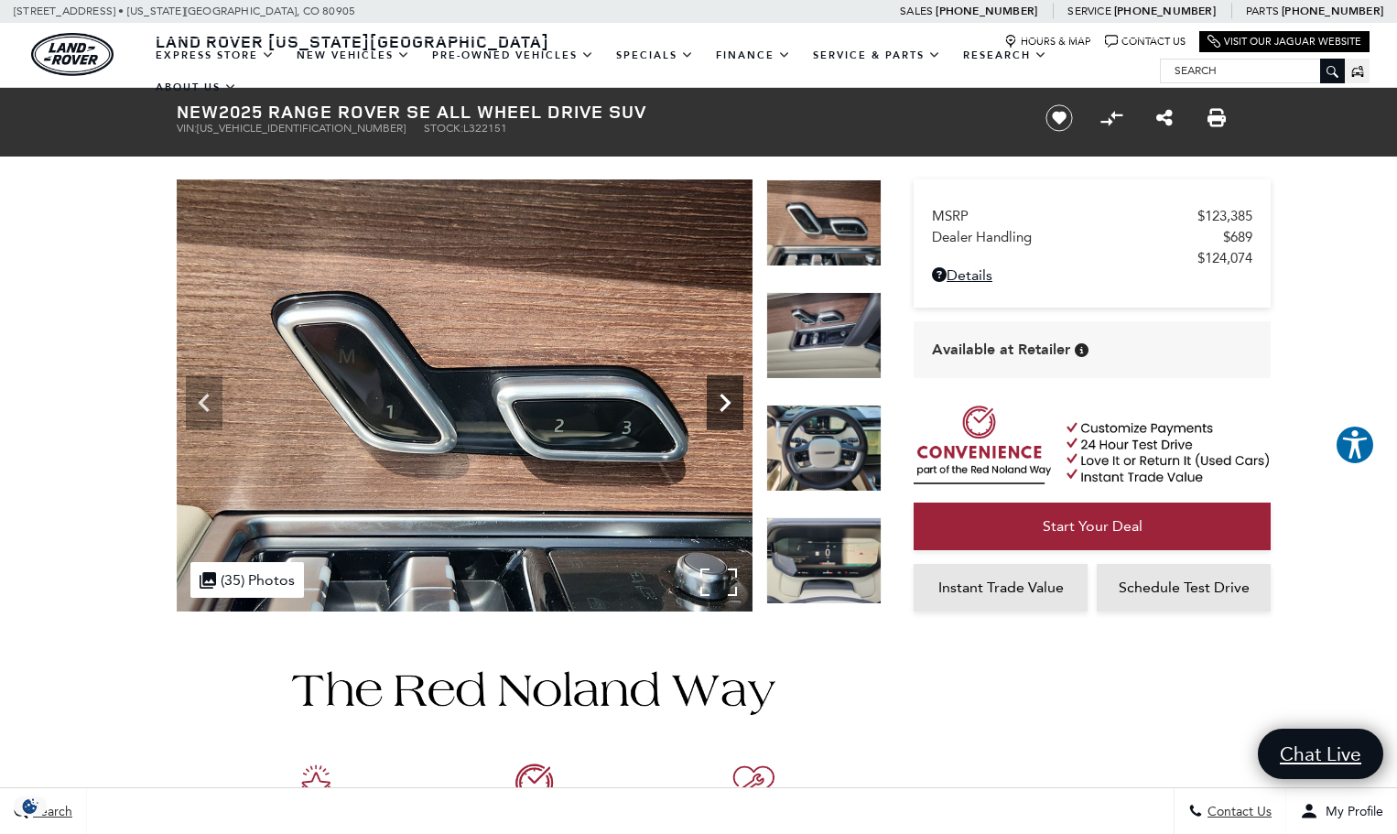
click at [721, 406] on icon "Next" at bounding box center [725, 403] width 37 height 37
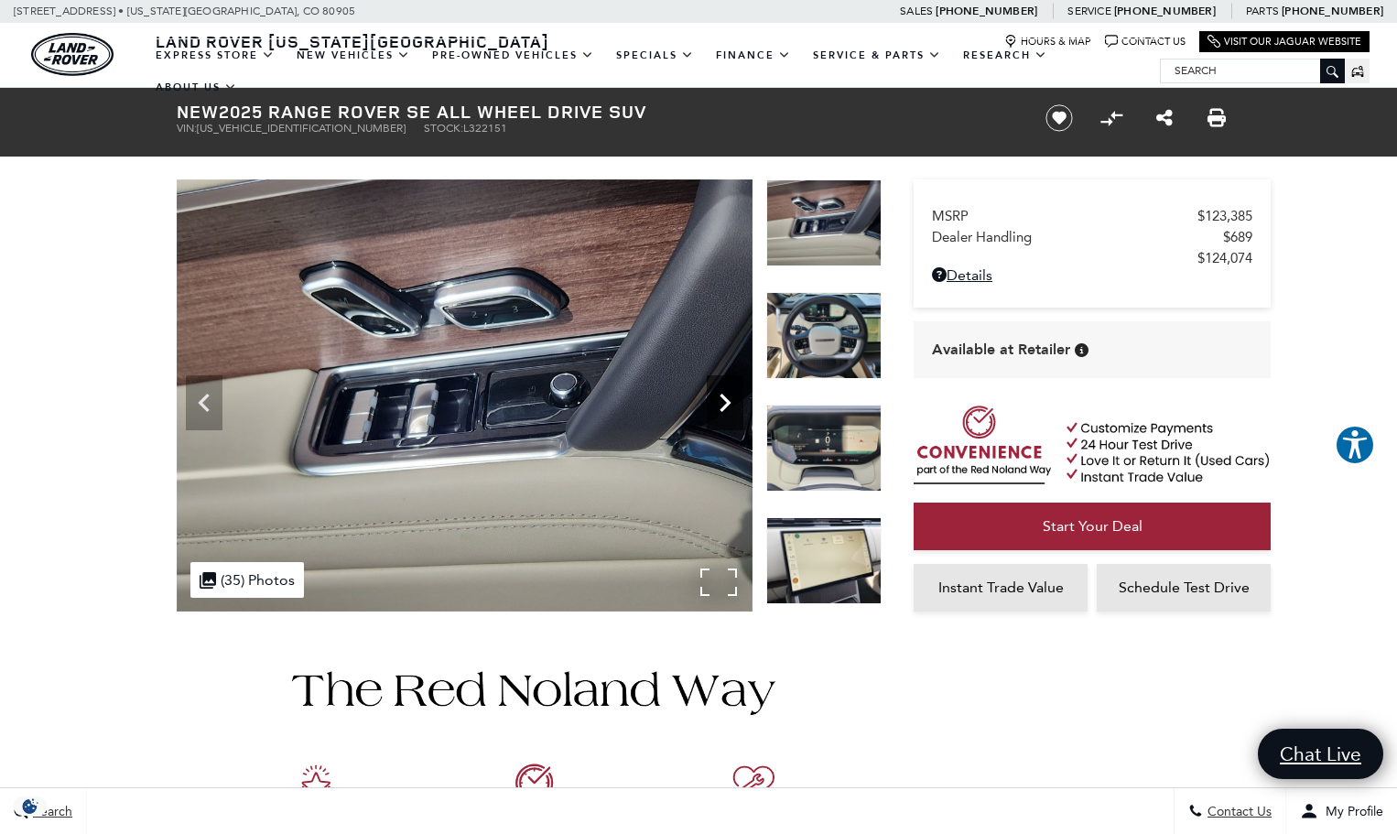
click at [721, 406] on icon "Next" at bounding box center [725, 403] width 37 height 37
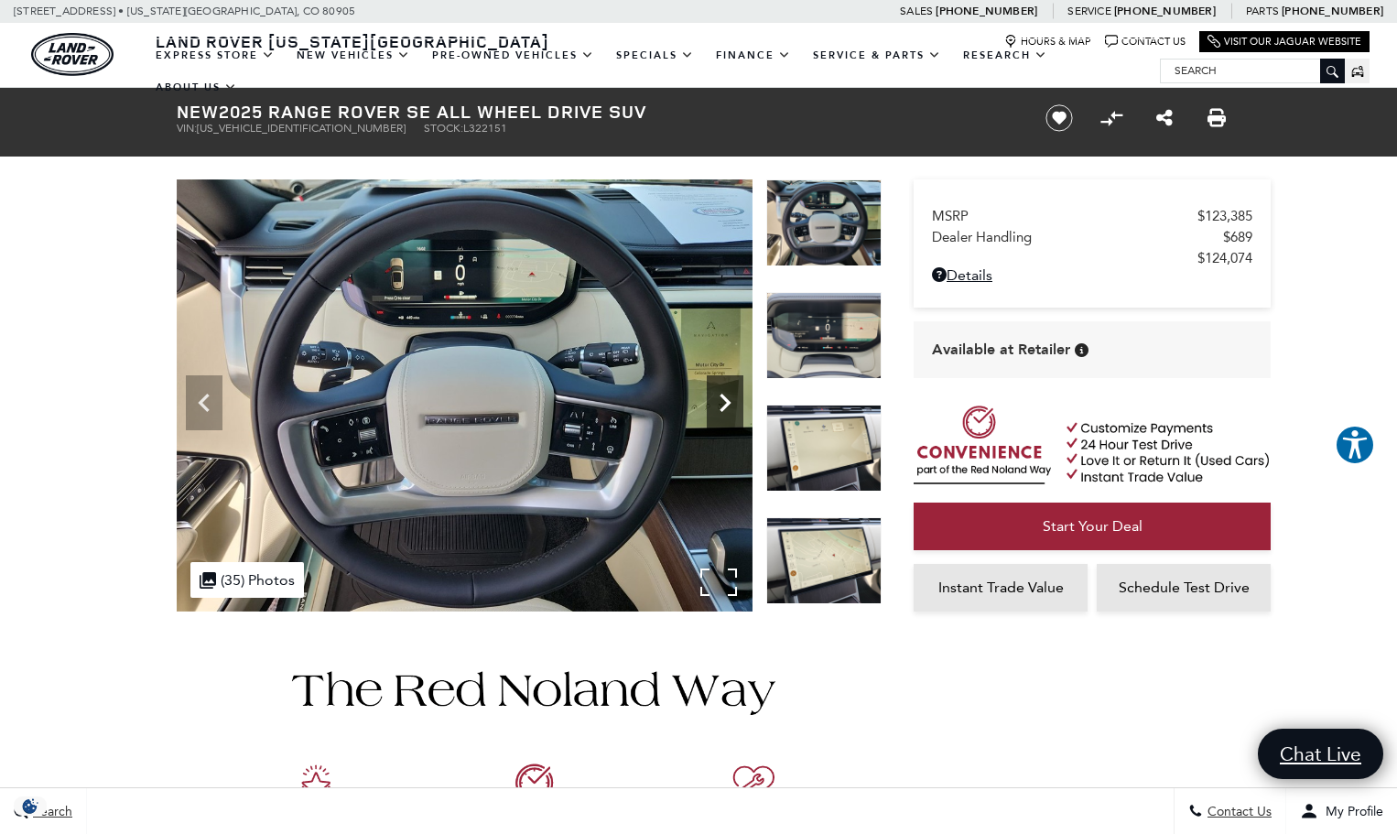
click at [721, 406] on icon "Next" at bounding box center [725, 403] width 37 height 37
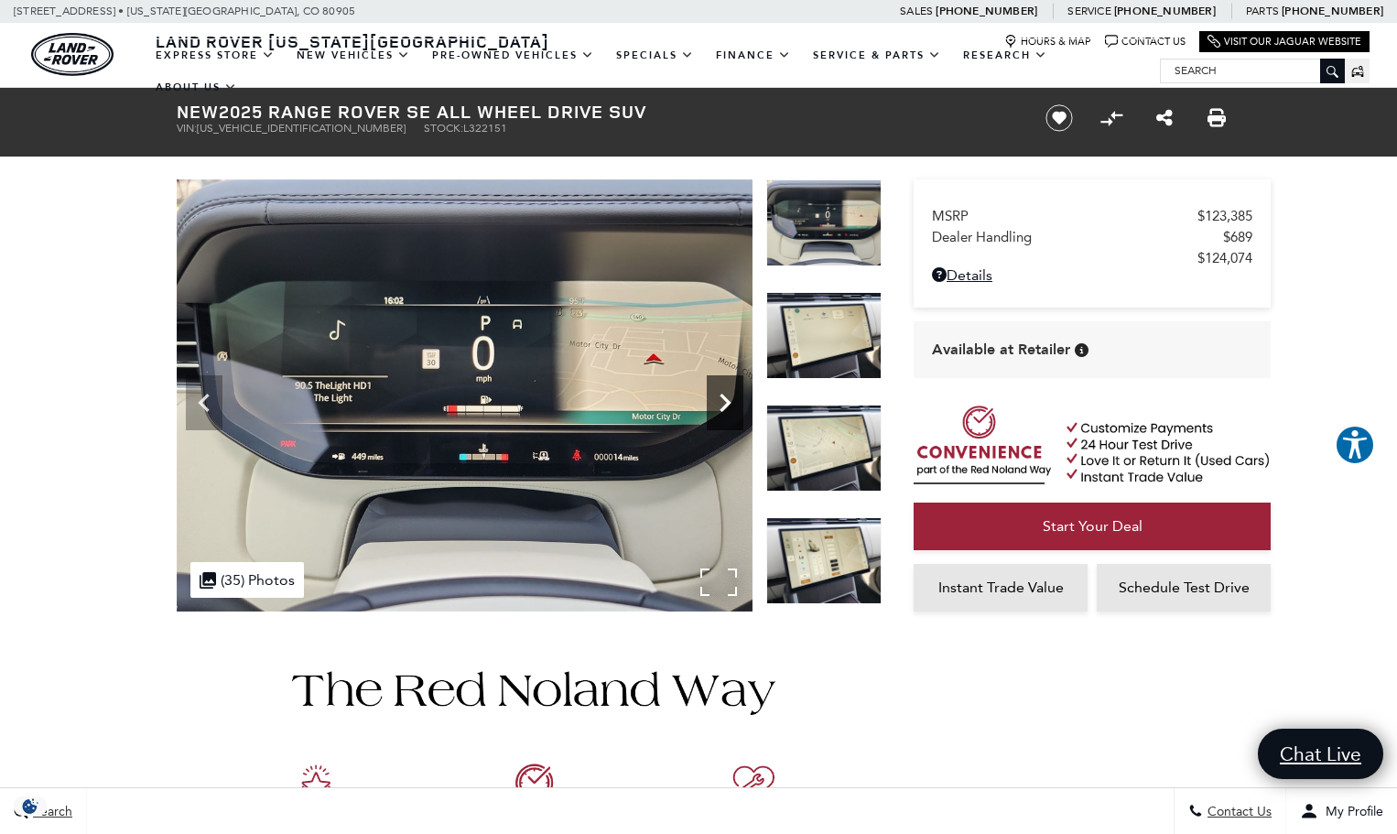
click at [721, 406] on icon "Next" at bounding box center [725, 403] width 37 height 37
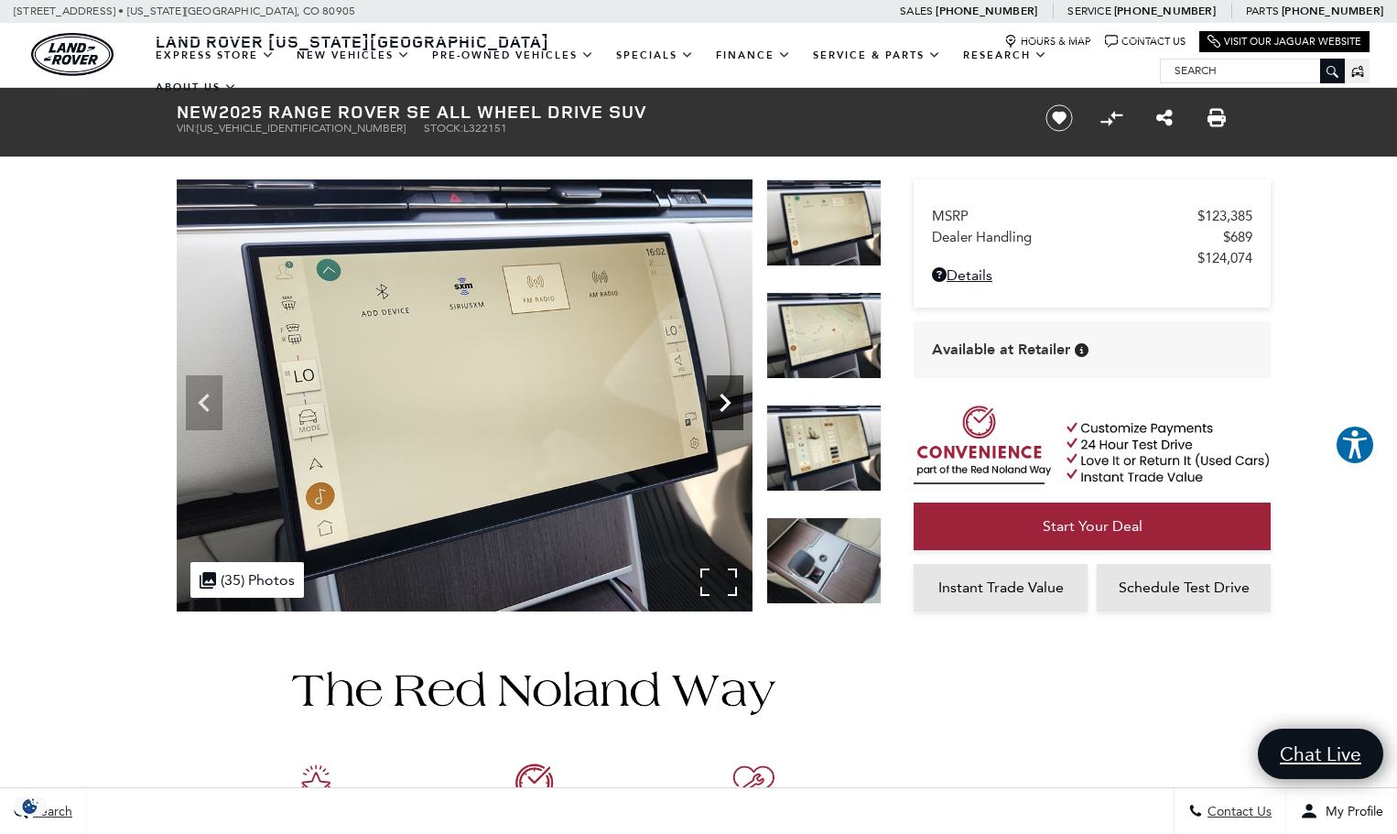
click at [721, 406] on icon "Next" at bounding box center [725, 403] width 37 height 37
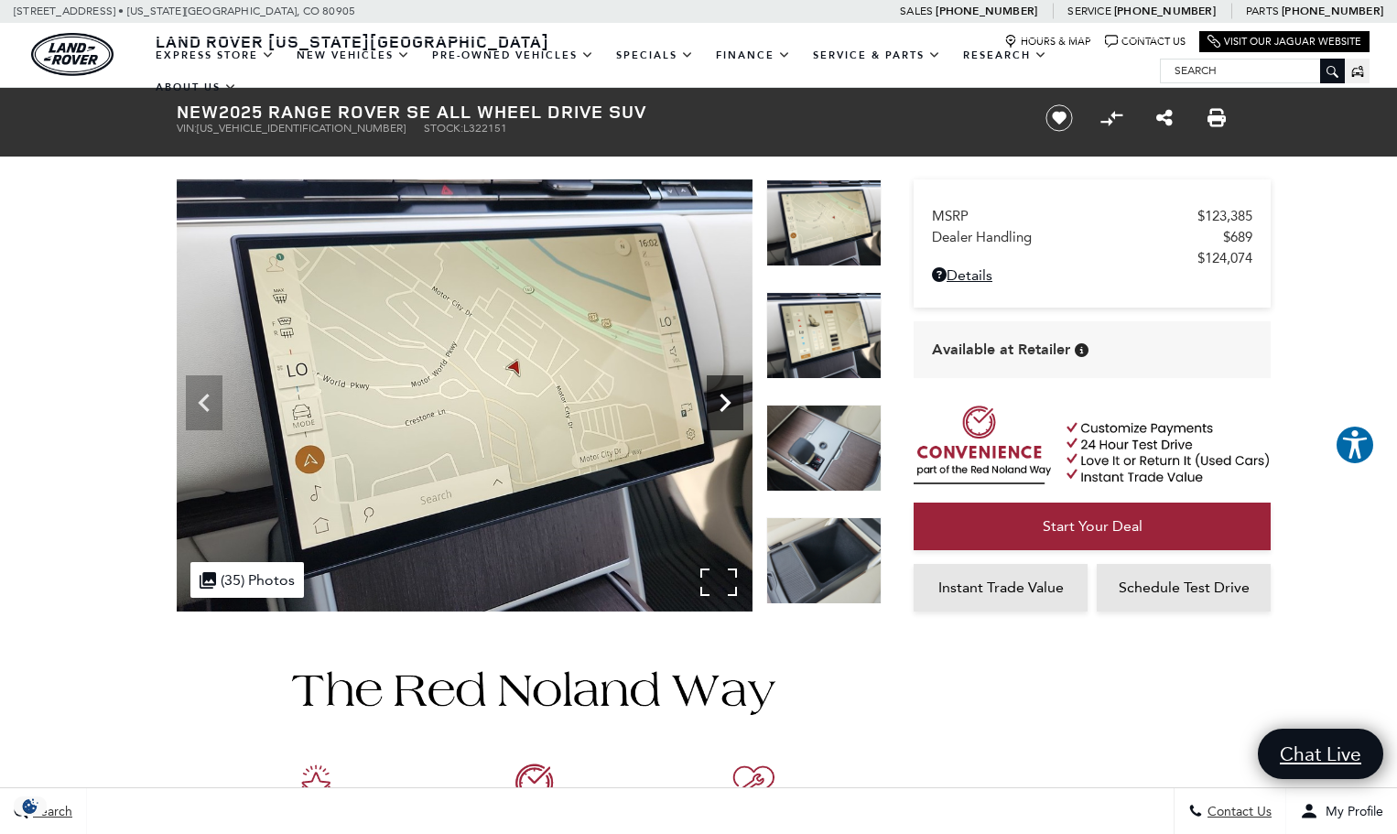
click at [721, 406] on icon "Next" at bounding box center [725, 403] width 37 height 37
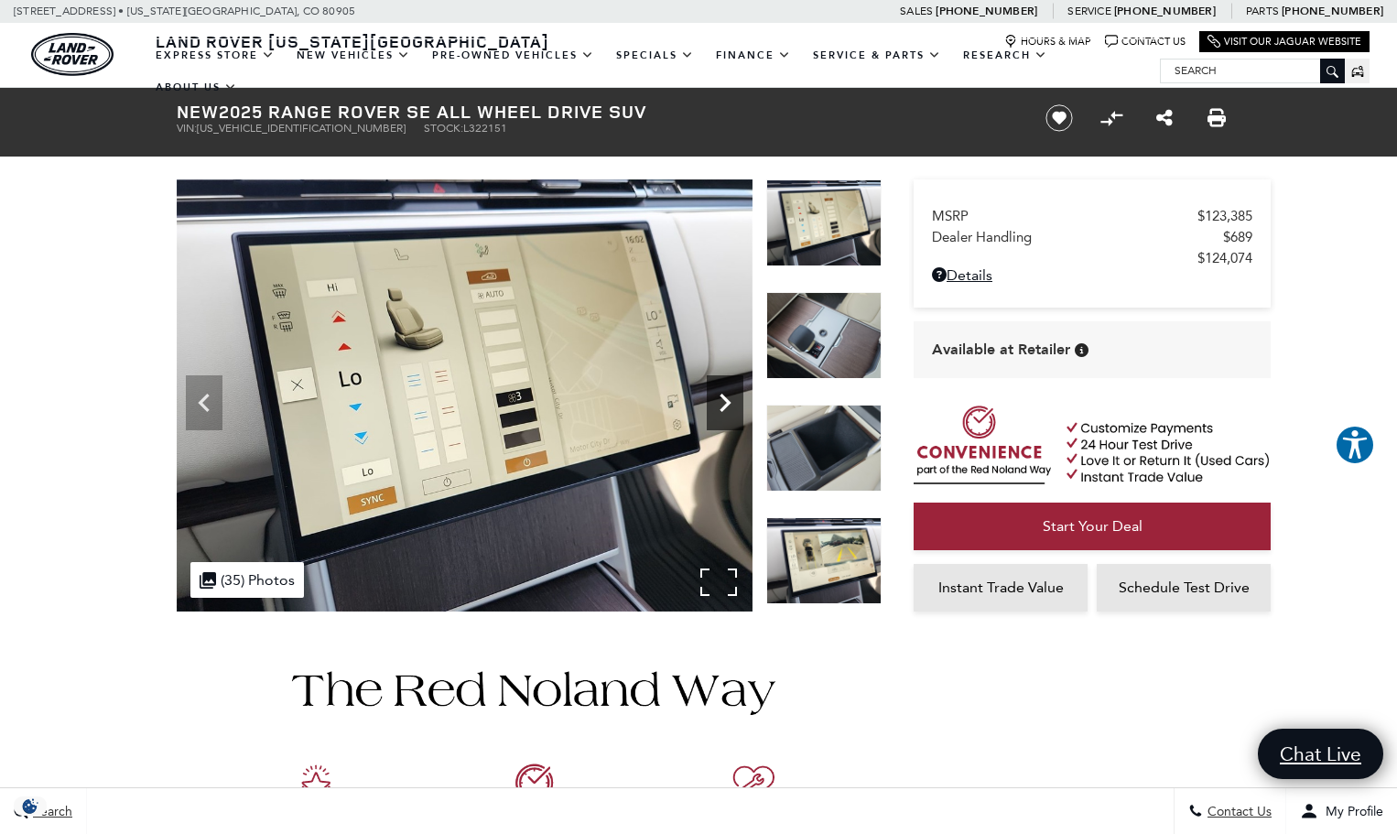
click at [721, 406] on icon "Next" at bounding box center [725, 403] width 37 height 37
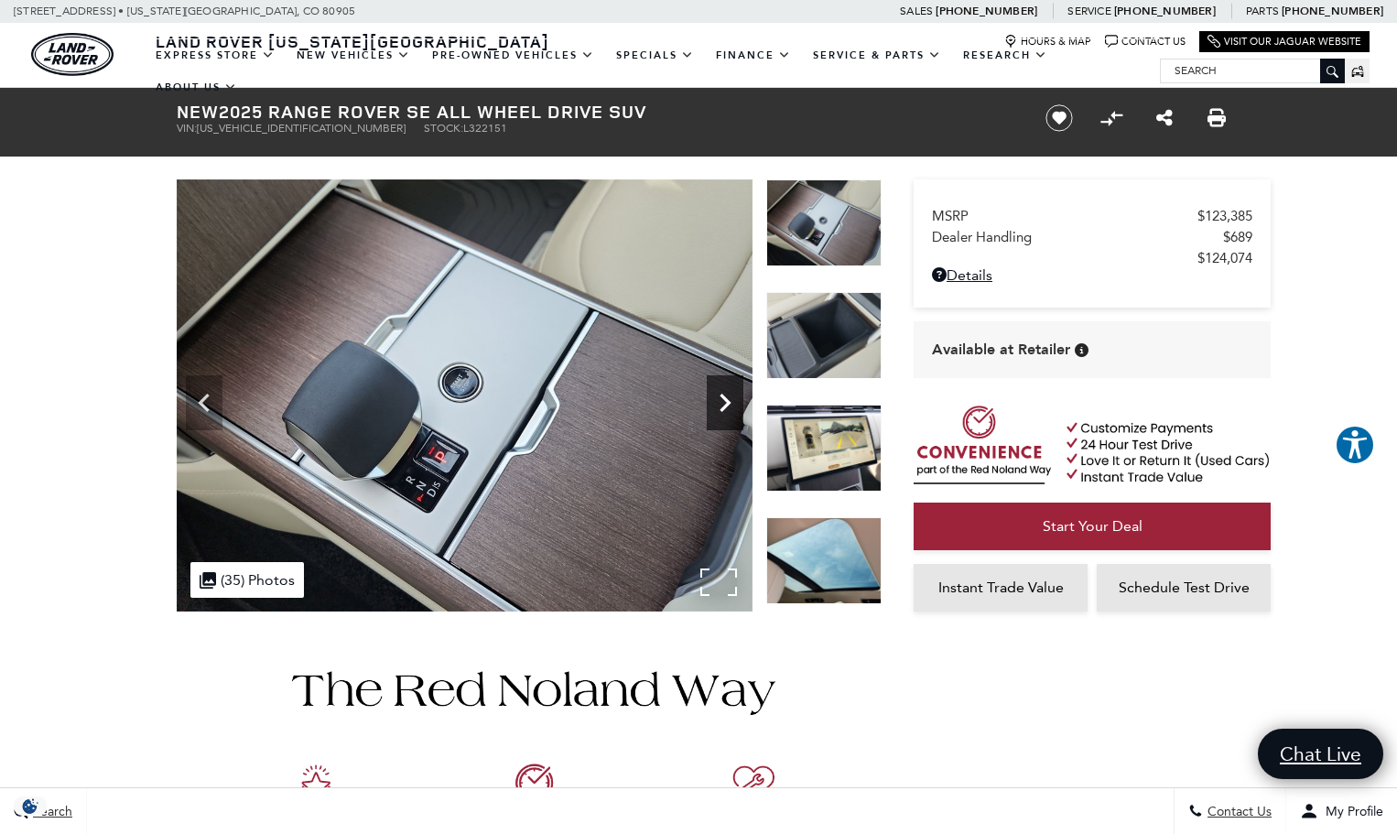
click at [721, 406] on icon "Next" at bounding box center [725, 403] width 37 height 37
